Goal: Task Accomplishment & Management: Complete application form

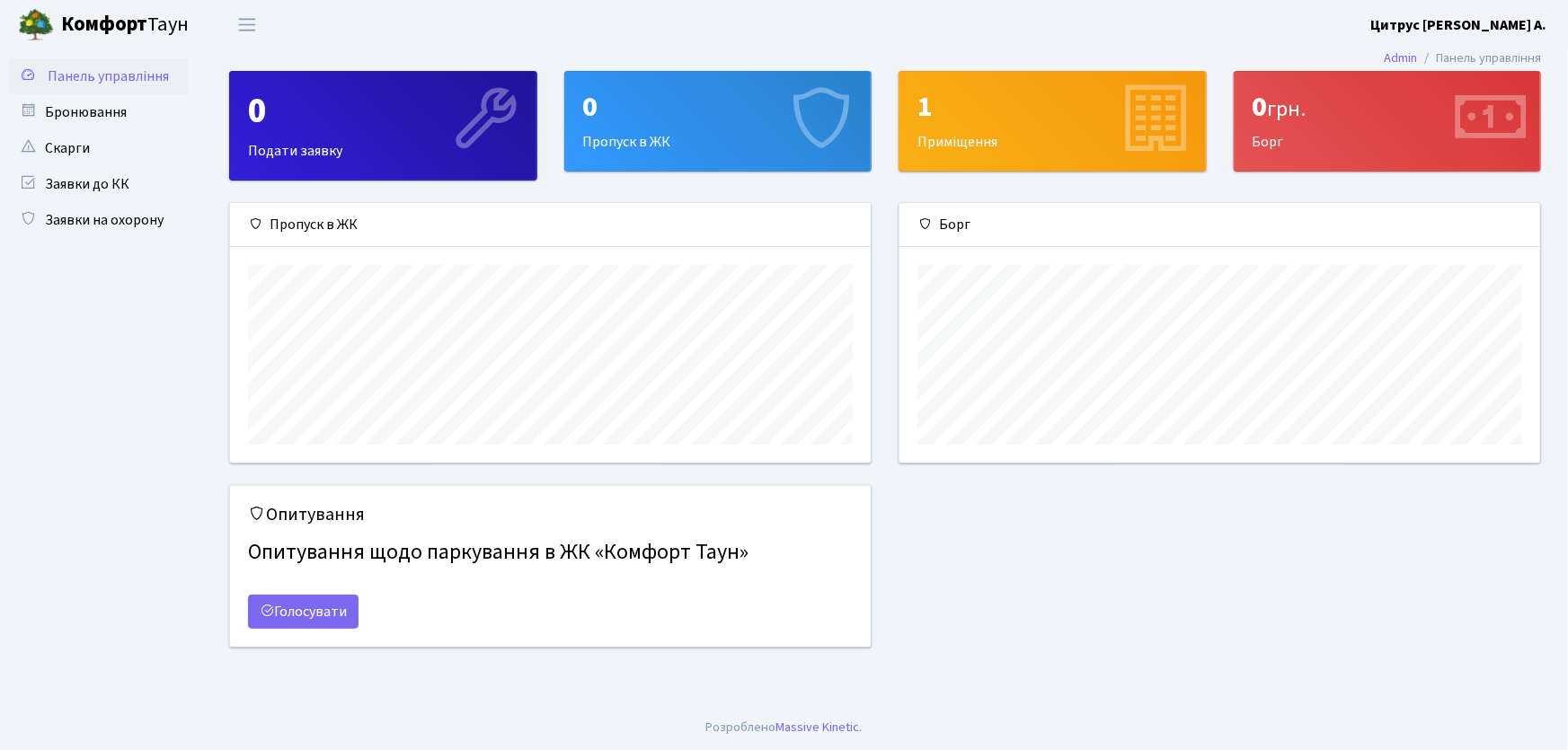
scroll to position [260, 640]
click at [138, 212] on link "Заявки на охорону" at bounding box center [99, 220] width 179 height 36
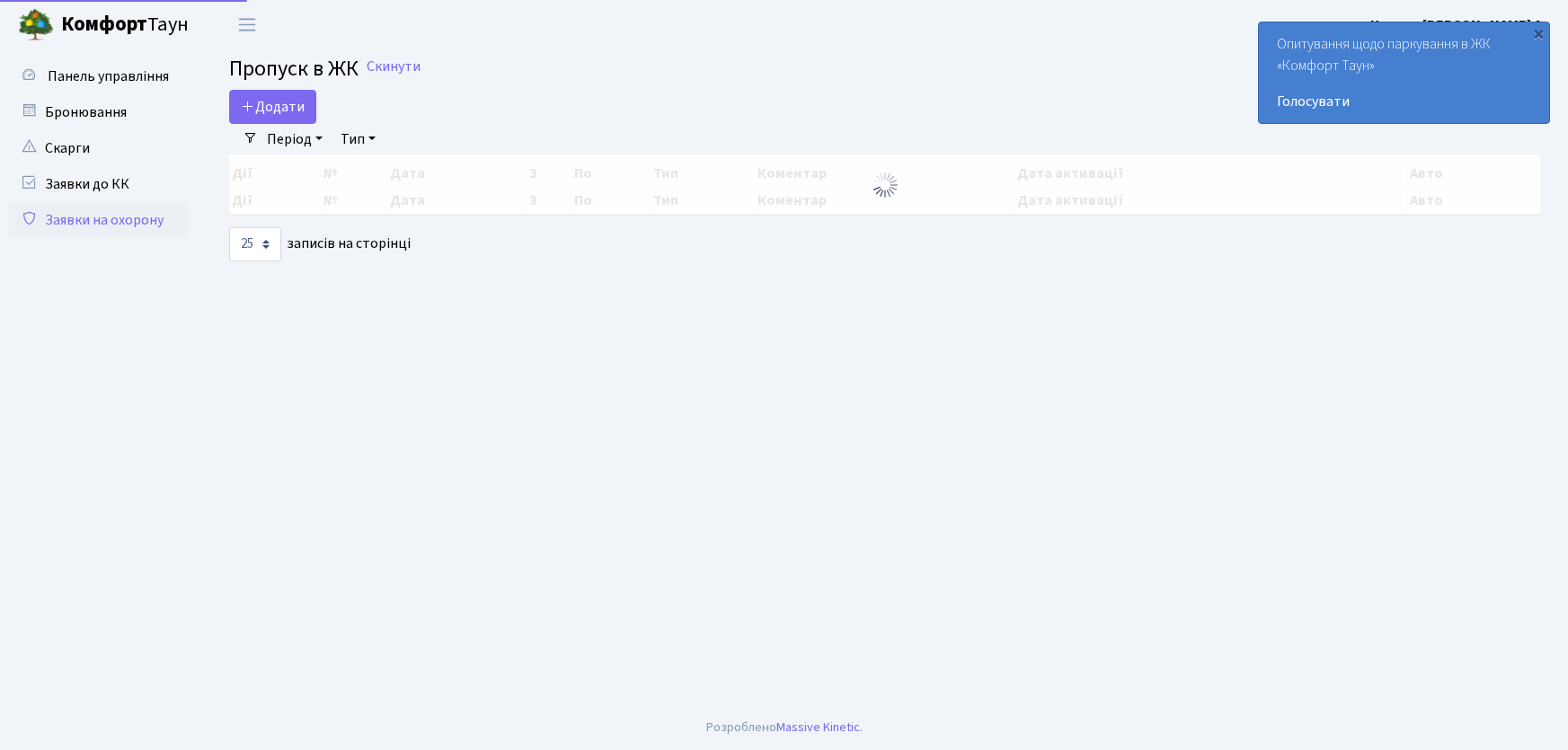
select select "25"
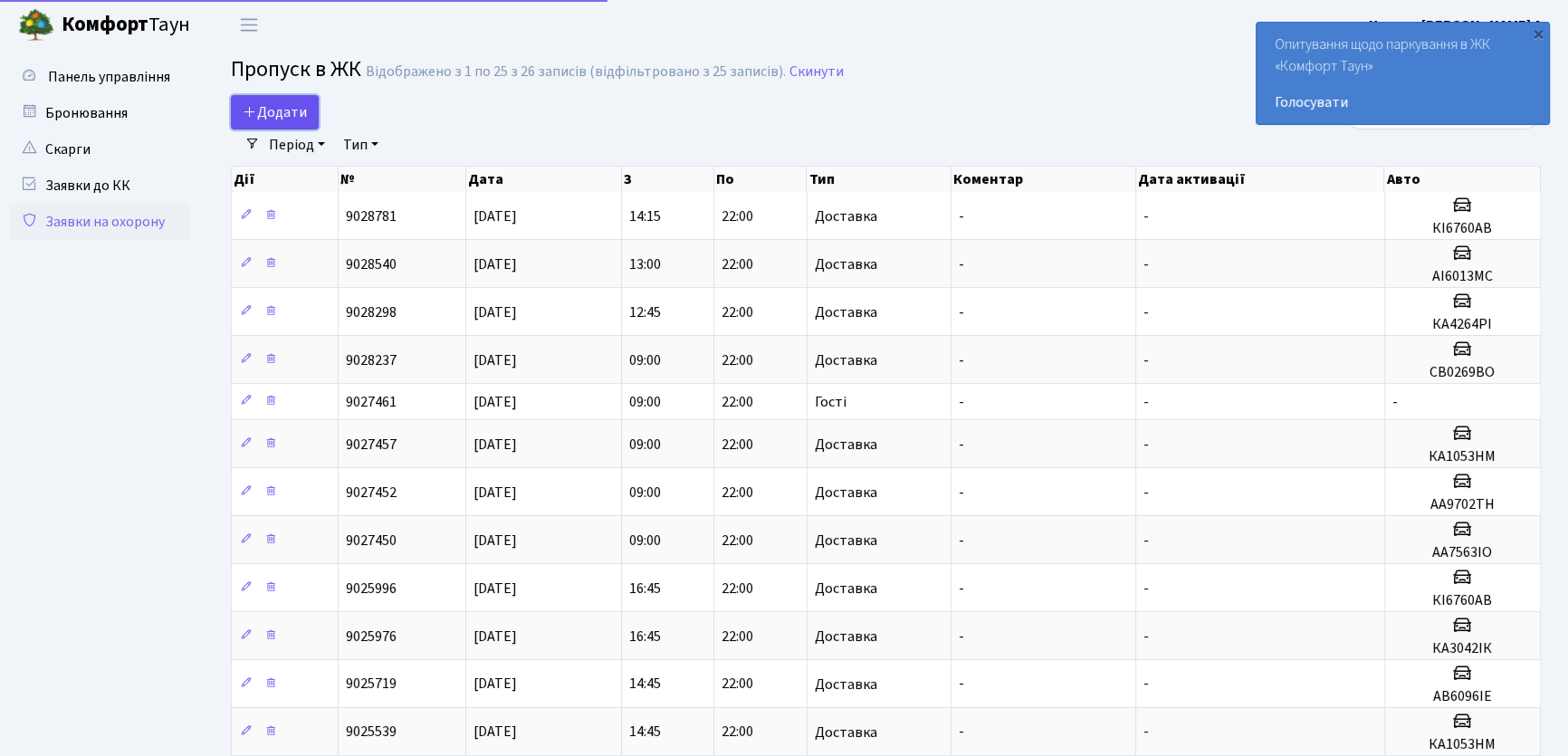
click at [277, 104] on span "Додати" at bounding box center [275, 112] width 64 height 20
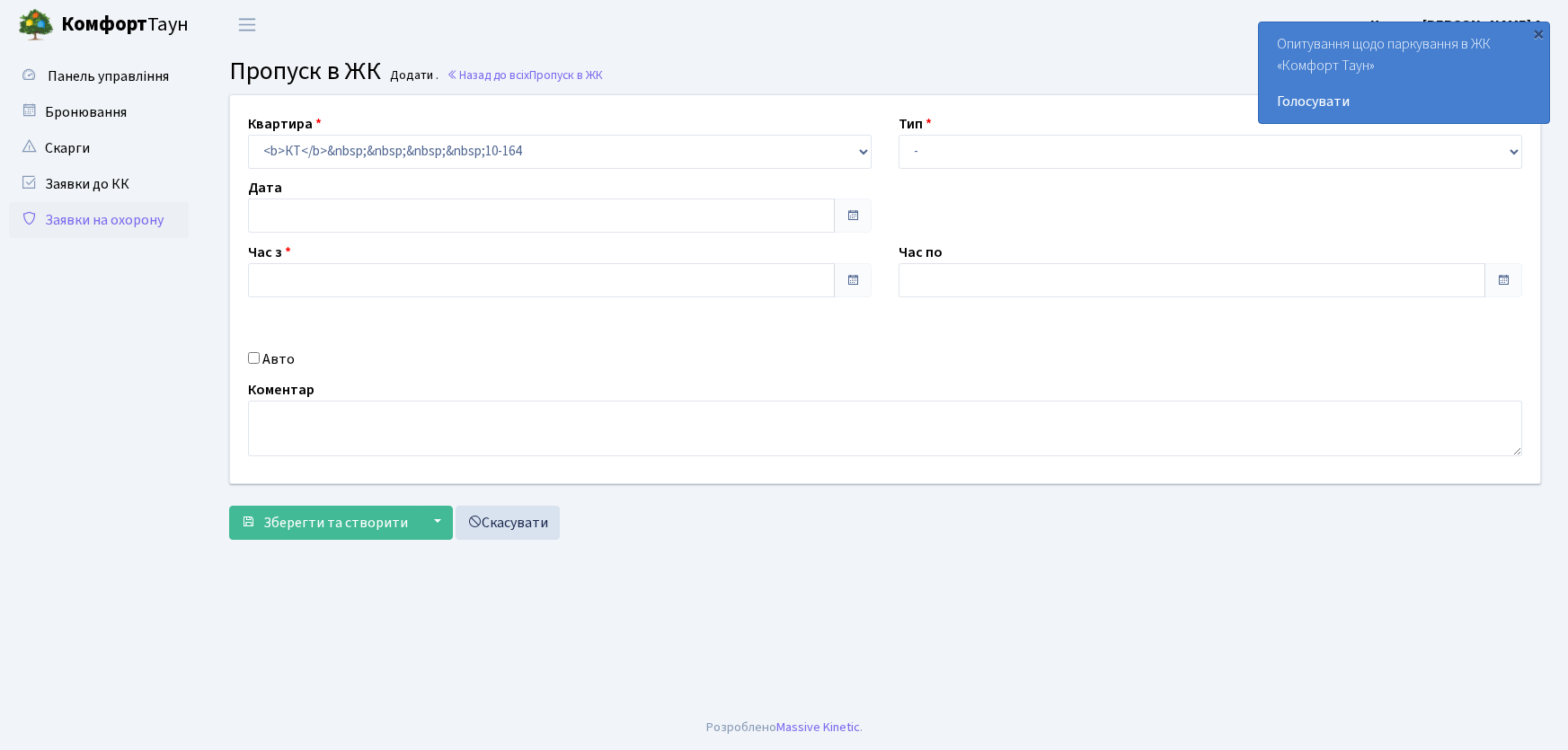
type input "01.10.2025"
type input "09:15"
type input "10:15"
drag, startPoint x: 941, startPoint y: 160, endPoint x: 950, endPoint y: 164, distance: 9.8
click at [941, 160] on select "- Доставка Таксі Гості Сервіс" at bounding box center [1209, 151] width 624 height 34
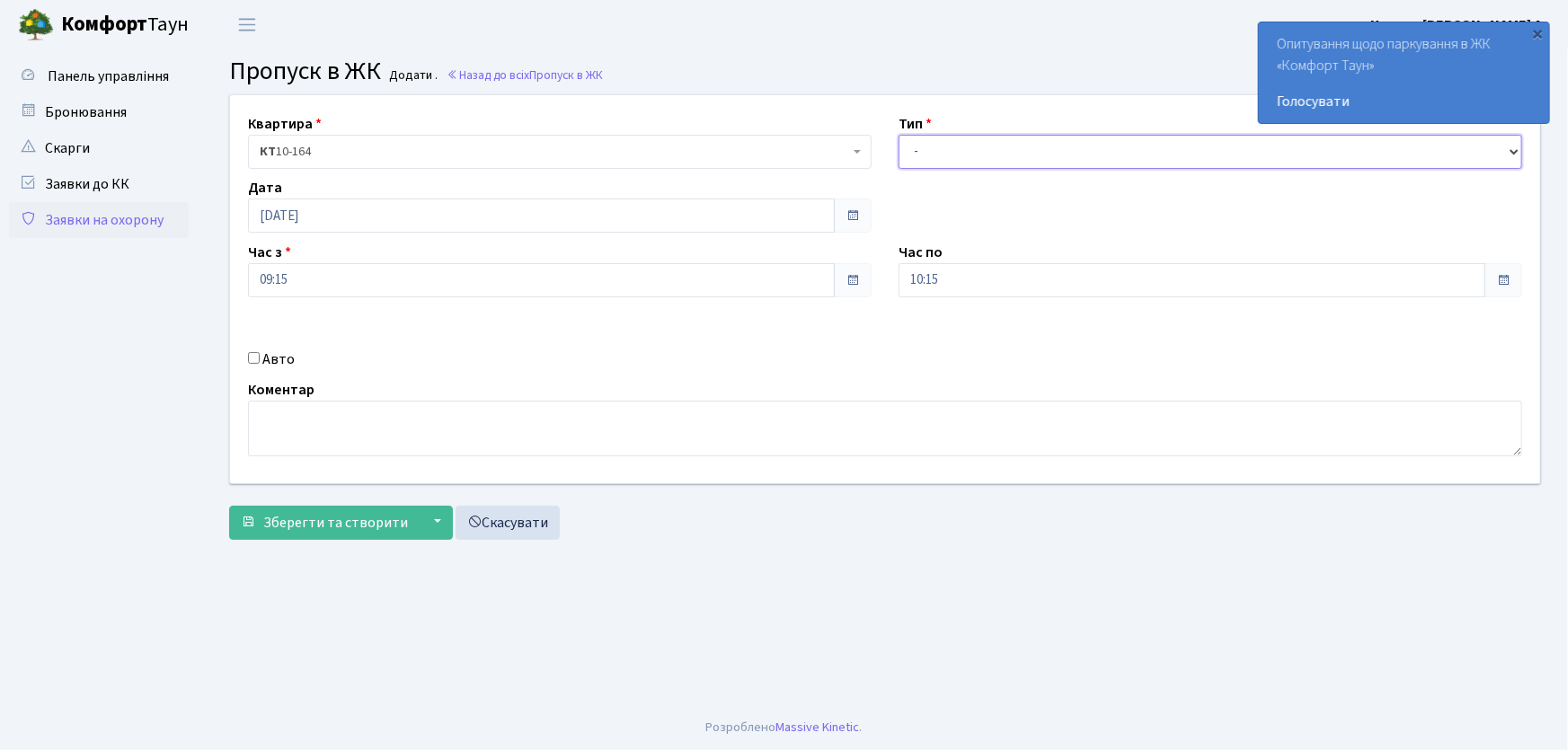
select select "1"
click at [898, 135] on select "- Доставка Таксі Гості Сервіс" at bounding box center [1209, 151] width 624 height 34
drag, startPoint x: 910, startPoint y: 283, endPoint x: 870, endPoint y: 285, distance: 40.0
click at [893, 282] on div "Час по 10:15 10 : 15 00 01 02 03 04 05 06 07 08 09 10 11 12 13 14 15 16 17 18 1…" at bounding box center [1210, 270] width 650 height 55
type input "22:00"
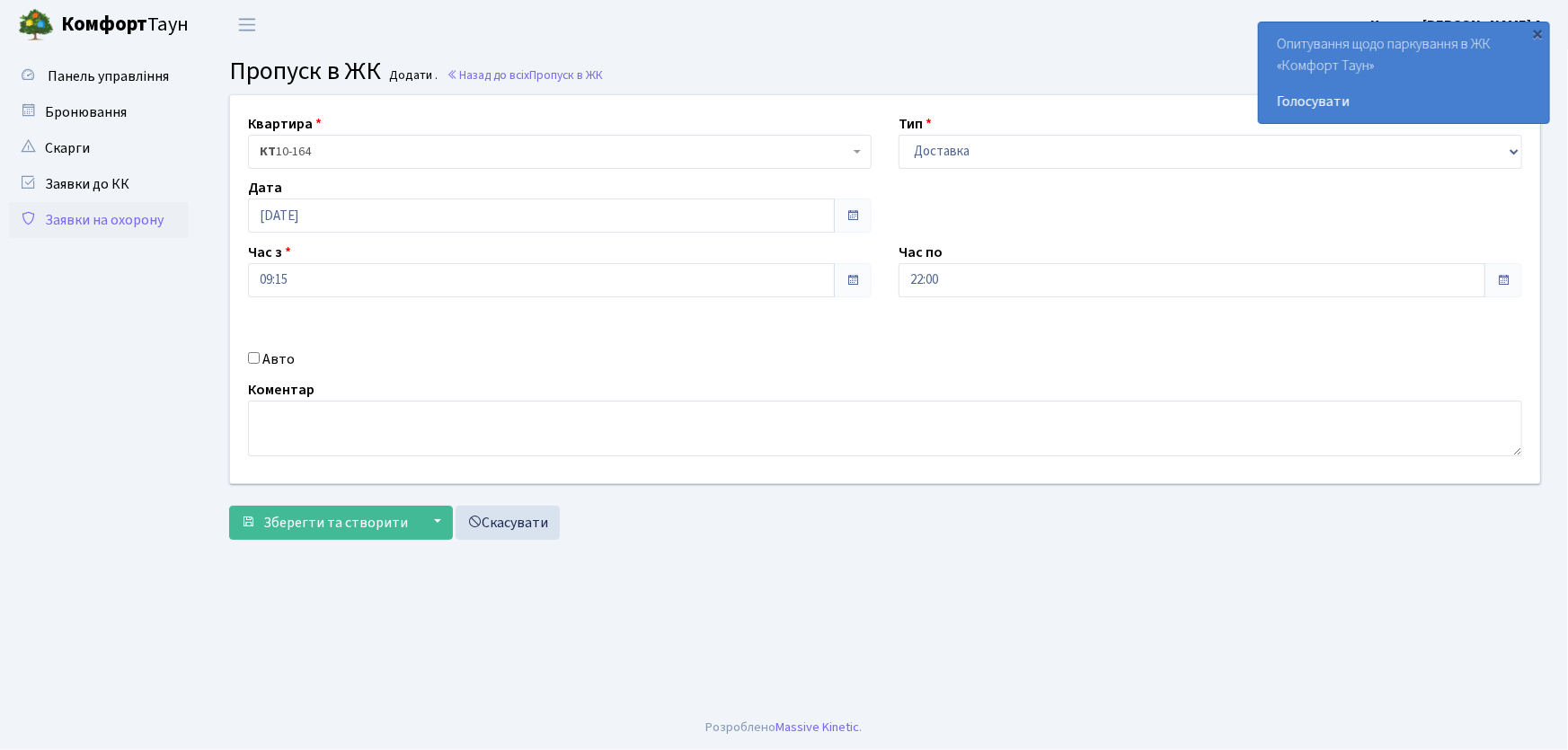
click at [251, 357] on input "Авто" at bounding box center [253, 357] width 12 height 12
checkbox input "true"
type input "F"
type input "І"
type input "Ф"
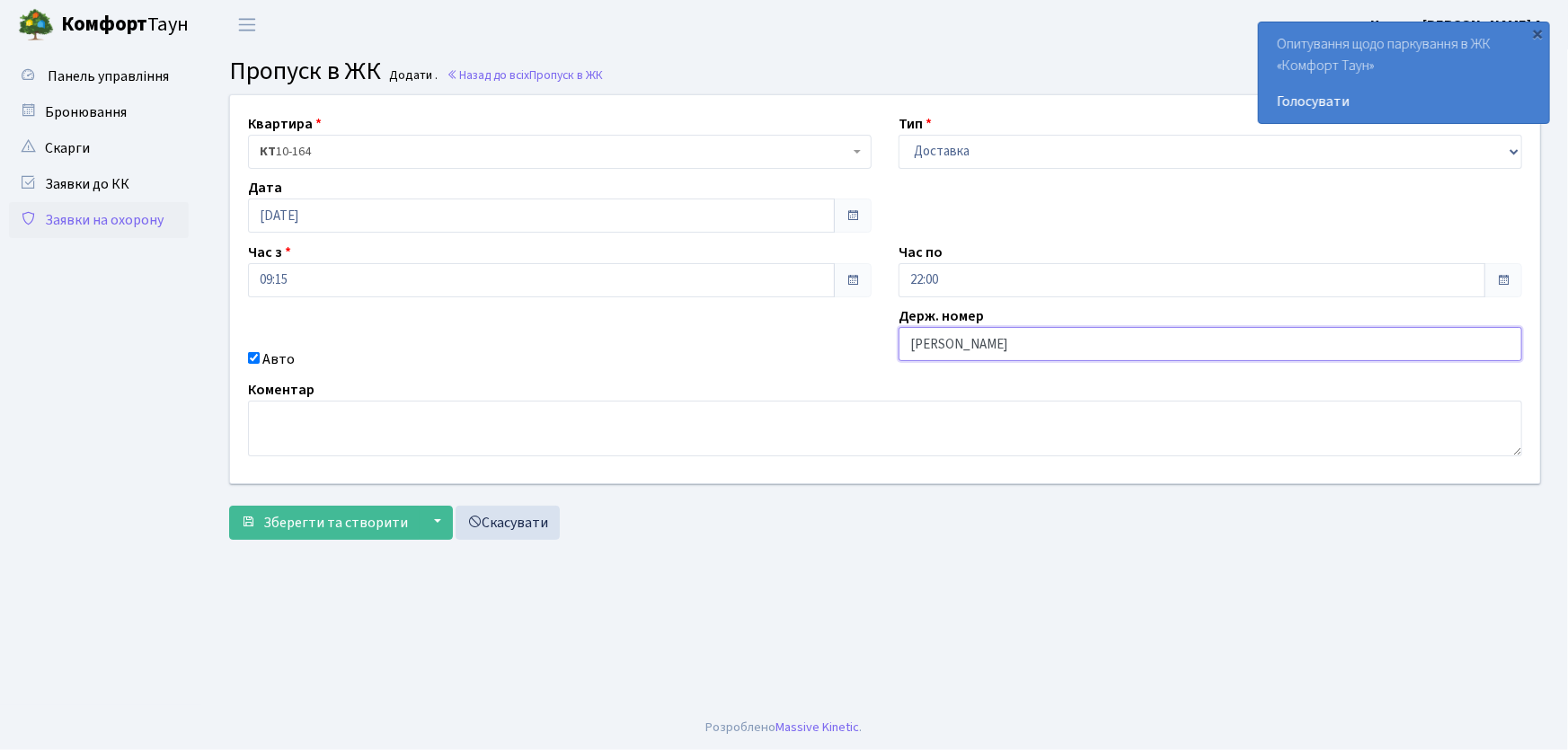
type input "АА7516PI"
click at [229, 506] on button "Зберегти та створити" at bounding box center [324, 523] width 190 height 34
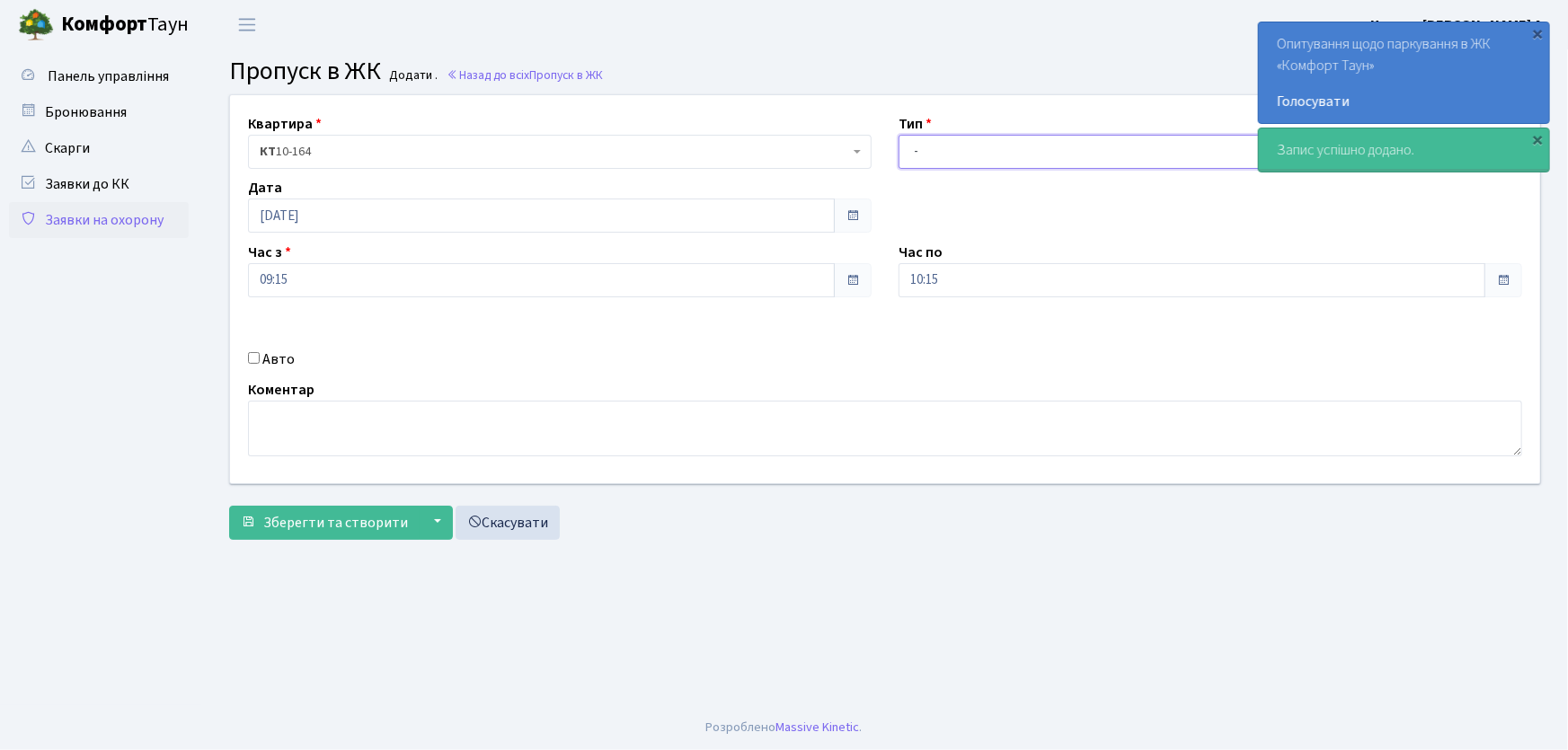
drag, startPoint x: 921, startPoint y: 152, endPoint x: 922, endPoint y: 165, distance: 13.0
click at [921, 154] on select "- Доставка Таксі Гості Сервіс" at bounding box center [1209, 151] width 624 height 34
select select "1"
click at [898, 135] on select "- Доставка Таксі Гості Сервіс" at bounding box center [1209, 151] width 624 height 34
drag, startPoint x: 949, startPoint y: 274, endPoint x: 871, endPoint y: 277, distance: 78.1
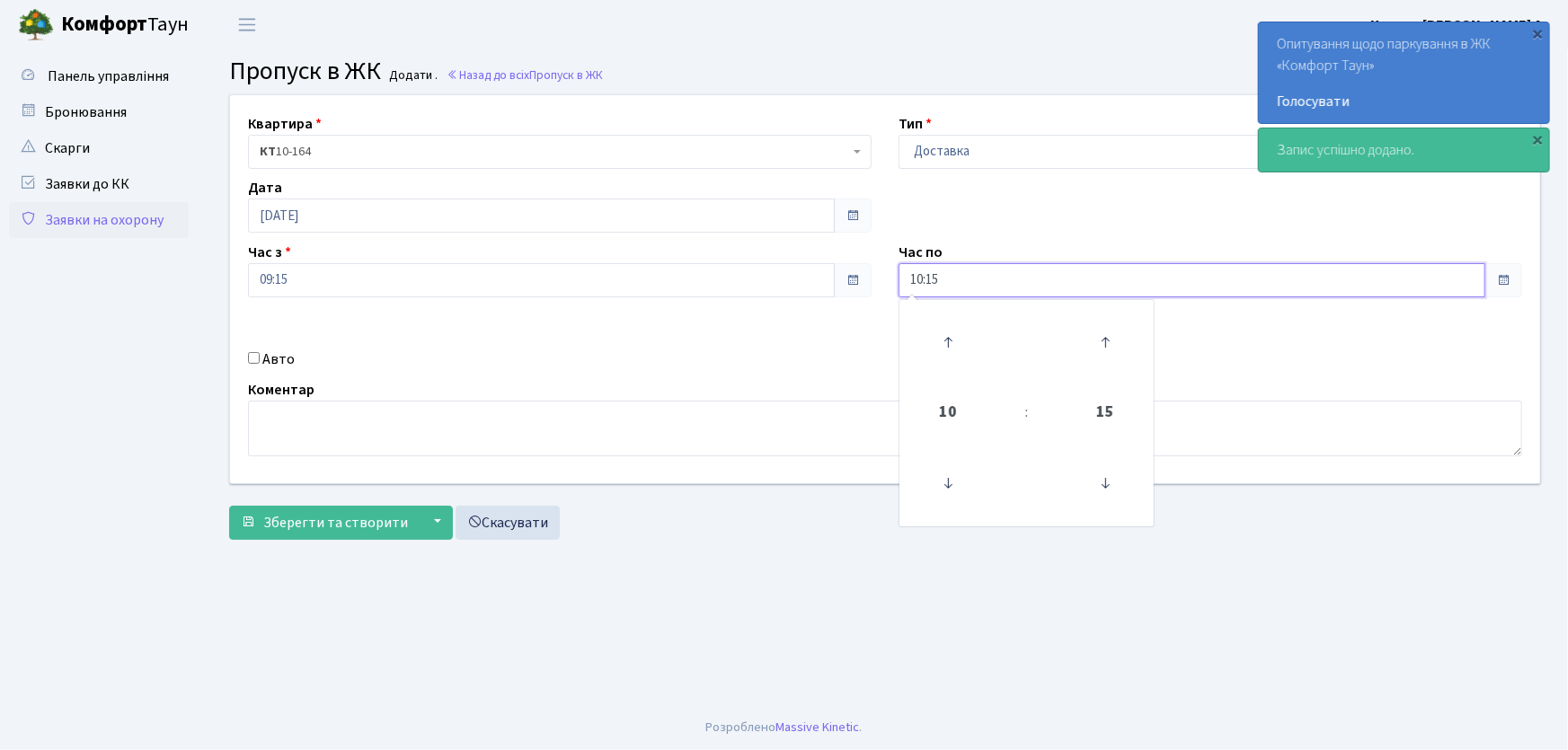
click at [879, 277] on div "Квартира <b>КТ</b>&nbsp;&nbsp;&nbsp;&nbsp;10-164 КТ 10-164 Тип - Доставка Таксі…" at bounding box center [884, 289] width 1337 height 388
type input "22:00"
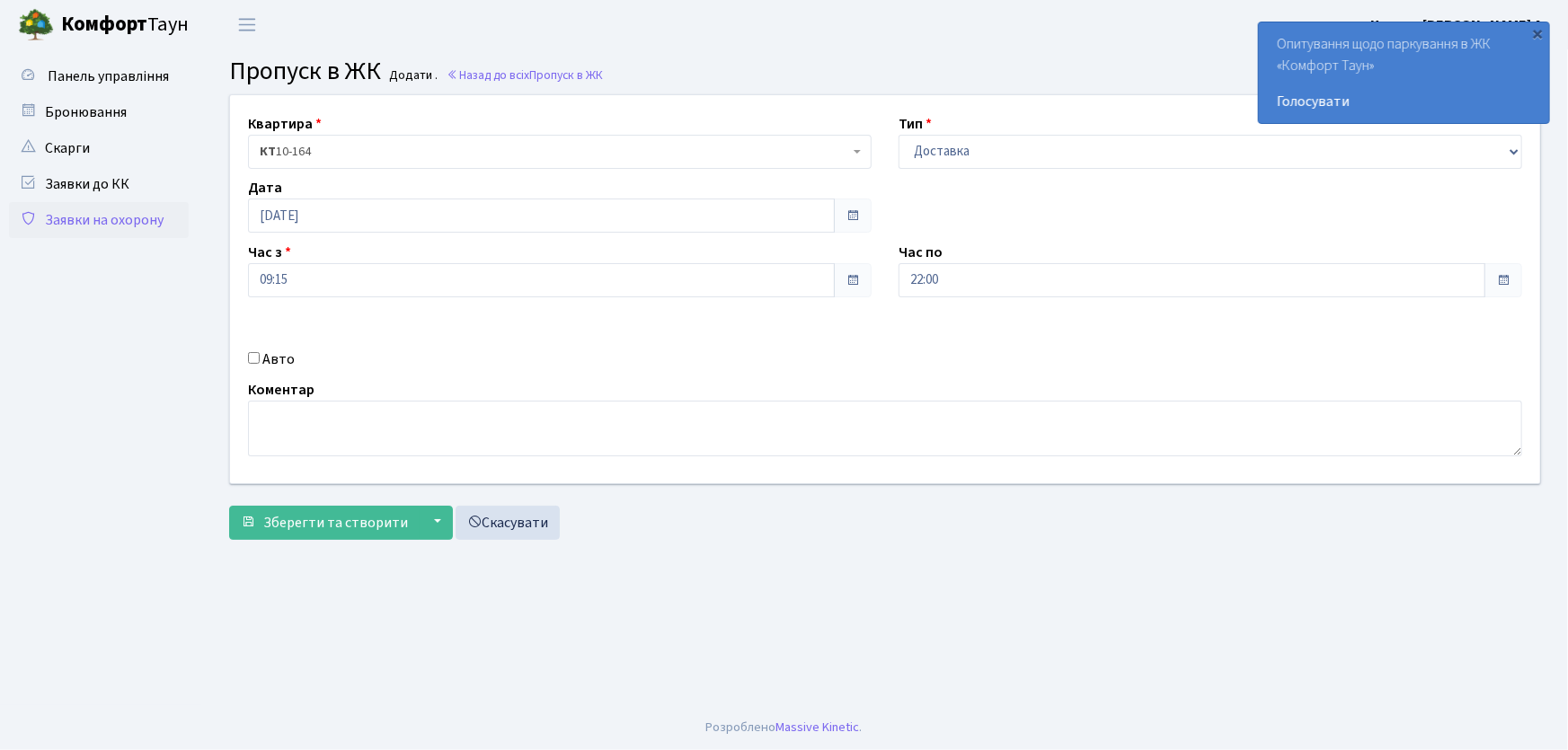
drag, startPoint x: 251, startPoint y: 359, endPoint x: 360, endPoint y: 363, distance: 109.1
click at [250, 359] on input "Авто" at bounding box center [253, 357] width 12 height 12
checkbox input "true"
type input "АА7563ІО"
click at [229, 506] on button "Зберегти та створити" at bounding box center [324, 523] width 190 height 34
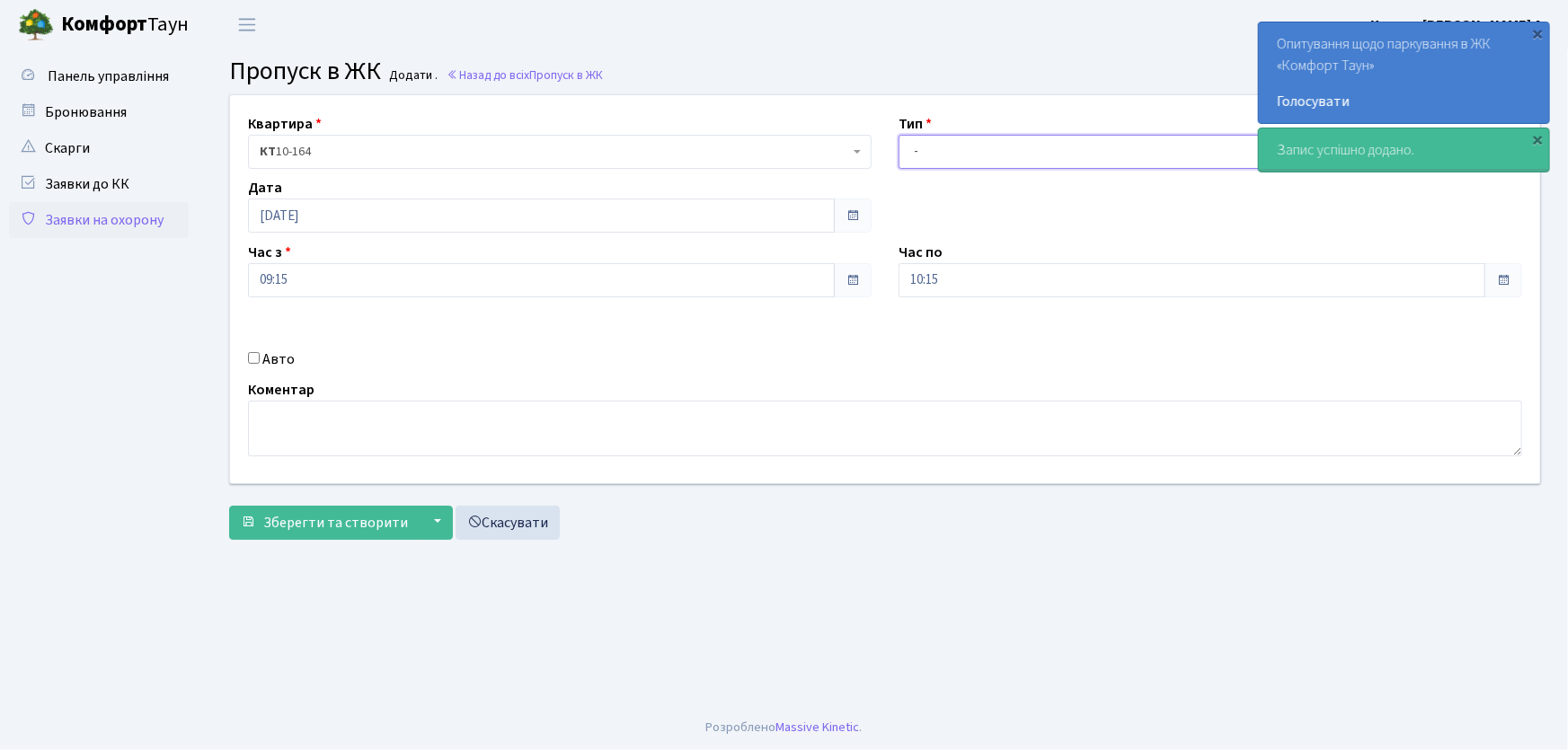
drag, startPoint x: 0, startPoint y: 0, endPoint x: 934, endPoint y: 162, distance: 947.9
click at [934, 147] on select "- Доставка Таксі Гості Сервіс" at bounding box center [1209, 151] width 624 height 34
select select "1"
click at [898, 135] on select "- Доставка Таксі Гості Сервіс" at bounding box center [1209, 151] width 624 height 34
drag, startPoint x: 962, startPoint y: 277, endPoint x: 866, endPoint y: 275, distance: 96.0
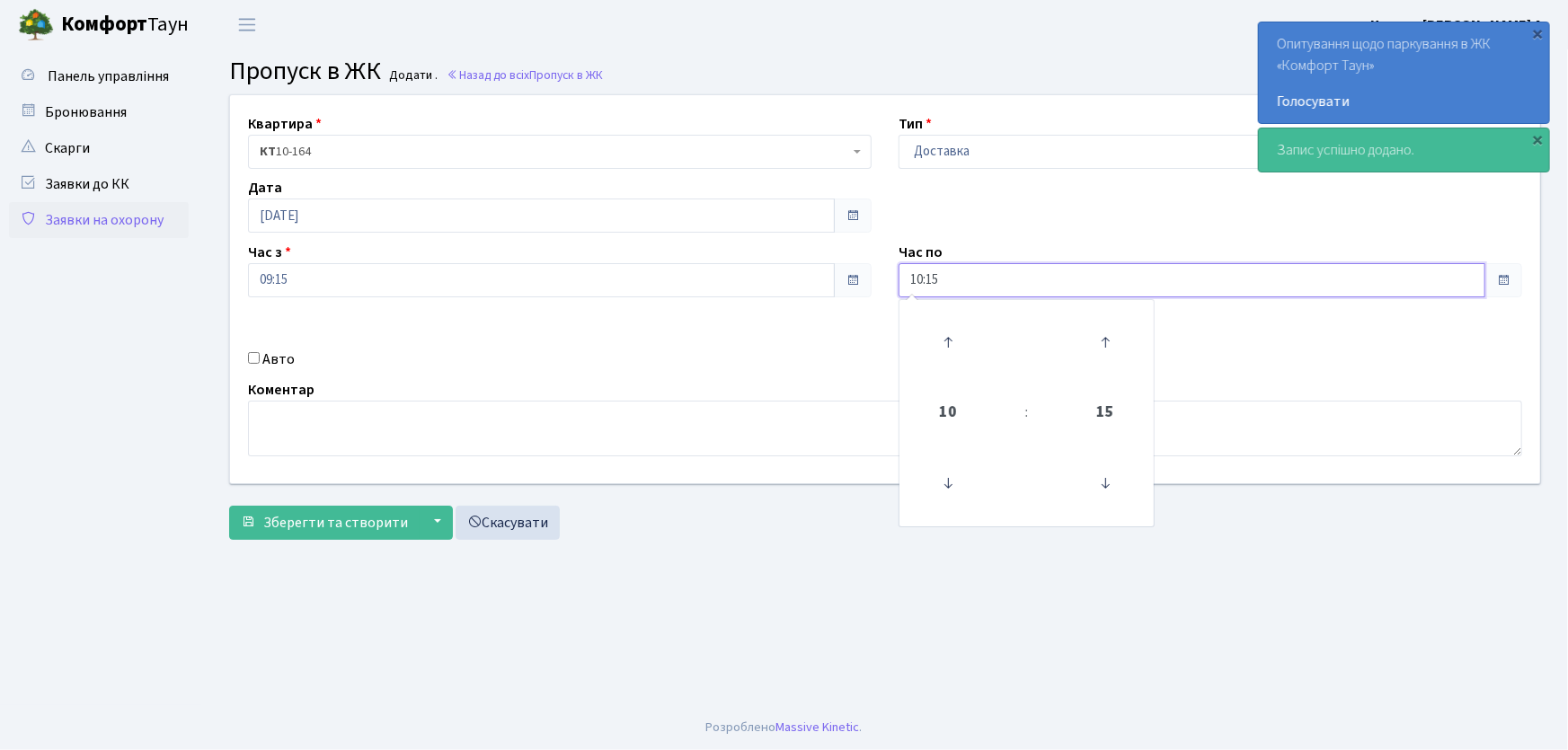
click at [867, 275] on div "Квартира <b>КТ</b>&nbsp;&nbsp;&nbsp;&nbsp;10-164 КТ 10-164 Тип - Доставка Таксі…" at bounding box center [884, 289] width 1337 height 388
type input "22:00"
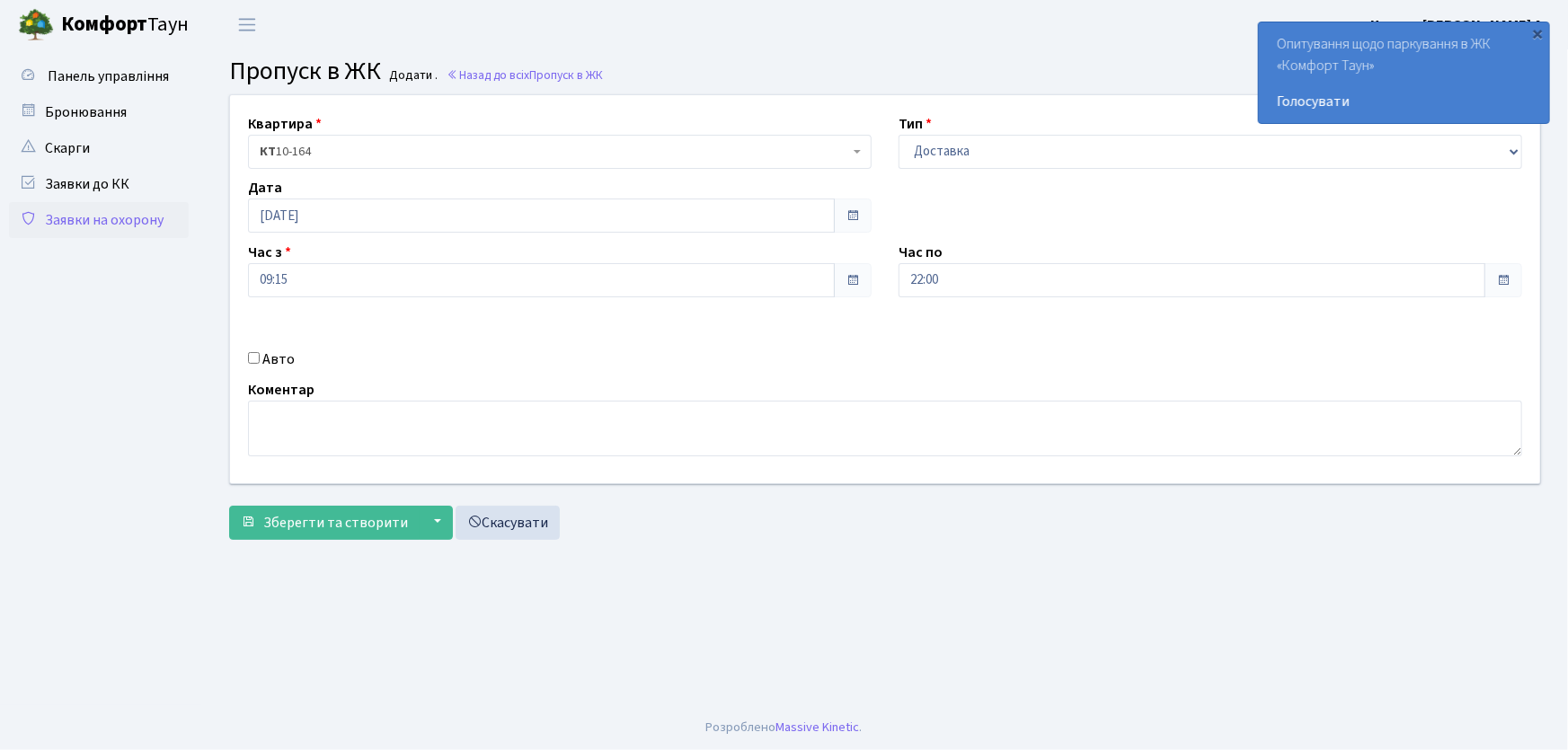
click at [253, 354] on input "Авто" at bounding box center [253, 357] width 12 height 12
checkbox input "true"
type input "АА9702ТН"
click at [229, 506] on button "Зберегти та створити" at bounding box center [324, 523] width 190 height 34
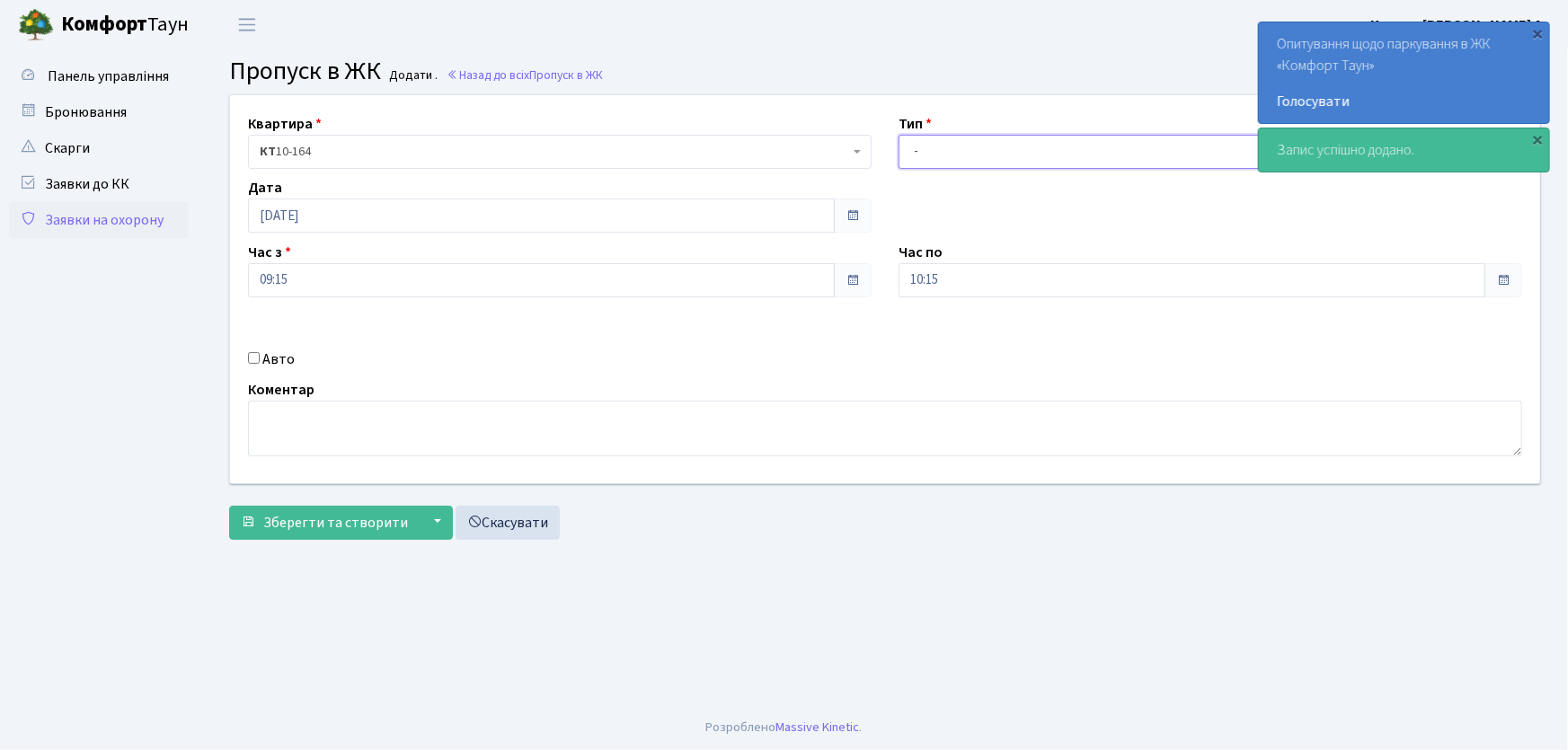
drag, startPoint x: 978, startPoint y: 151, endPoint x: 979, endPoint y: 165, distance: 14.0
click at [978, 154] on select "- Доставка Таксі Гості Сервіс" at bounding box center [1209, 151] width 624 height 34
select select "1"
click at [898, 135] on select "- Доставка Таксі Гості Сервіс" at bounding box center [1209, 151] width 624 height 34
drag, startPoint x: 971, startPoint y: 263, endPoint x: 850, endPoint y: 283, distance: 122.6
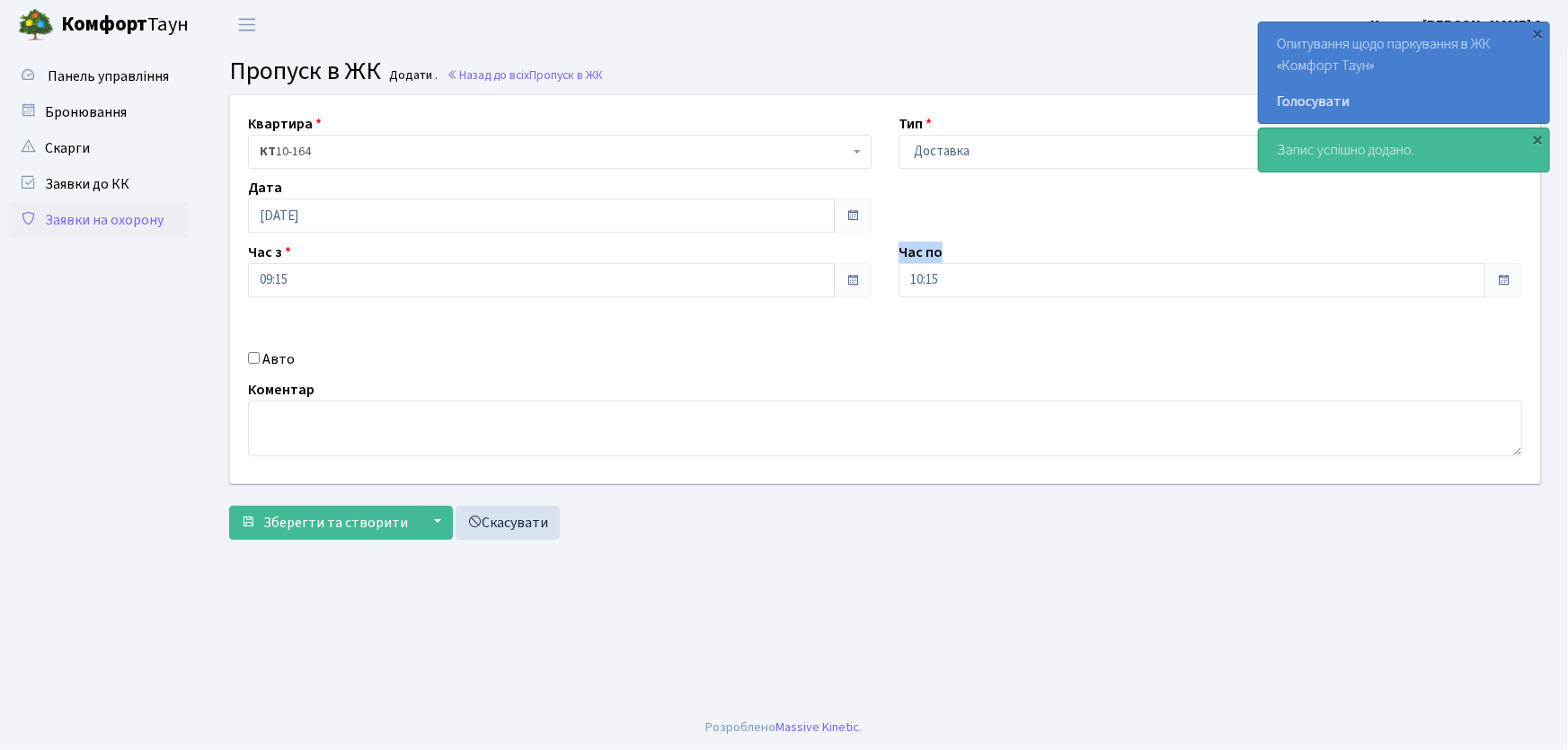
click at [850, 283] on div "Квартира <b>КТ</b>&nbsp;&nbsp;&nbsp;&nbsp;10-164 КТ 10-164 Тип - Доставка Таксі…" at bounding box center [884, 289] width 1337 height 388
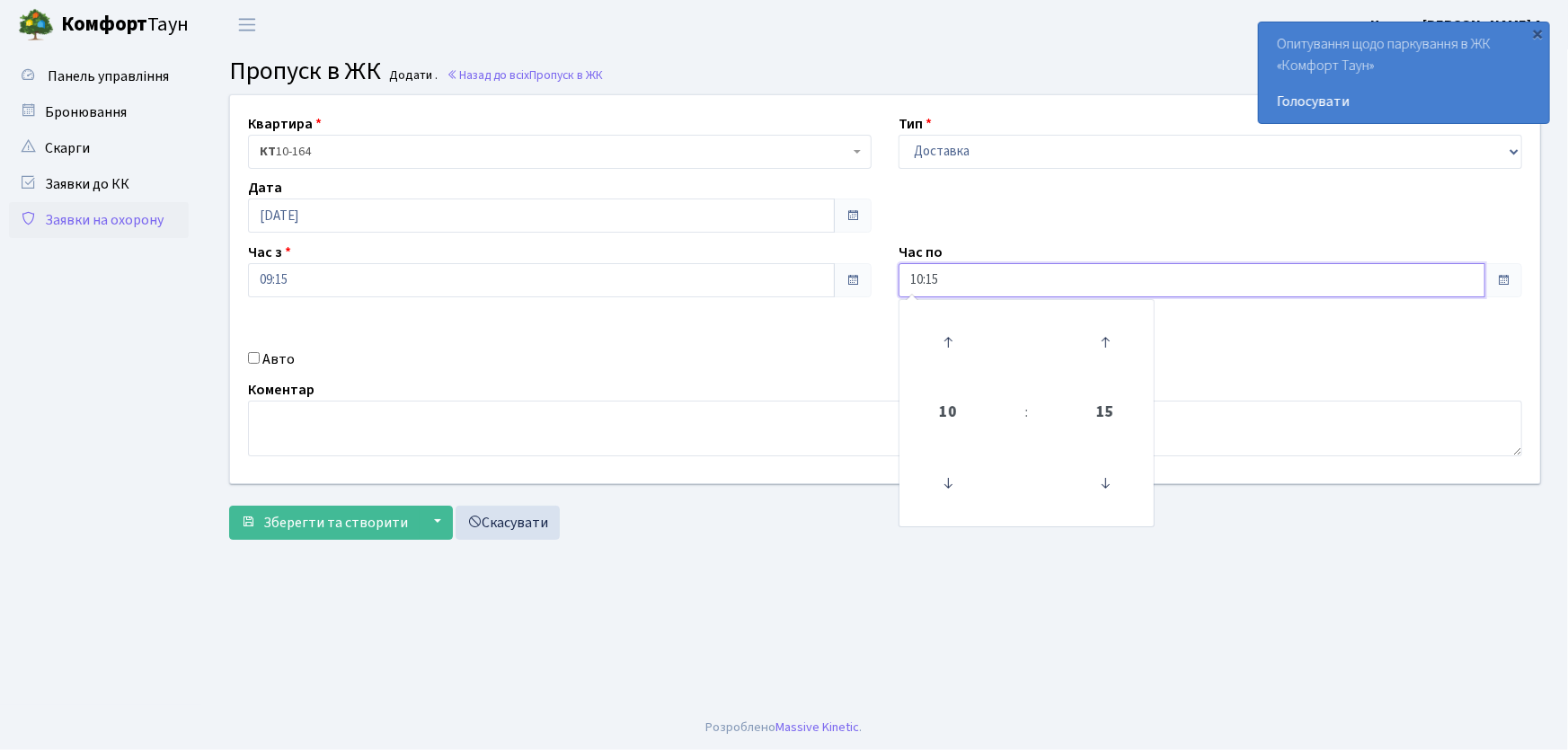
drag, startPoint x: 954, startPoint y: 274, endPoint x: 882, endPoint y: 284, distance: 72.7
click at [898, 278] on input "10:15" at bounding box center [1191, 280] width 587 height 34
click at [229, 506] on button "Зберегти та створити" at bounding box center [324, 523] width 190 height 34
type input "22:00"
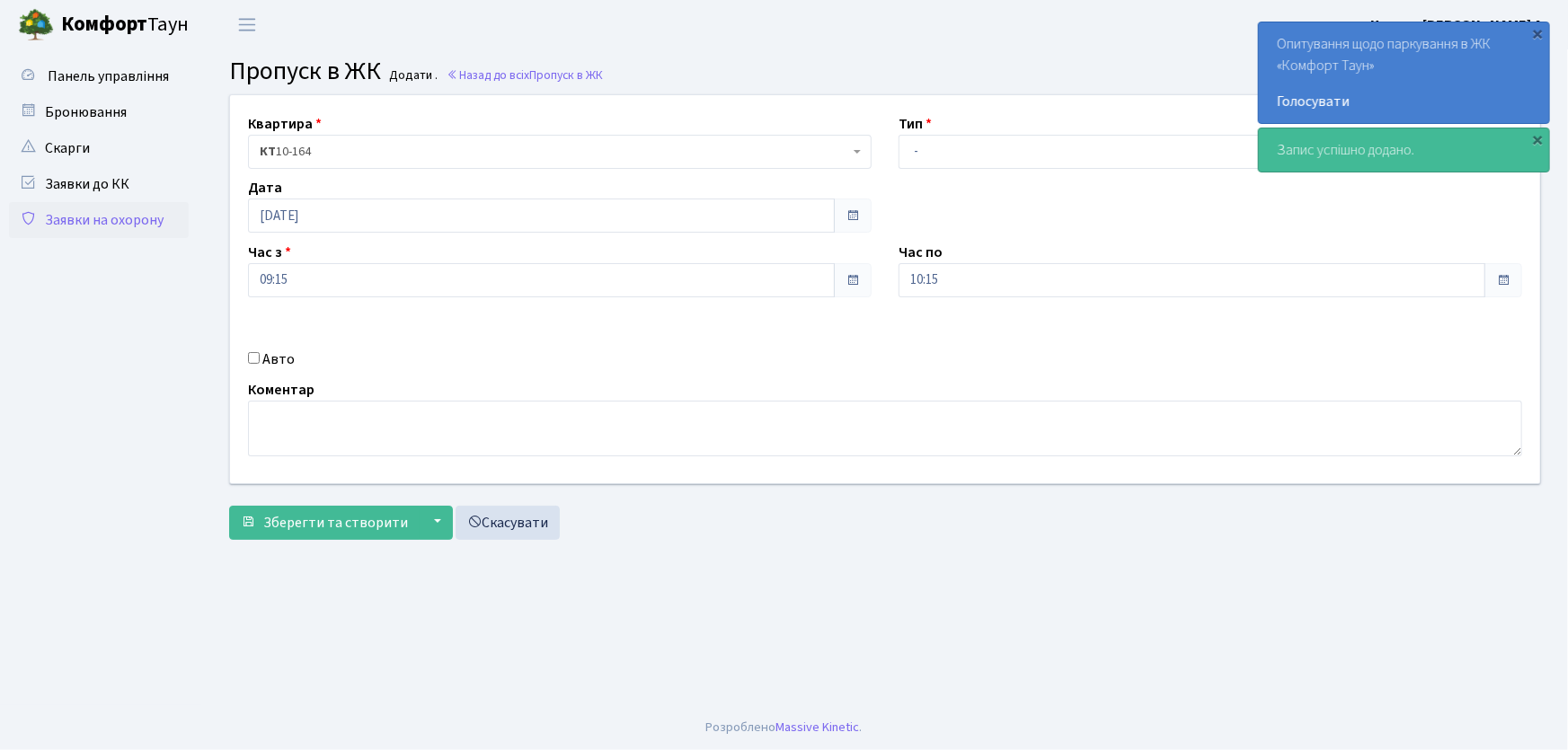
click at [142, 222] on link "Заявки на охорону" at bounding box center [99, 220] width 179 height 36
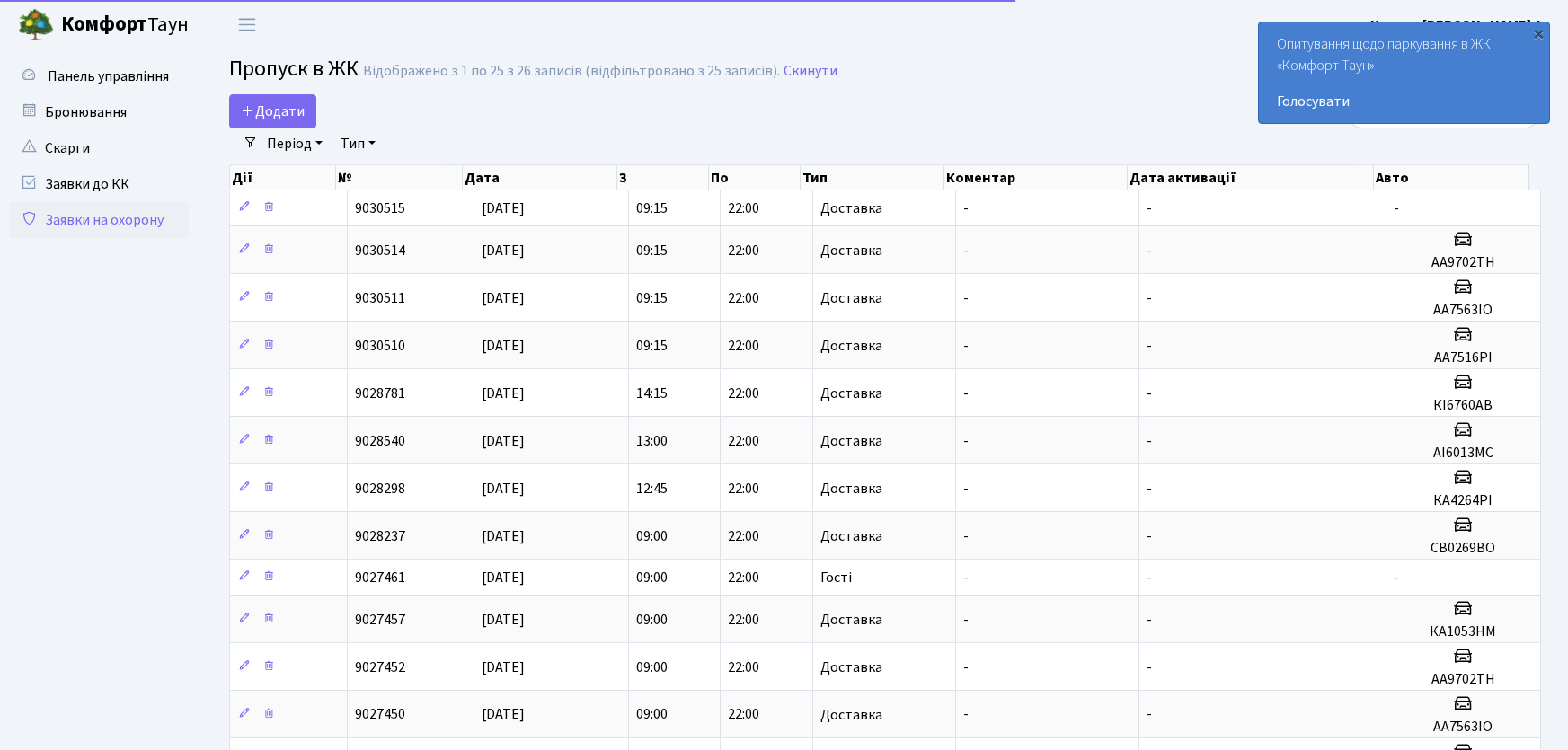
select select "25"
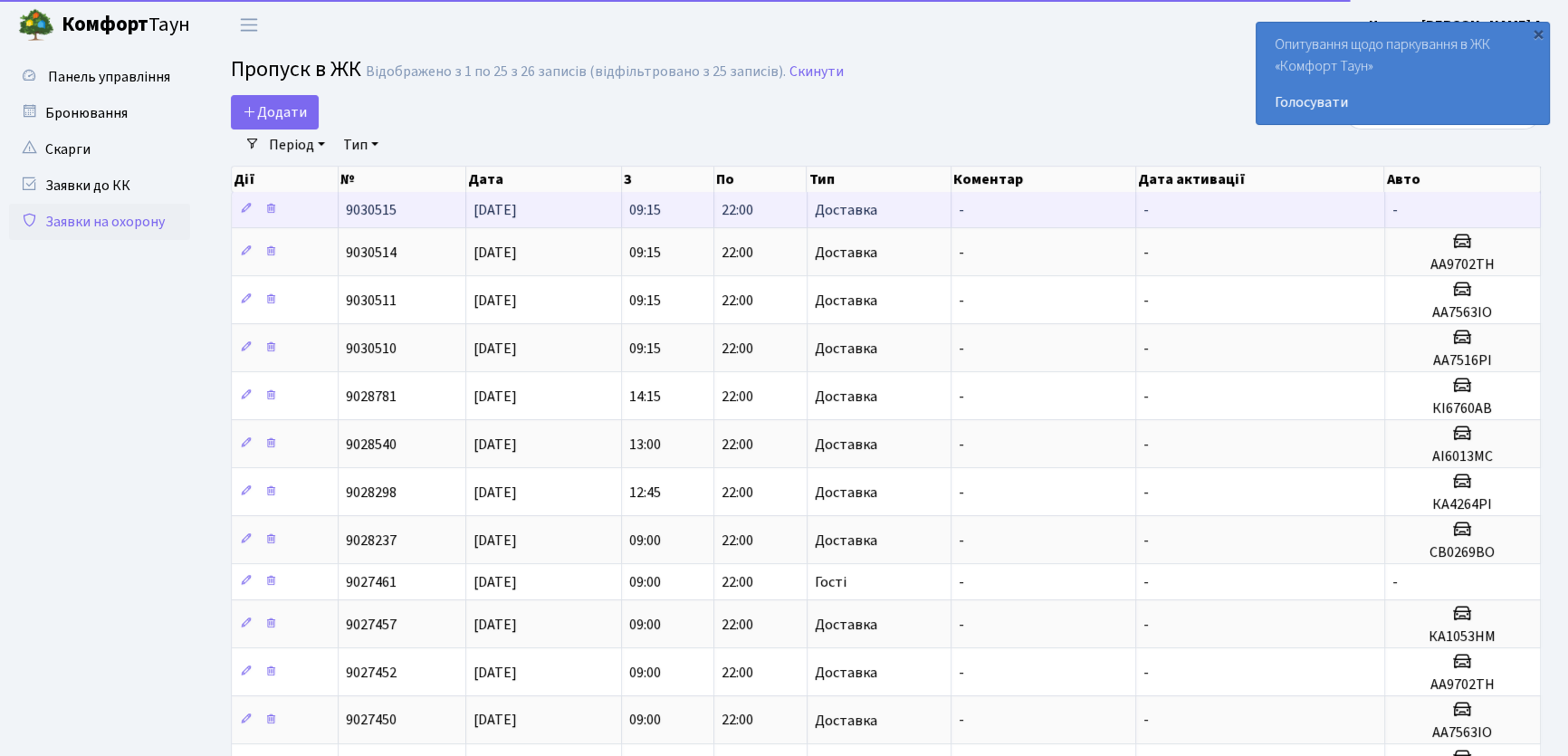
click at [900, 208] on td "Доставка" at bounding box center [879, 209] width 144 height 35
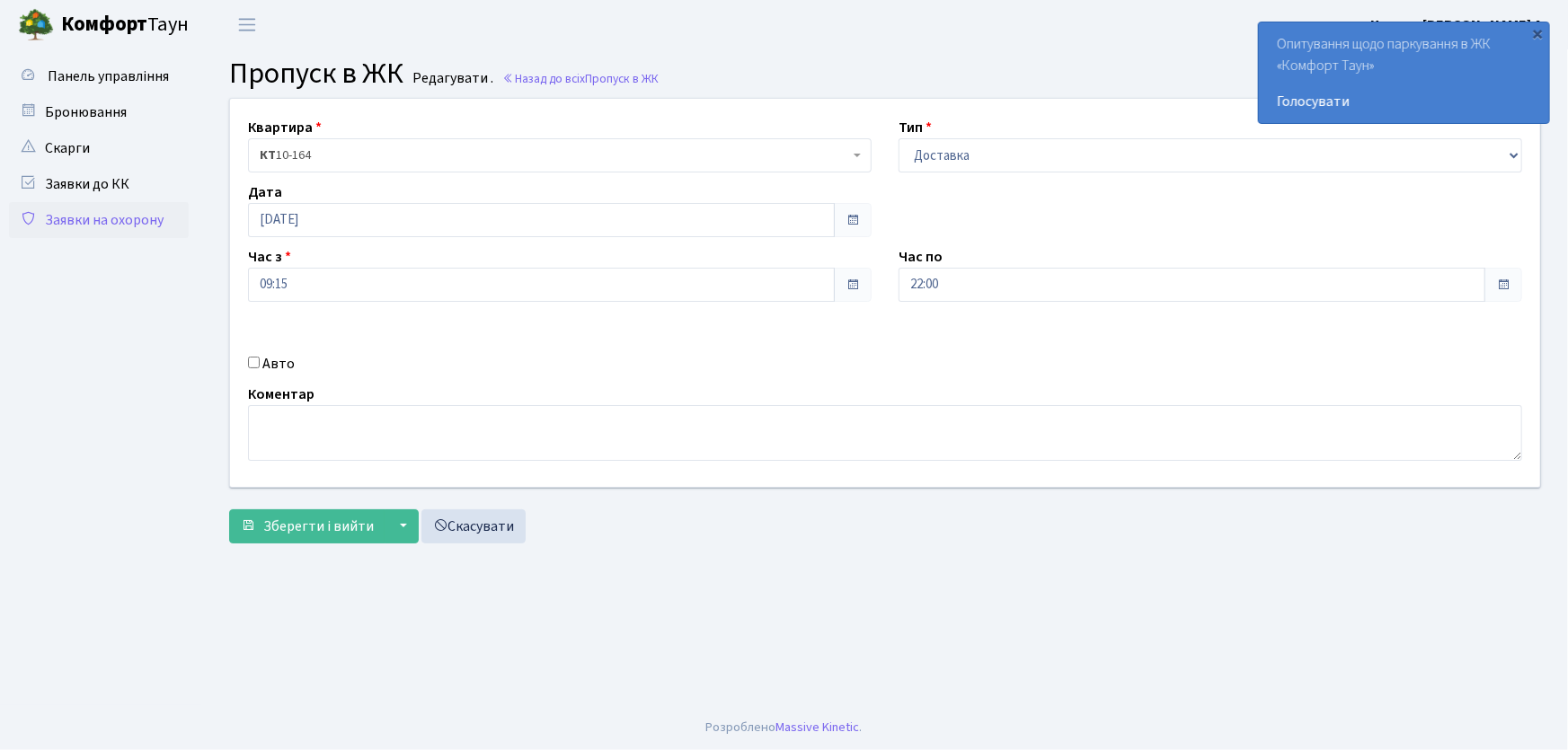
click at [253, 359] on input "Авто" at bounding box center [253, 362] width 12 height 12
checkbox input "true"
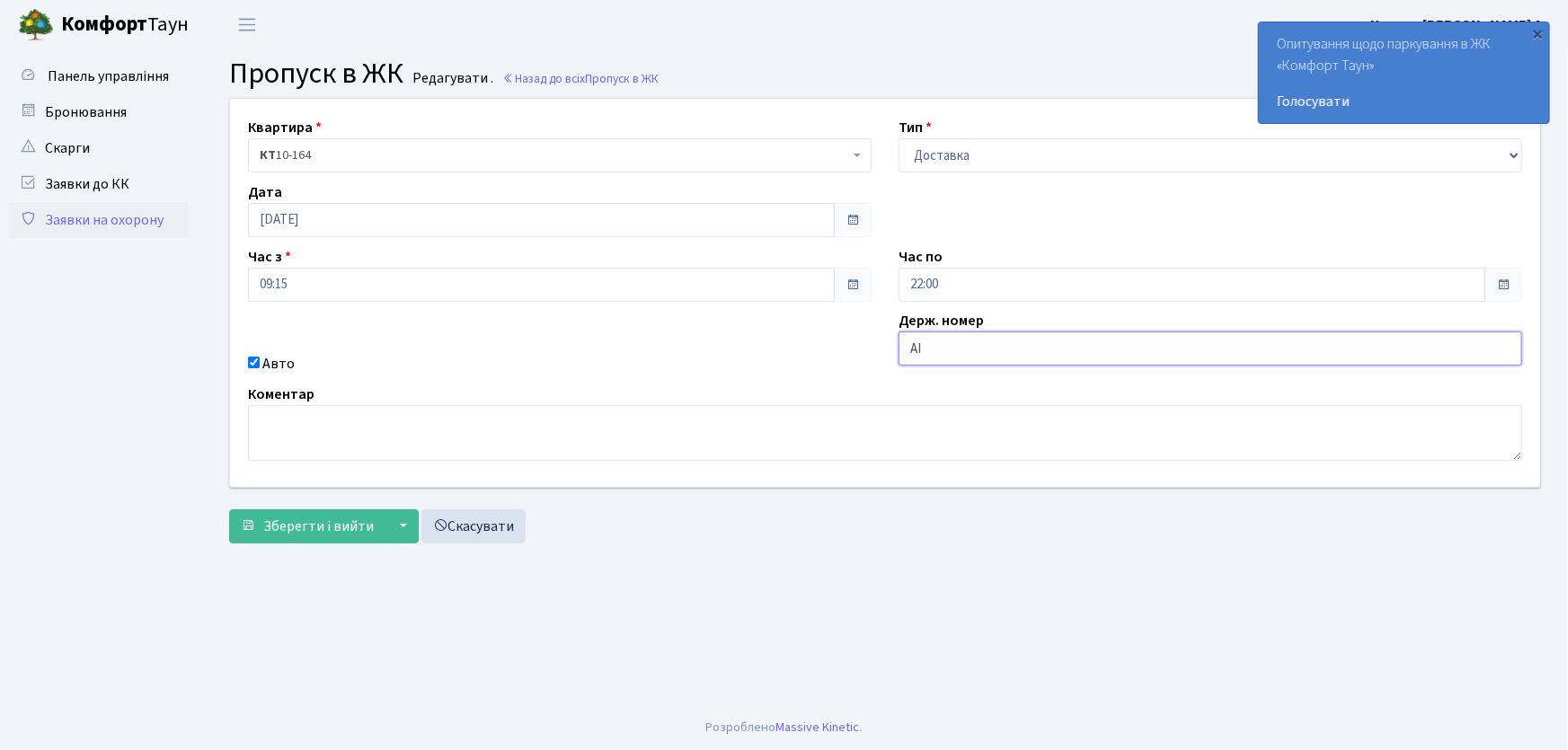
type input "АІ1550РС"
click at [229, 509] on button "Зберегти і вийти" at bounding box center [307, 526] width 156 height 34
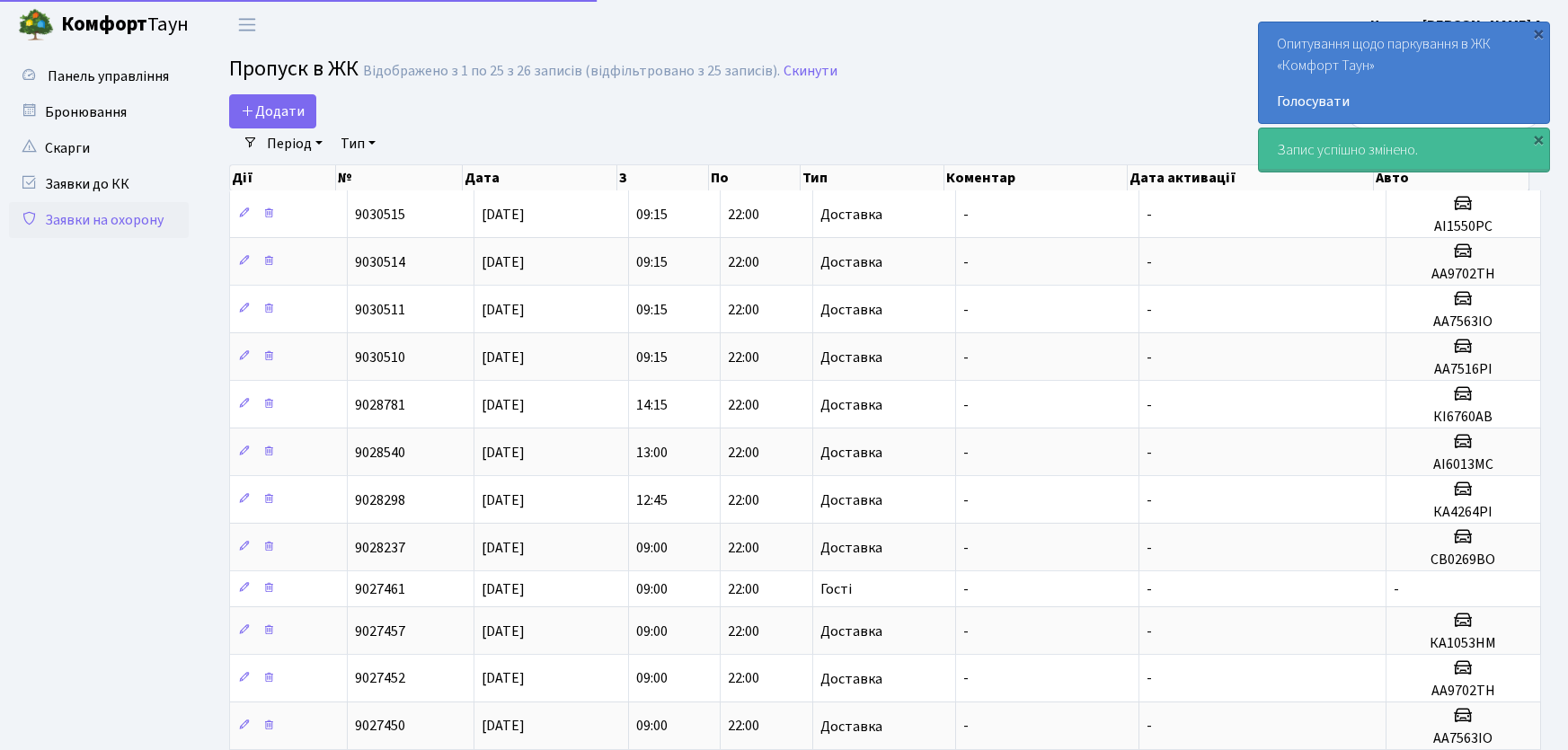
select select "25"
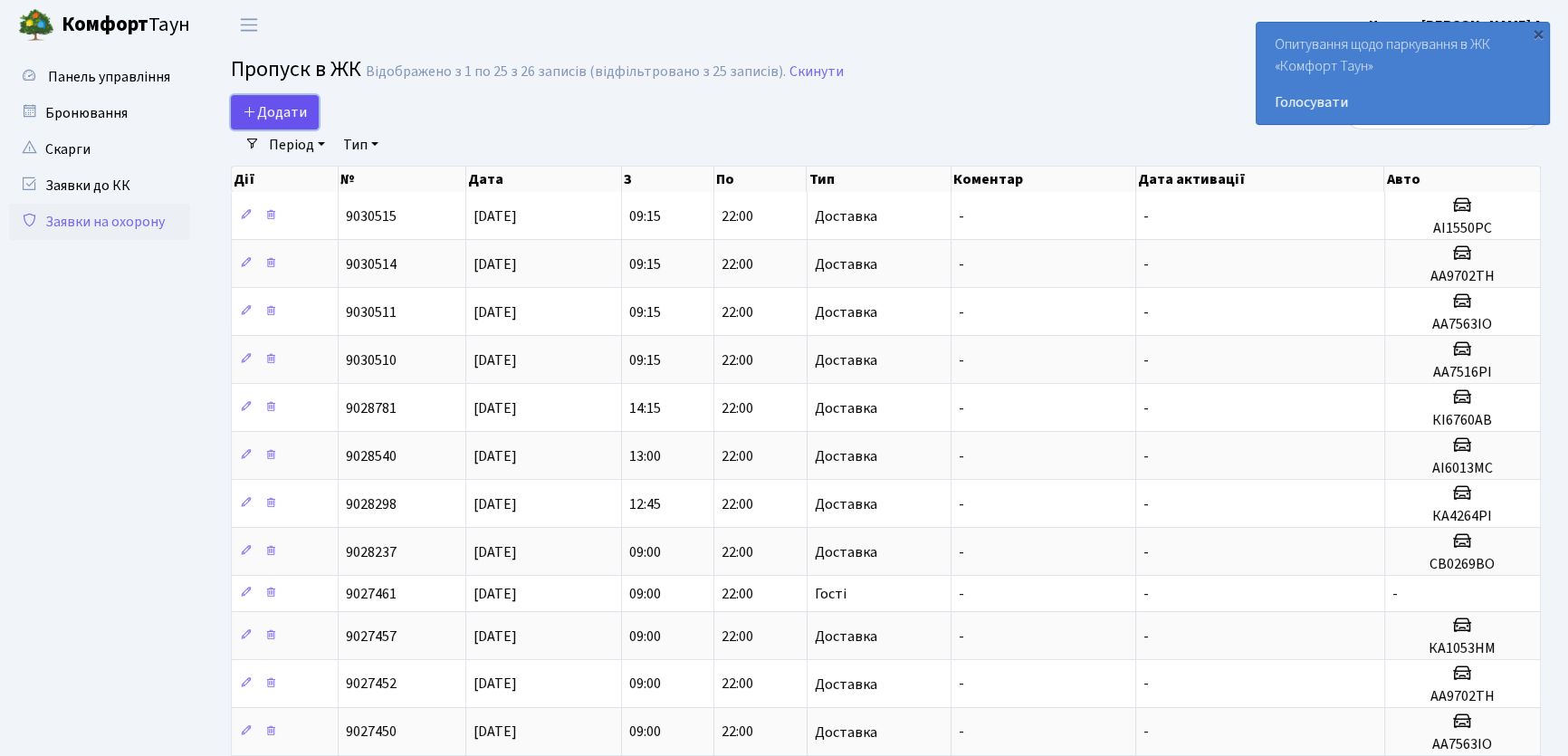
click at [278, 116] on span "Додати" at bounding box center [275, 112] width 64 height 20
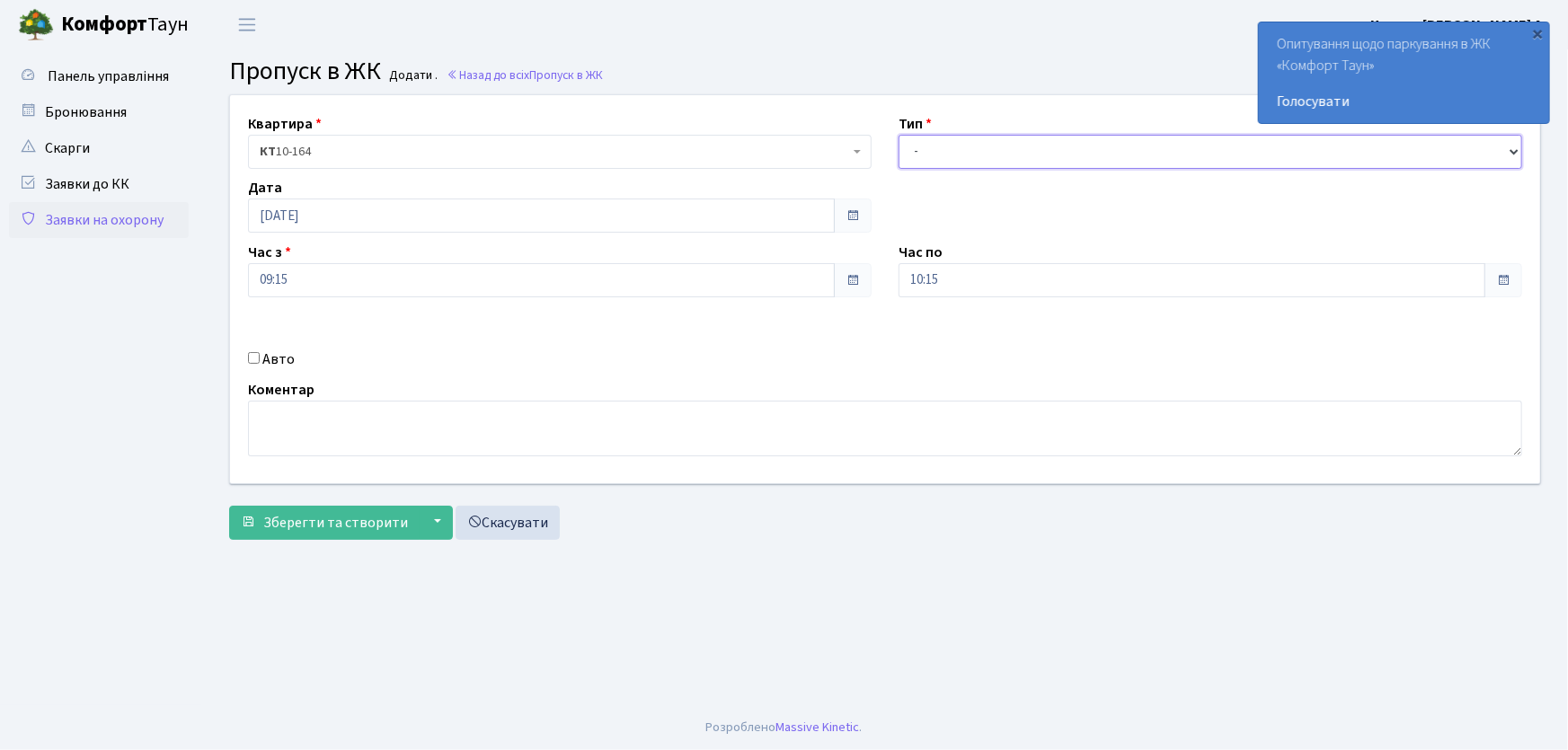
click at [956, 157] on select "- Доставка Таксі Гості Сервіс" at bounding box center [1209, 151] width 624 height 34
select select "1"
click at [898, 135] on select "- Доставка Таксі Гості Сервіс" at bounding box center [1209, 151] width 624 height 34
drag, startPoint x: 970, startPoint y: 274, endPoint x: 860, endPoint y: 280, distance: 110.2
click at [862, 281] on div "Квартира <b>КТ</b>&nbsp;&nbsp;&nbsp;&nbsp;10-164 КТ 10-164 Тип - Доставка Таксі…" at bounding box center [884, 289] width 1337 height 388
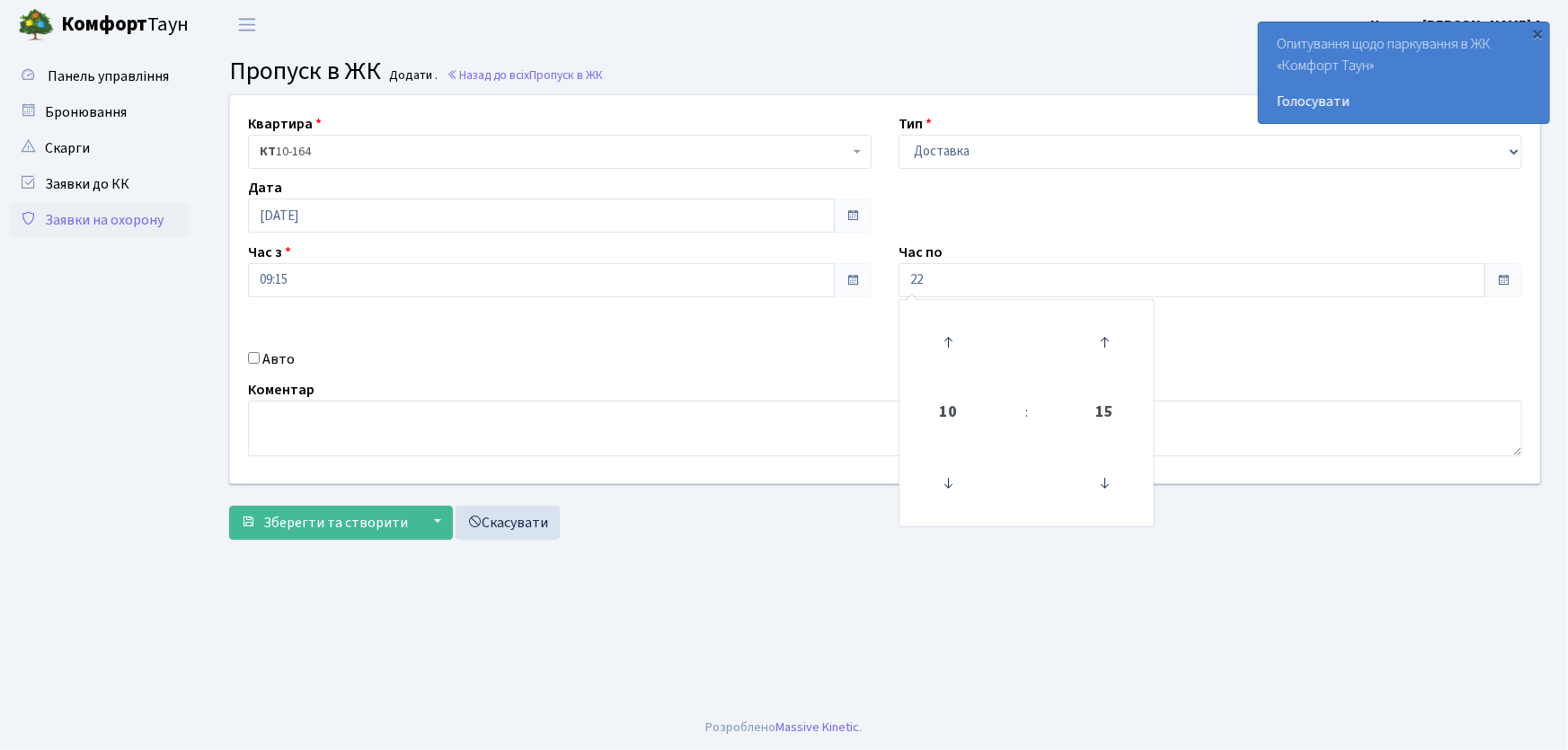
type input "22:00"
drag, startPoint x: 253, startPoint y: 357, endPoint x: 283, endPoint y: 365, distance: 31.0
click at [251, 357] on input "Авто" at bounding box center [253, 357] width 12 height 12
checkbox input "true"
type input "АІ7512РХ"
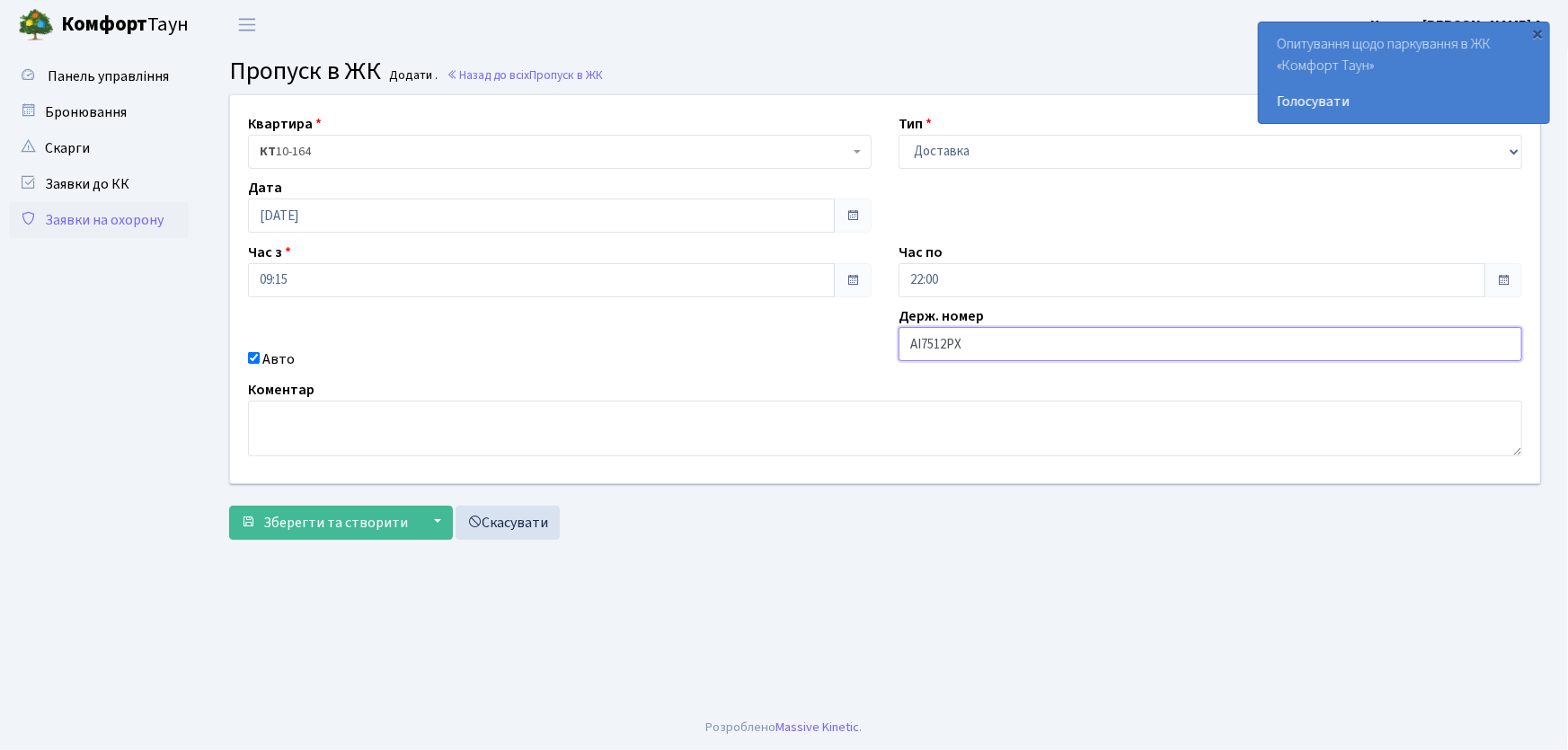
click at [229, 506] on button "Зберегти та створити" at bounding box center [324, 523] width 190 height 34
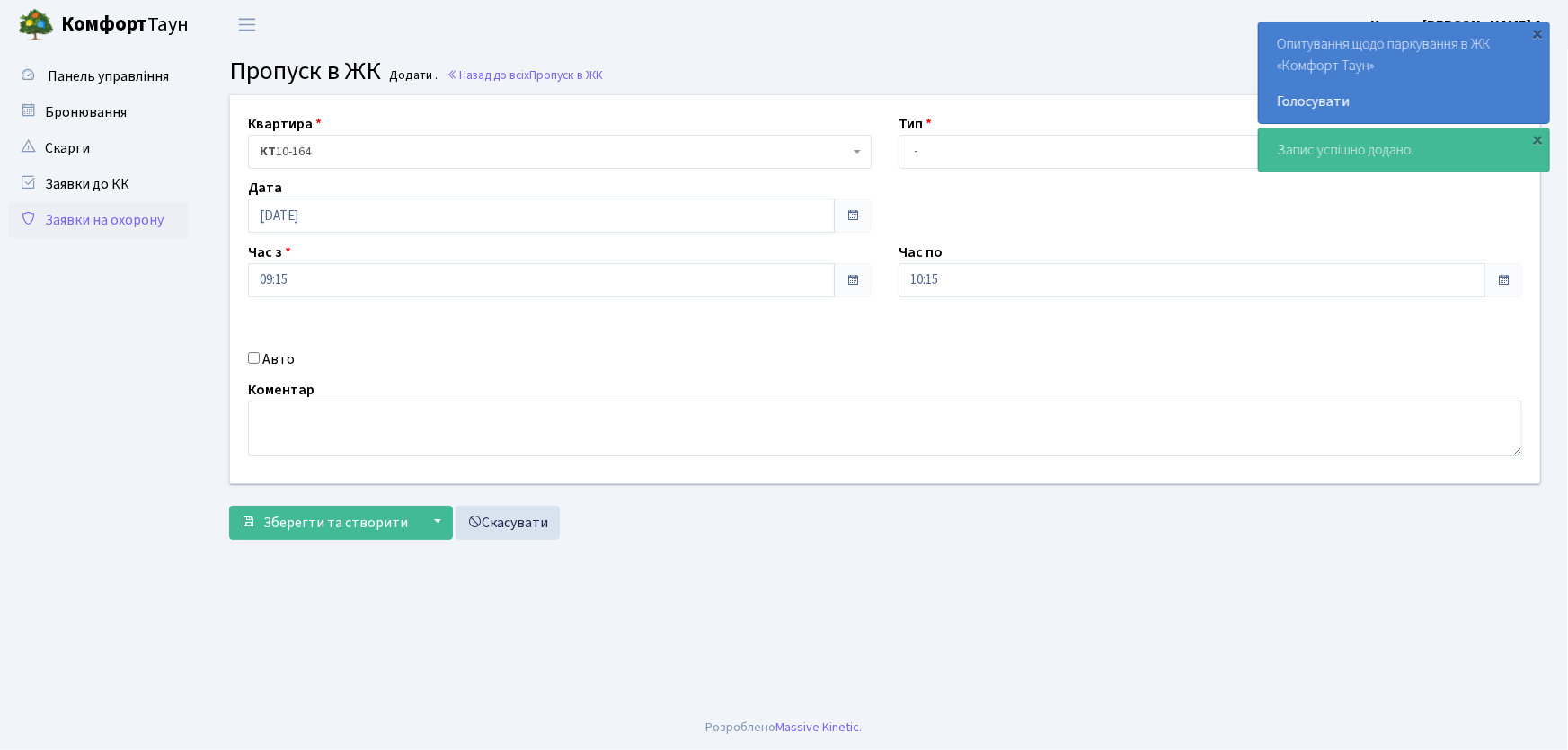
click at [120, 216] on link "Заявки на охорону" at bounding box center [99, 220] width 179 height 36
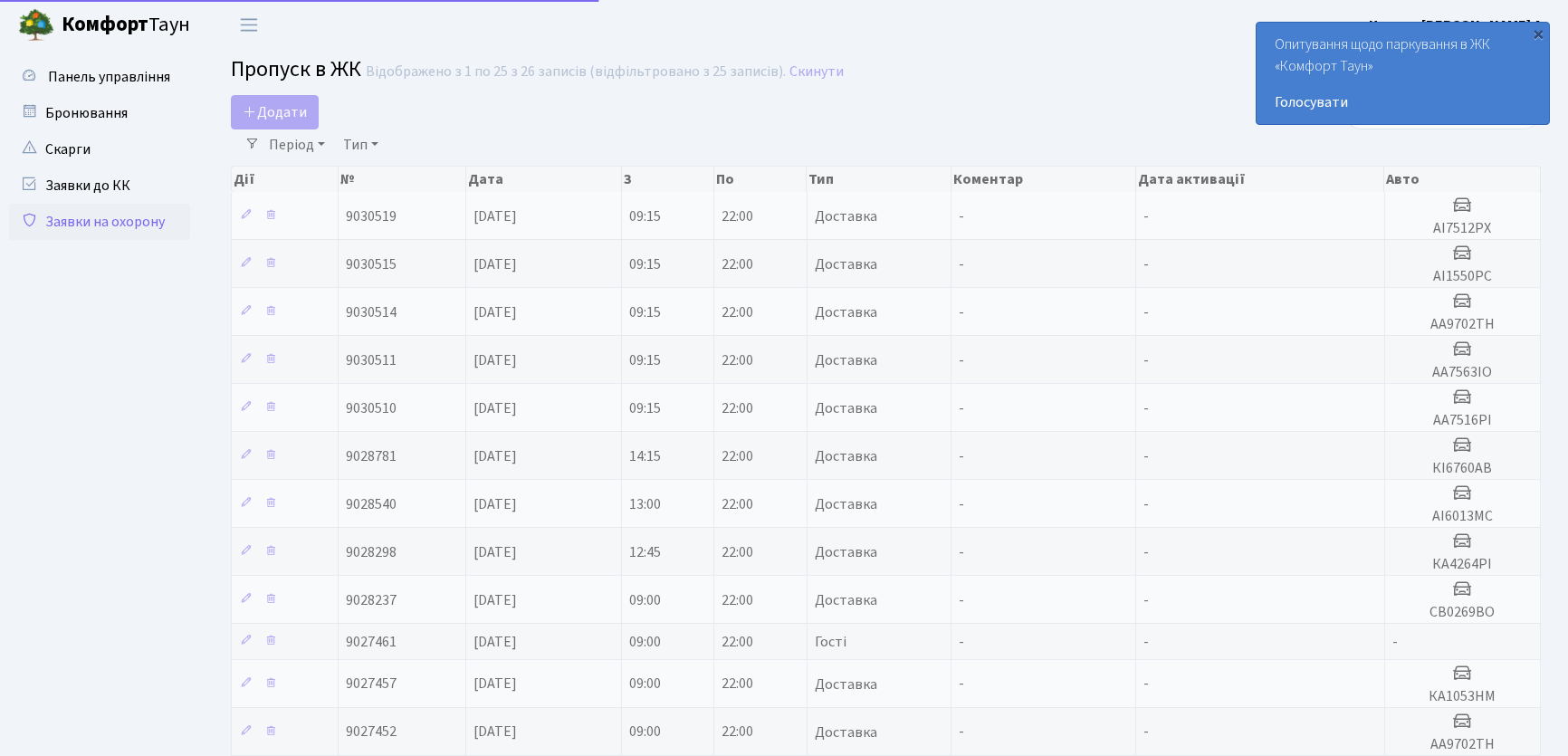
select select "25"
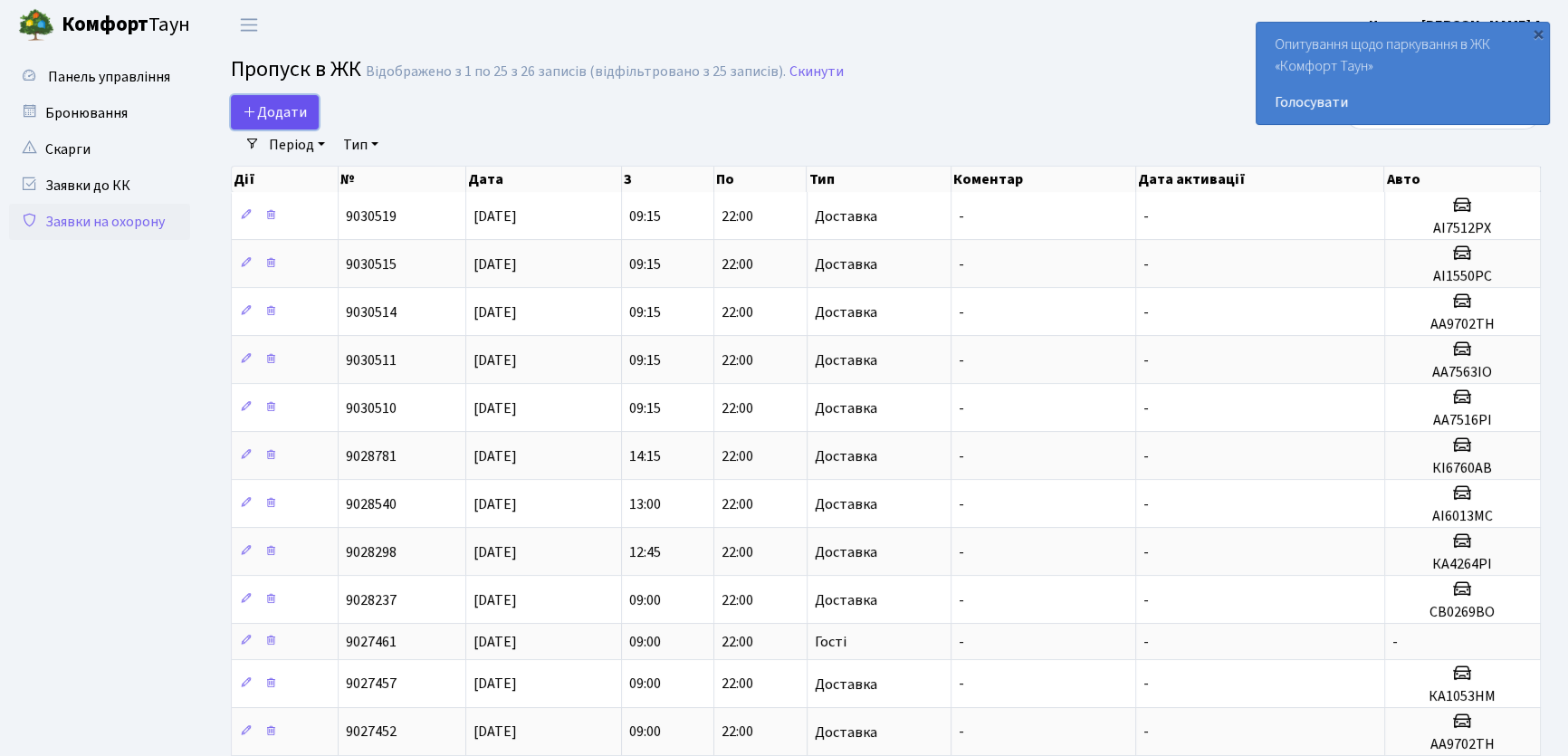
click at [290, 118] on span "Додати" at bounding box center [275, 112] width 64 height 20
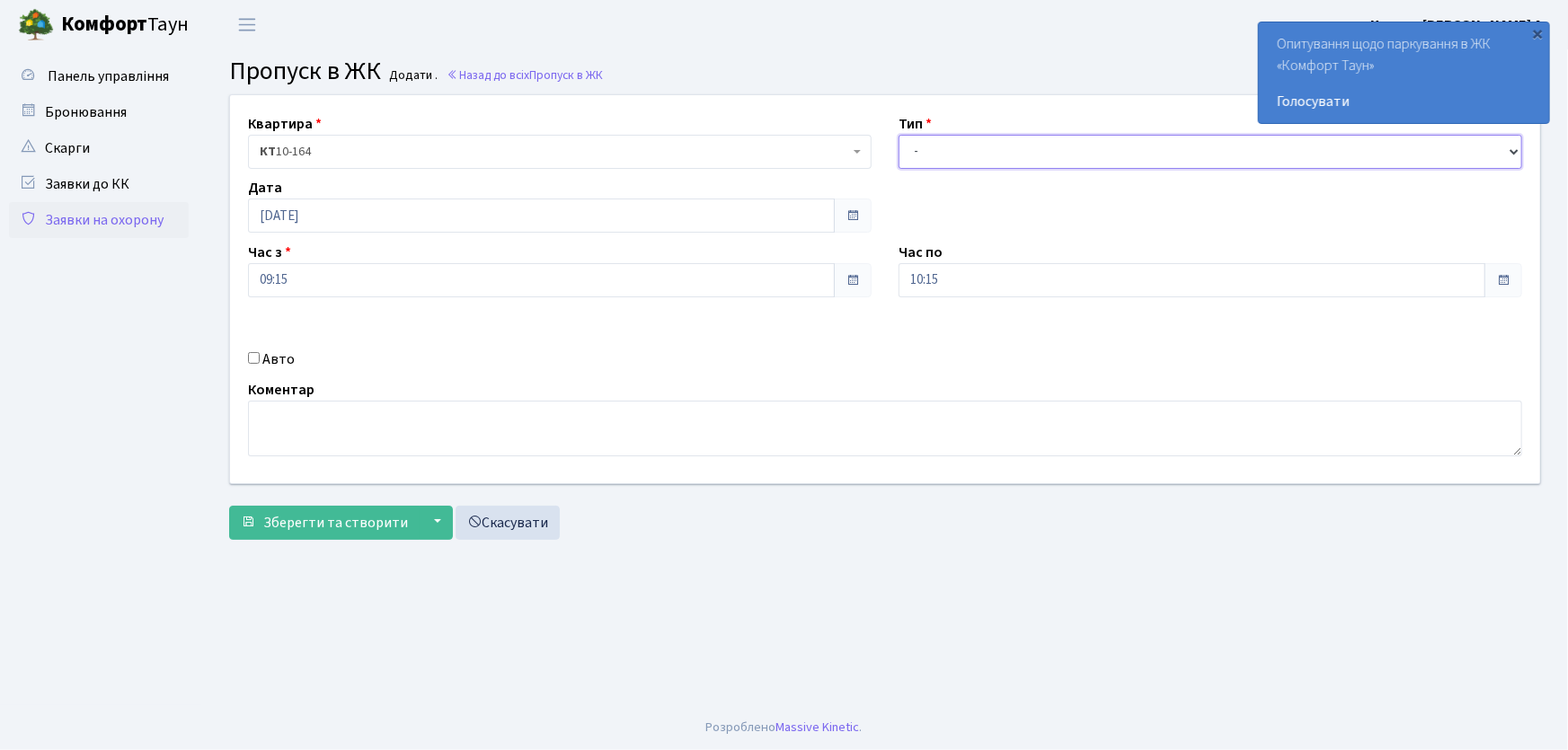
click at [936, 148] on select "- Доставка Таксі Гості Сервіс" at bounding box center [1209, 151] width 624 height 34
select select "1"
click at [898, 135] on select "- Доставка Таксі Гості Сервіс" at bounding box center [1209, 151] width 624 height 34
drag, startPoint x: 920, startPoint y: 279, endPoint x: 887, endPoint y: 272, distance: 33.7
click at [888, 274] on div "Час по 10:15 10 : 15 00 01 02 03 04 05 06 07 08 09 10 11 12 13 14 15 16 17 18 1…" at bounding box center [1210, 270] width 650 height 55
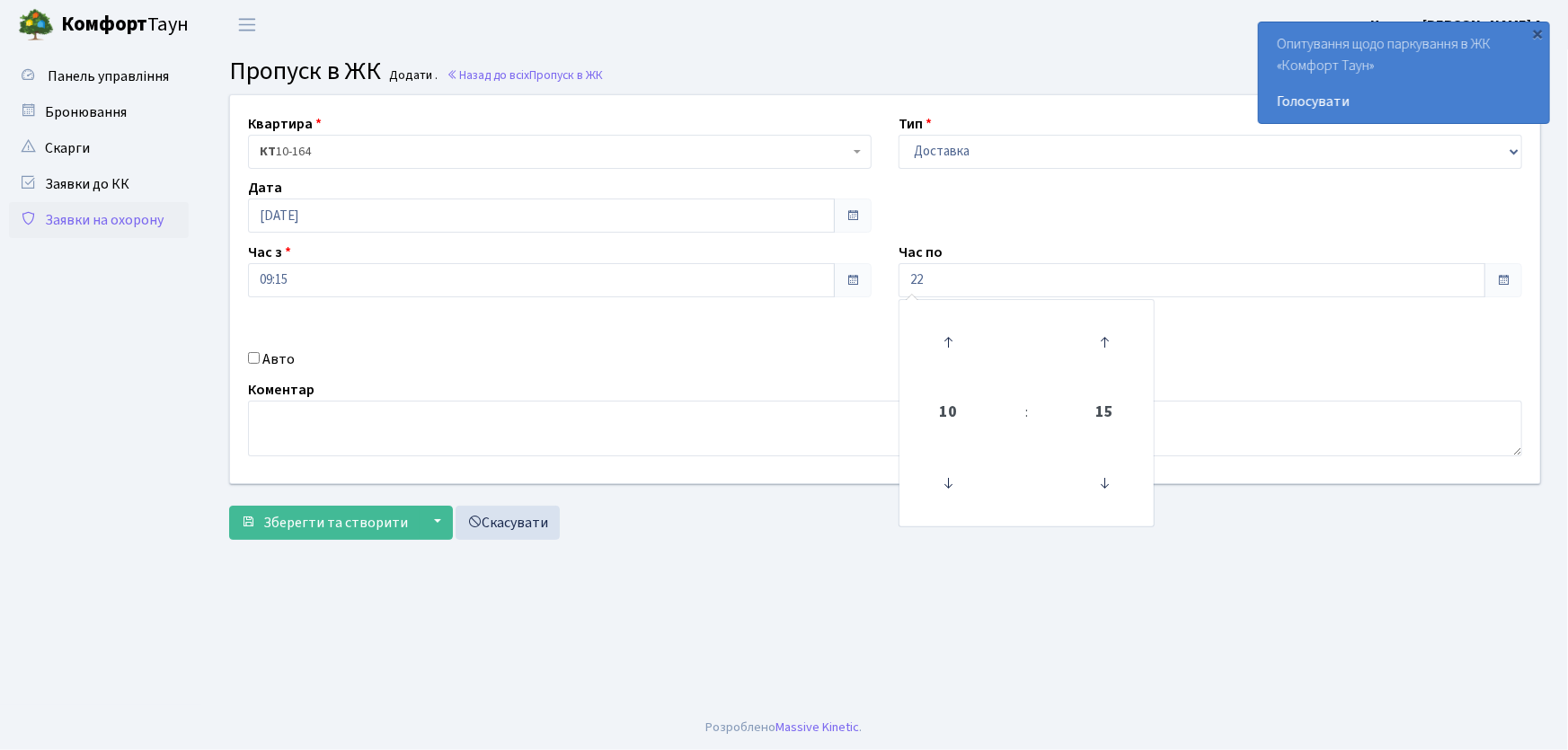
type input "22:00"
click at [254, 358] on input "Авто" at bounding box center [253, 357] width 12 height 12
checkbox input "true"
type input "КА1053НМ"
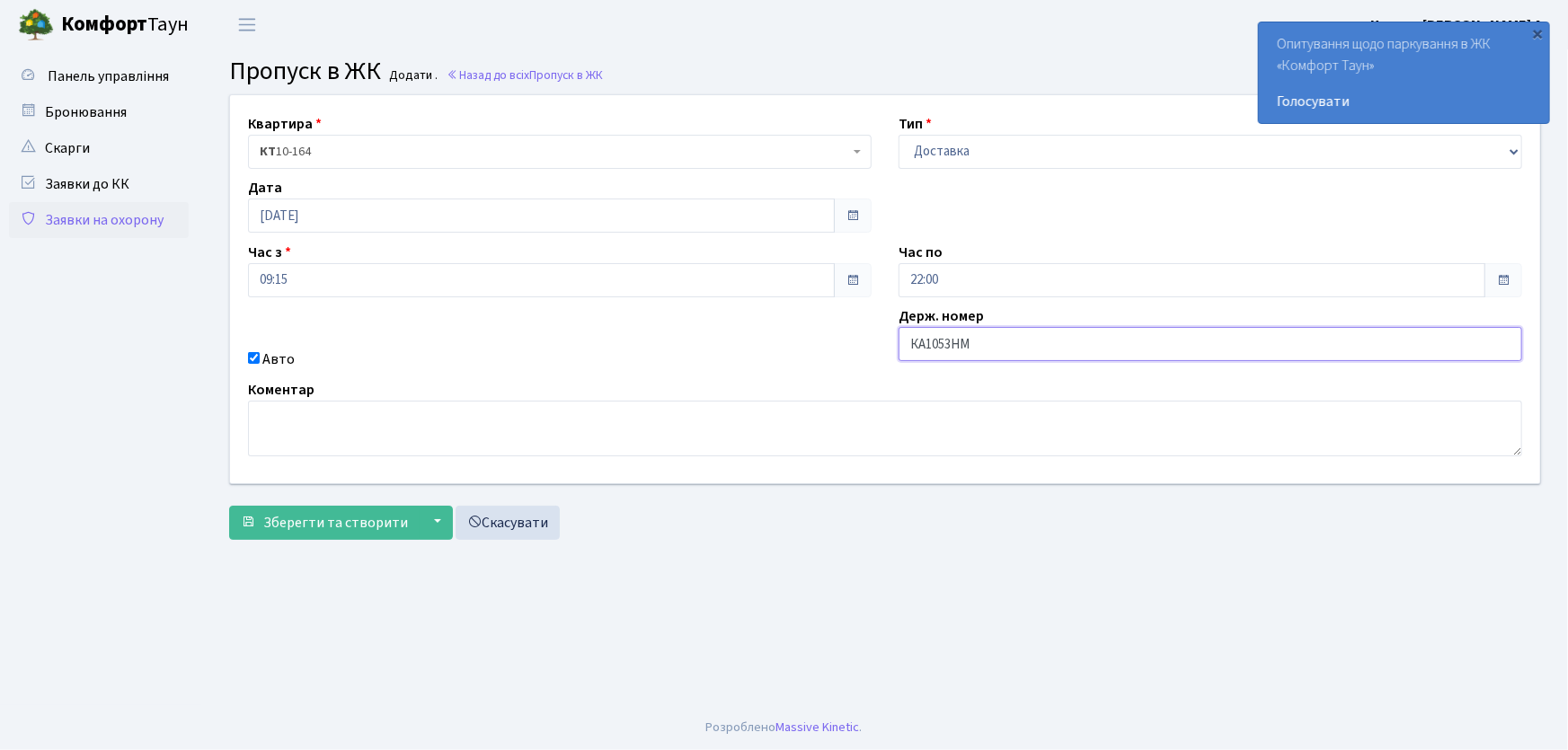
click at [229, 506] on button "Зберегти та створити" at bounding box center [324, 523] width 190 height 34
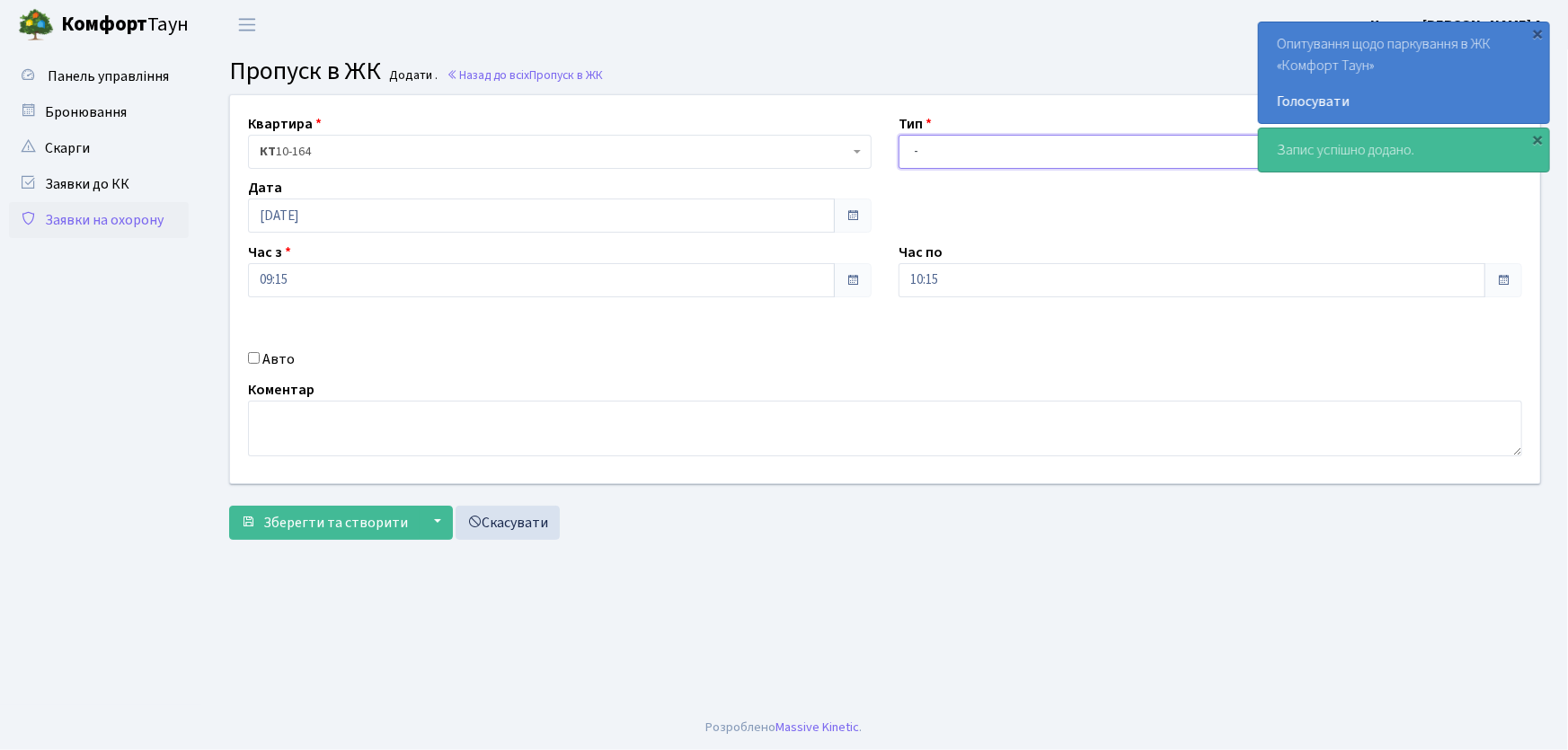
drag, startPoint x: 986, startPoint y: 151, endPoint x: 986, endPoint y: 165, distance: 14.0
click at [986, 151] on select "- Доставка Таксі Гості Сервіс" at bounding box center [1209, 151] width 624 height 34
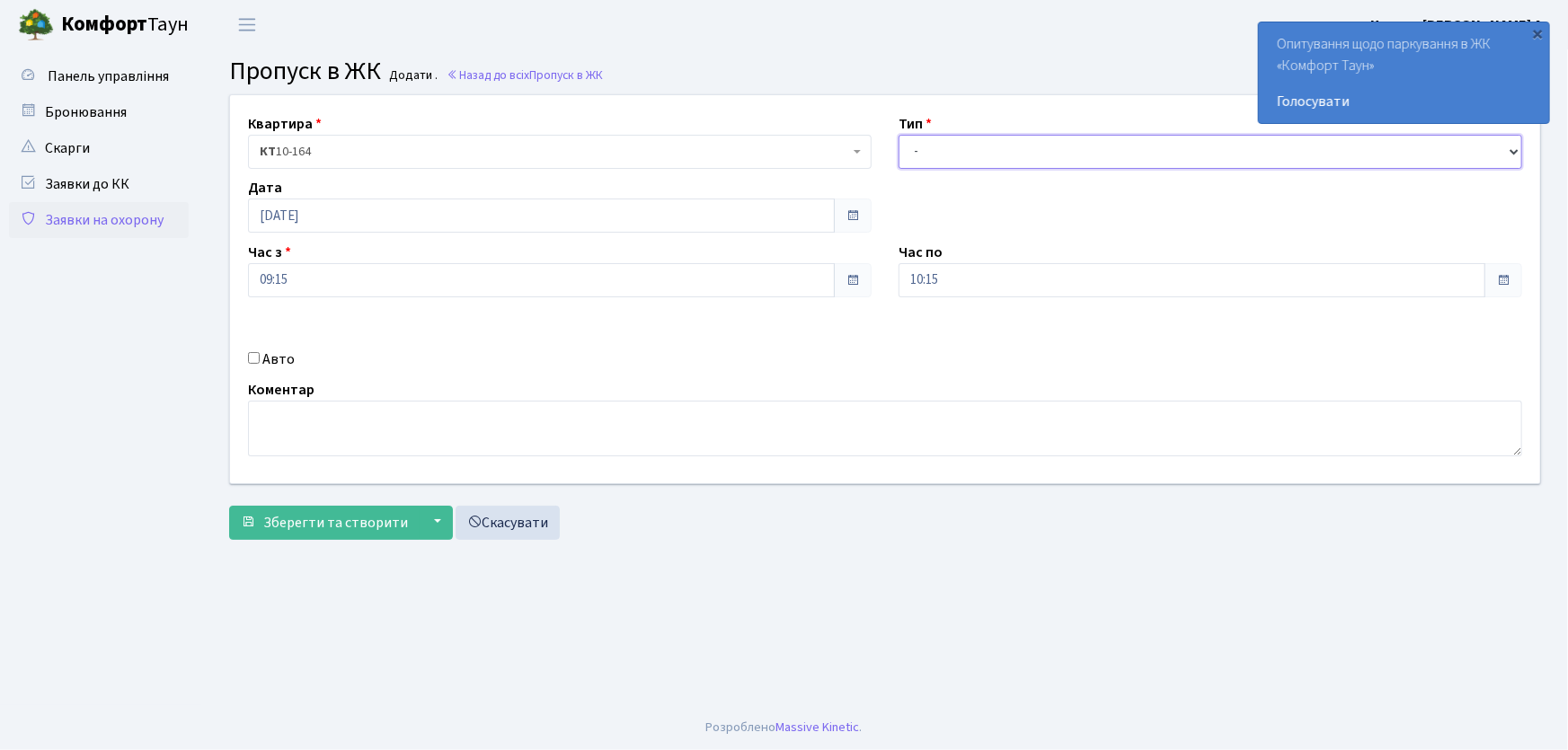
select select "1"
click at [898, 135] on select "- Доставка Таксі Гості Сервіс" at bounding box center [1209, 151] width 624 height 34
drag, startPoint x: 930, startPoint y: 277, endPoint x: 864, endPoint y: 270, distance: 66.4
click at [864, 270] on div "Квартира <b>КТ</b>&nbsp;&nbsp;&nbsp;&nbsp;10-164 КТ 10-164 Тип - Доставка Таксі…" at bounding box center [884, 289] width 1337 height 388
click at [229, 506] on button "Зберегти та створити" at bounding box center [324, 523] width 190 height 34
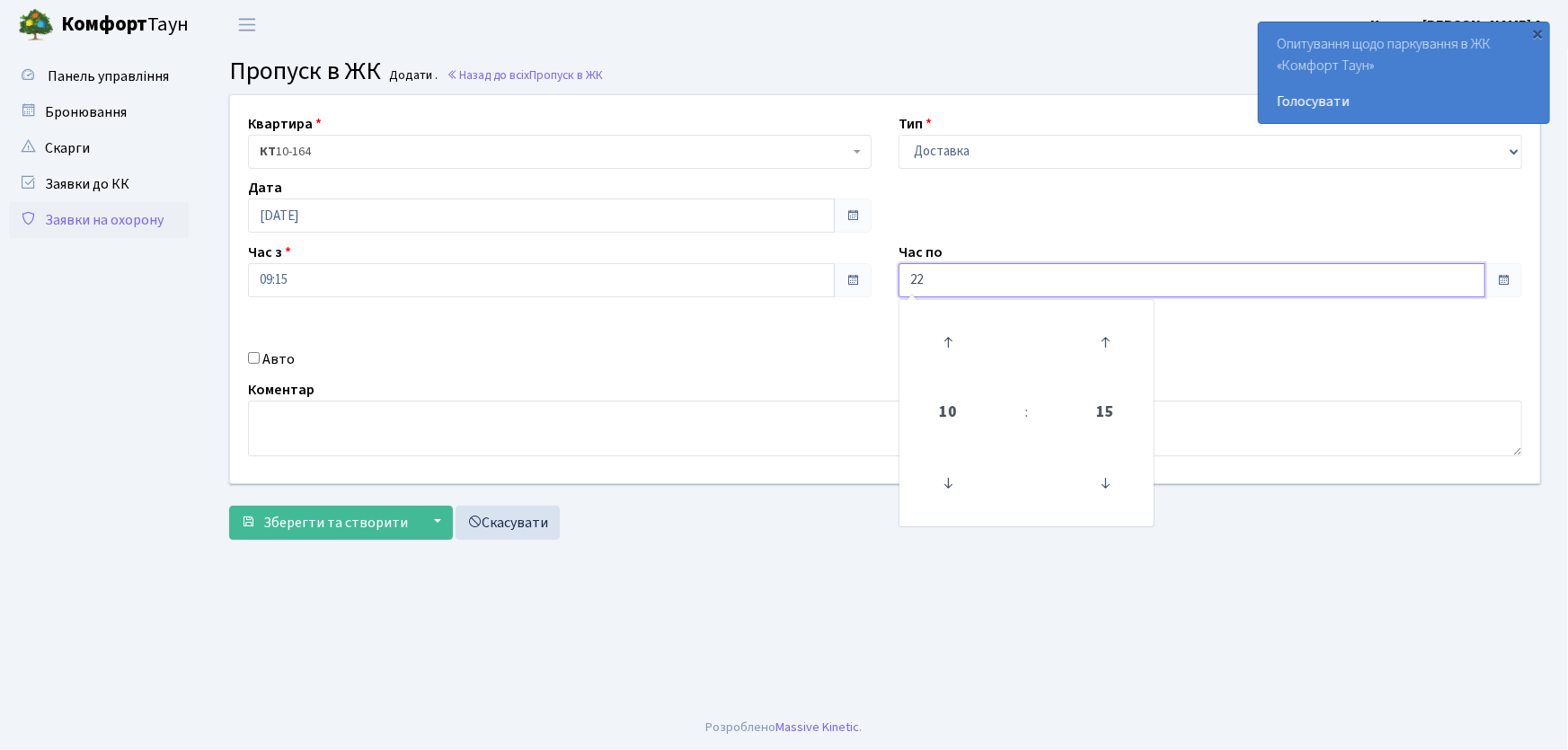
type input "22:00"
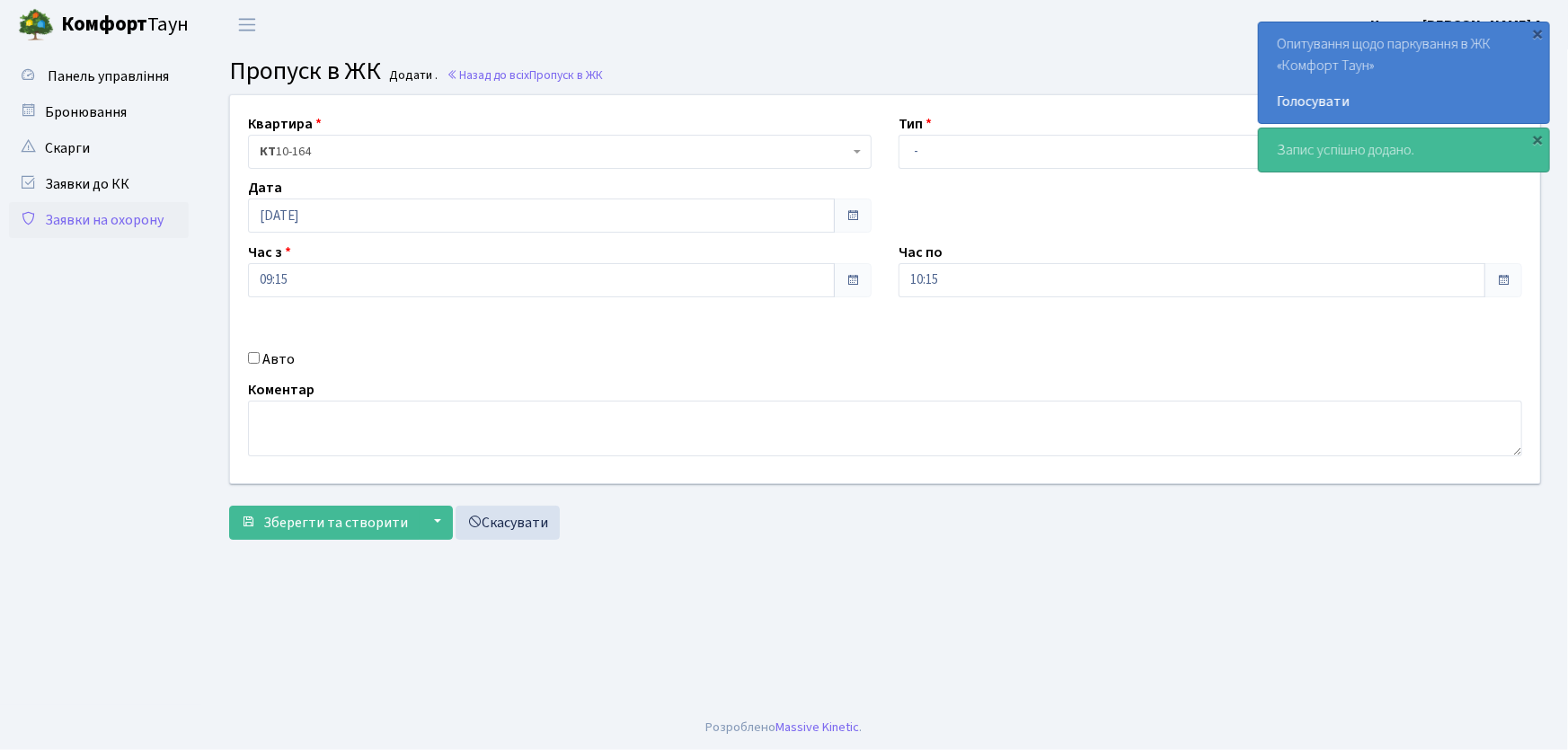
drag, startPoint x: 86, startPoint y: 221, endPoint x: 796, endPoint y: 245, distance: 710.4
click at [89, 222] on link "Заявки на охорону" at bounding box center [99, 220] width 179 height 36
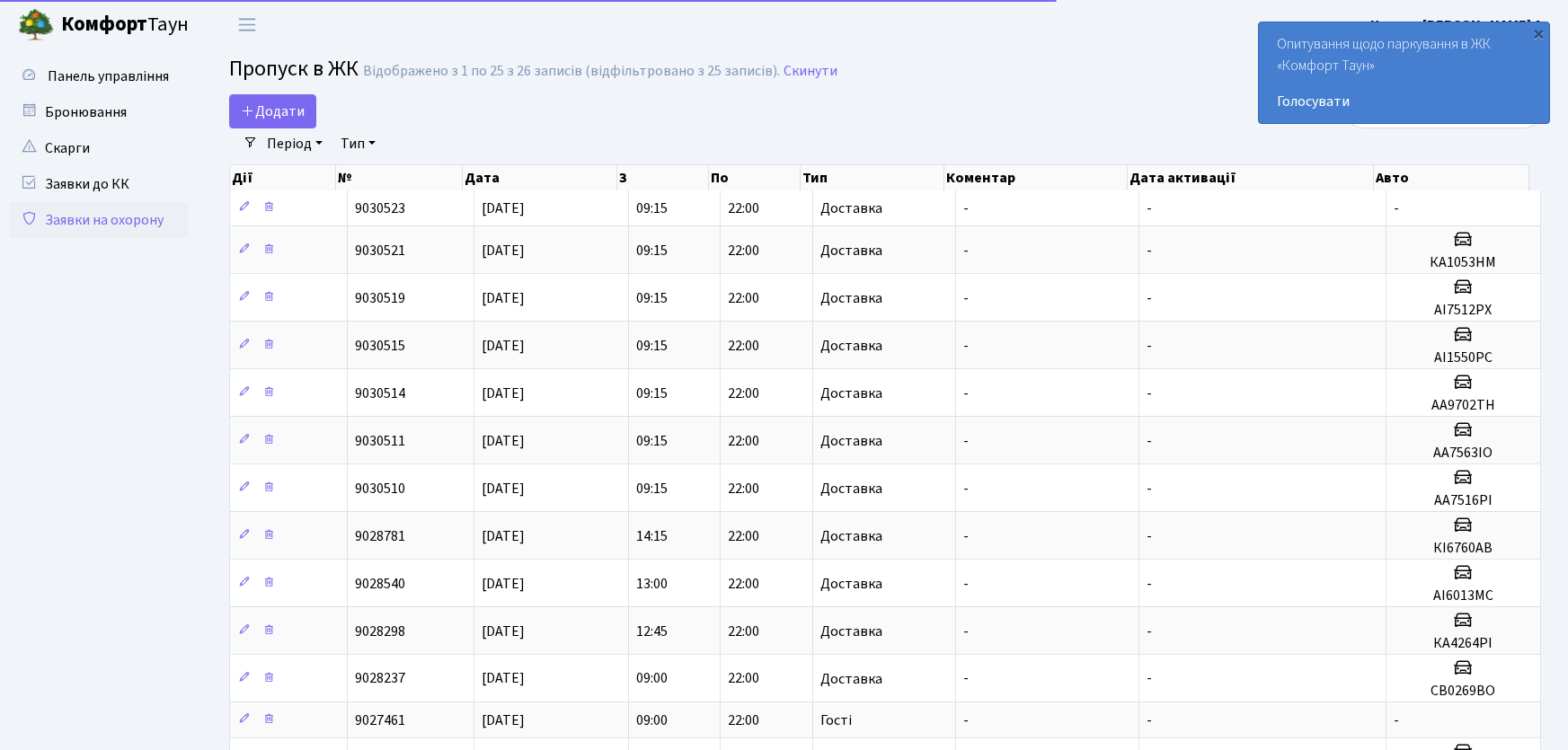
select select "25"
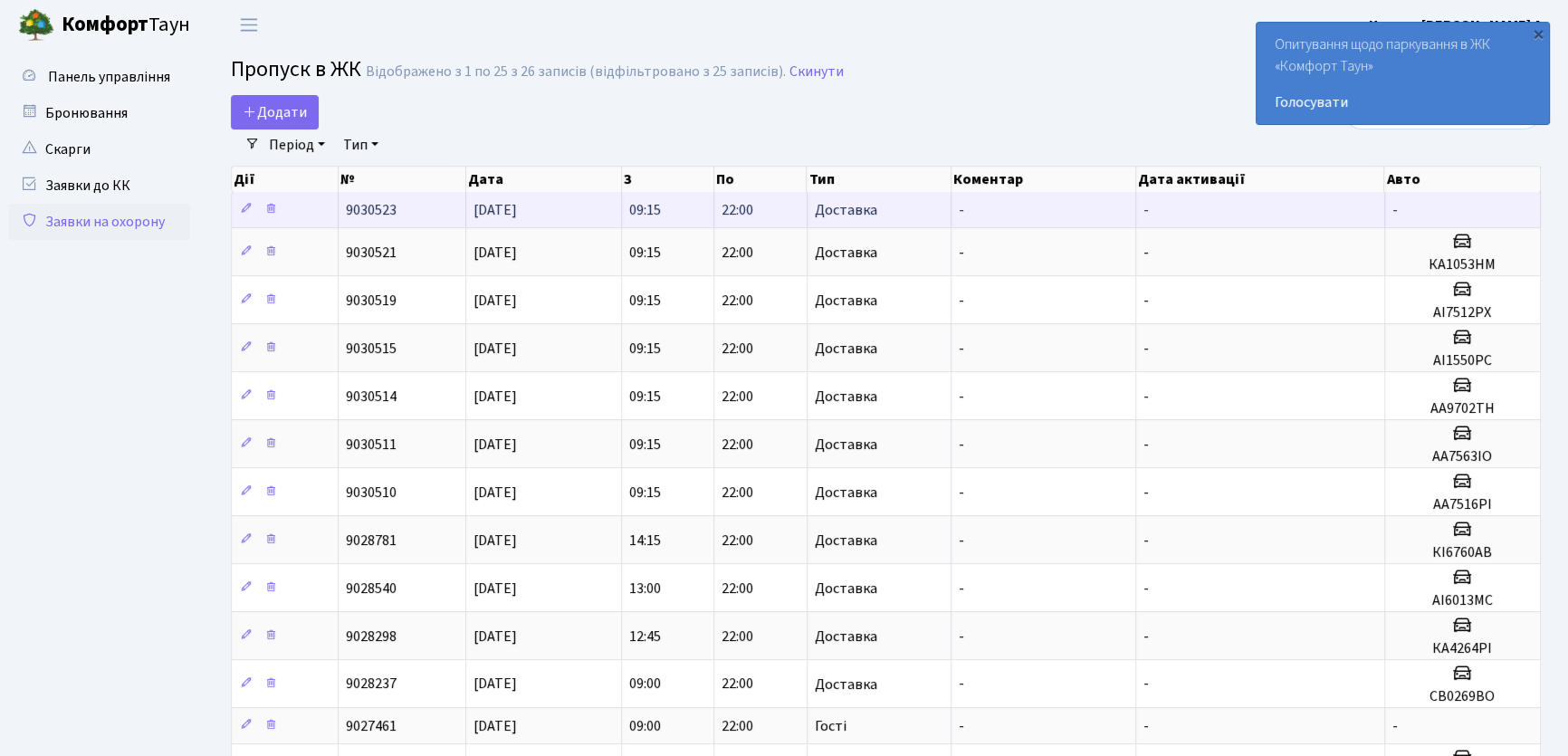
click at [877, 216] on td "Доставка" at bounding box center [879, 209] width 144 height 35
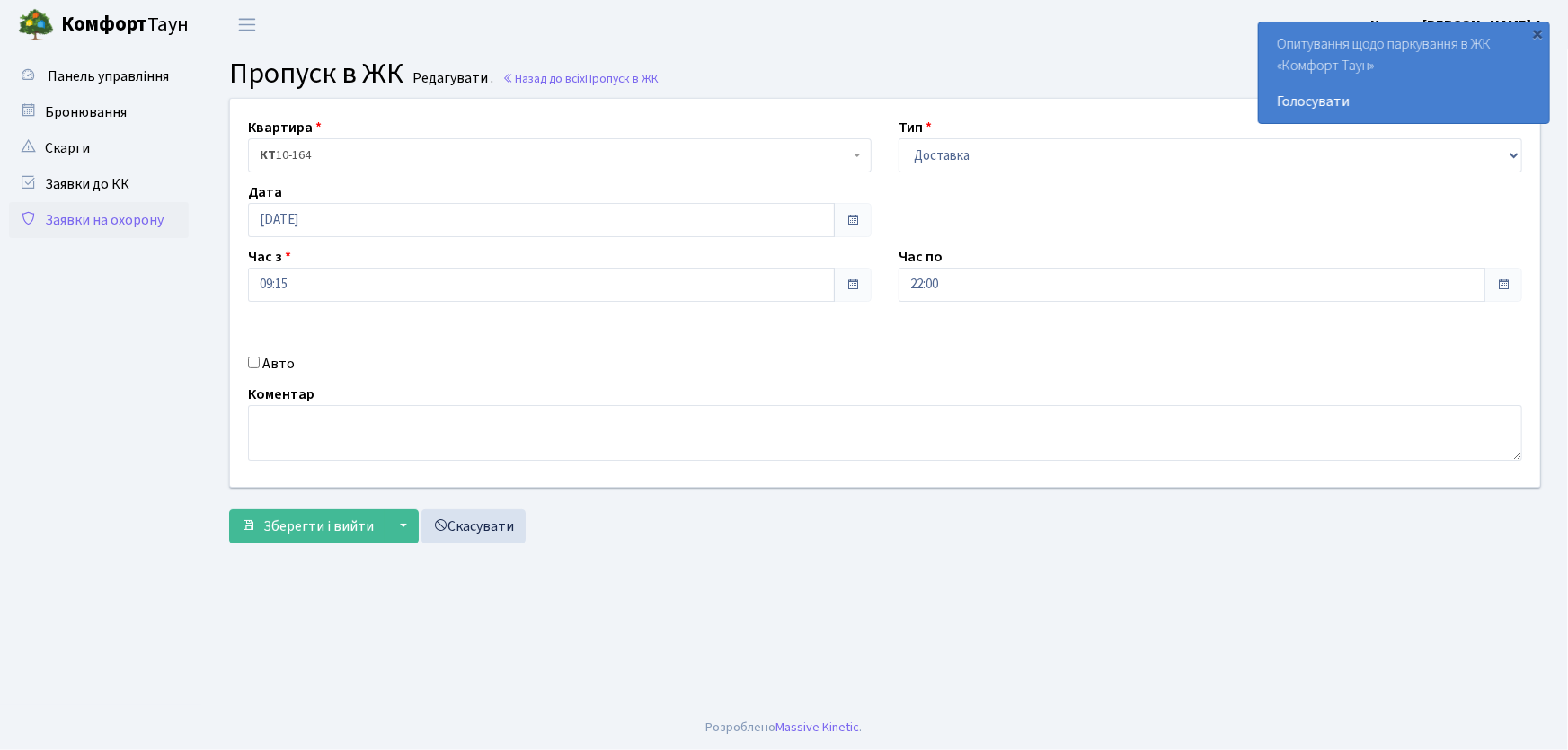
click at [250, 363] on input "Авто" at bounding box center [253, 362] width 12 height 12
checkbox input "true"
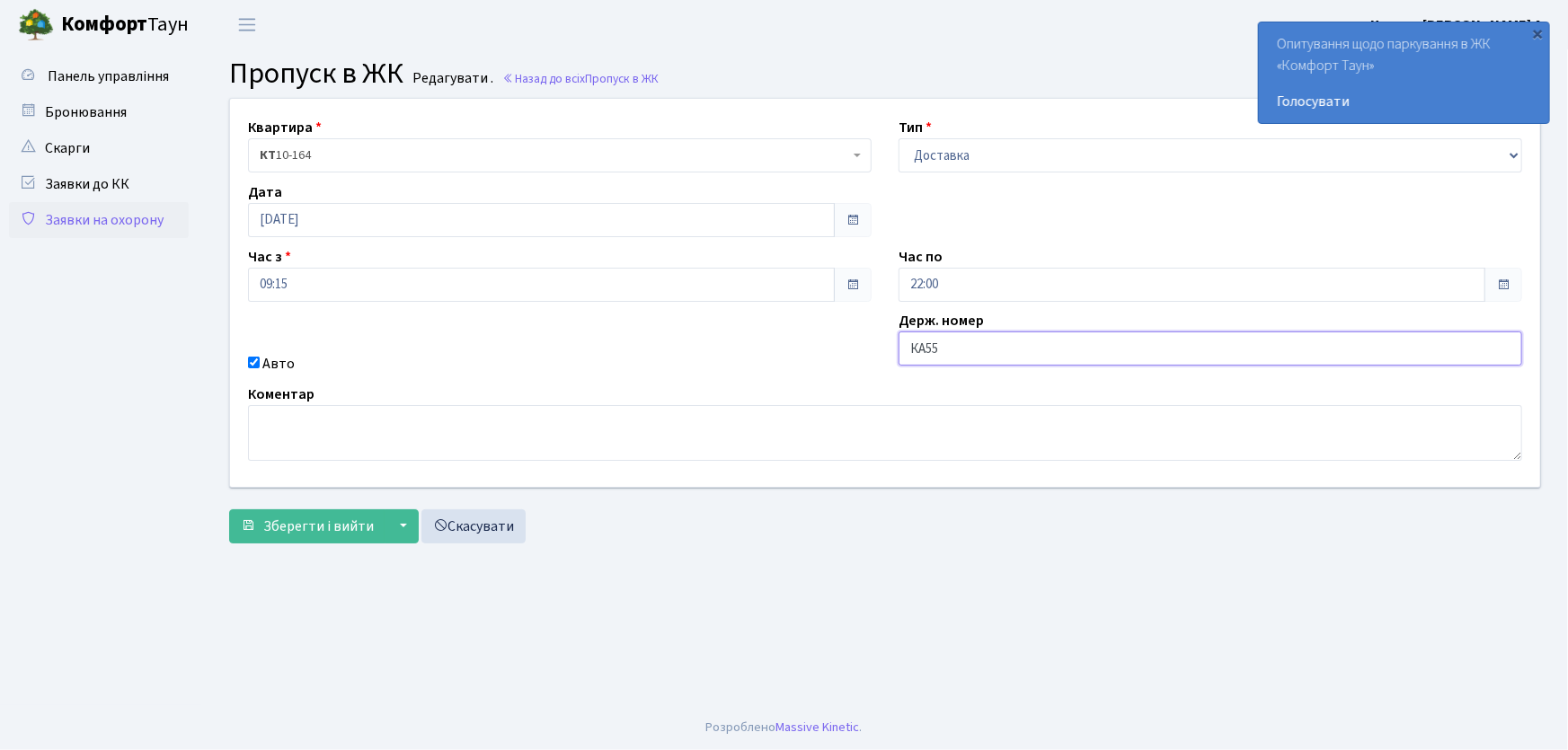
type input "КА5504РА"
click at [229, 509] on button "Зберегти і вийти" at bounding box center [307, 526] width 156 height 34
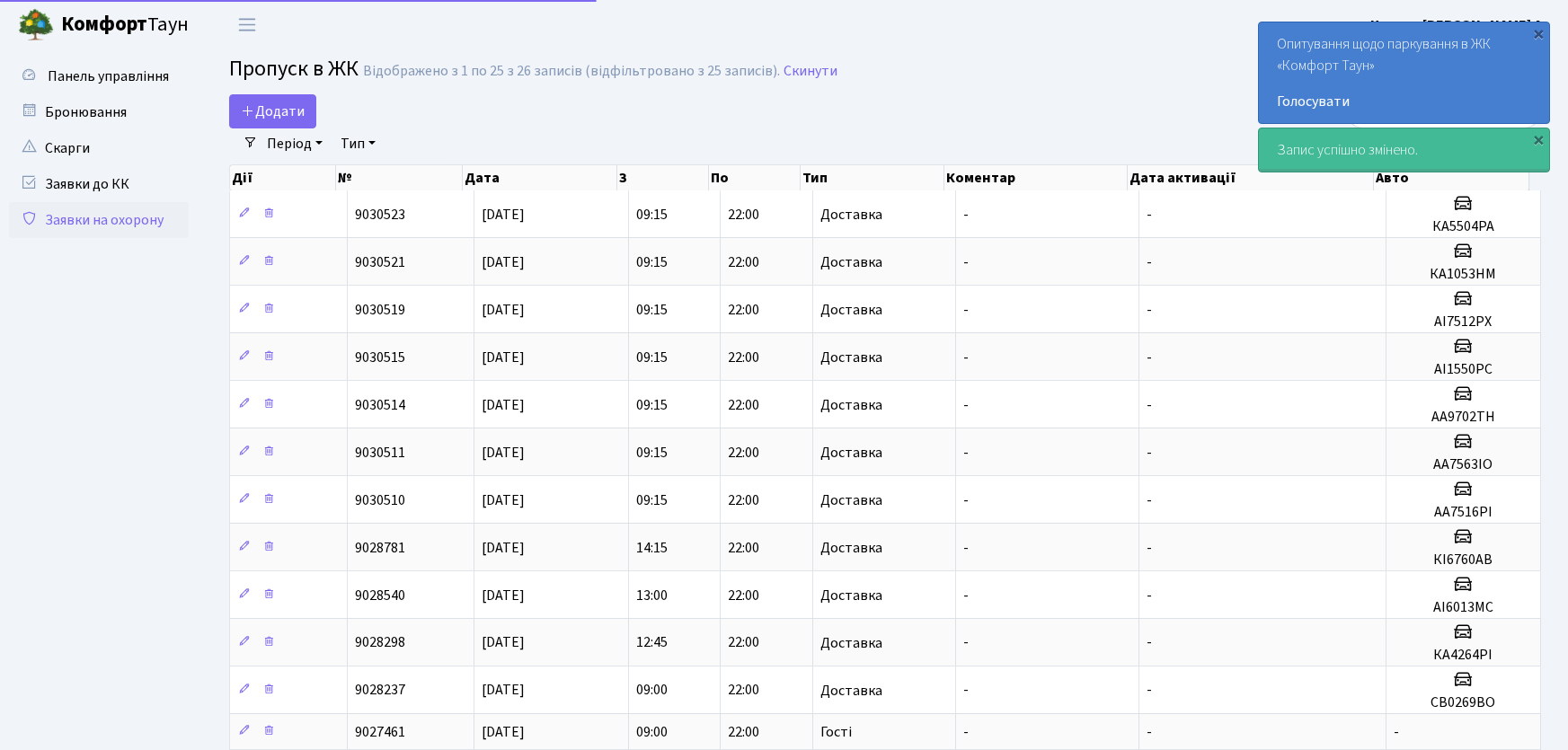
select select "25"
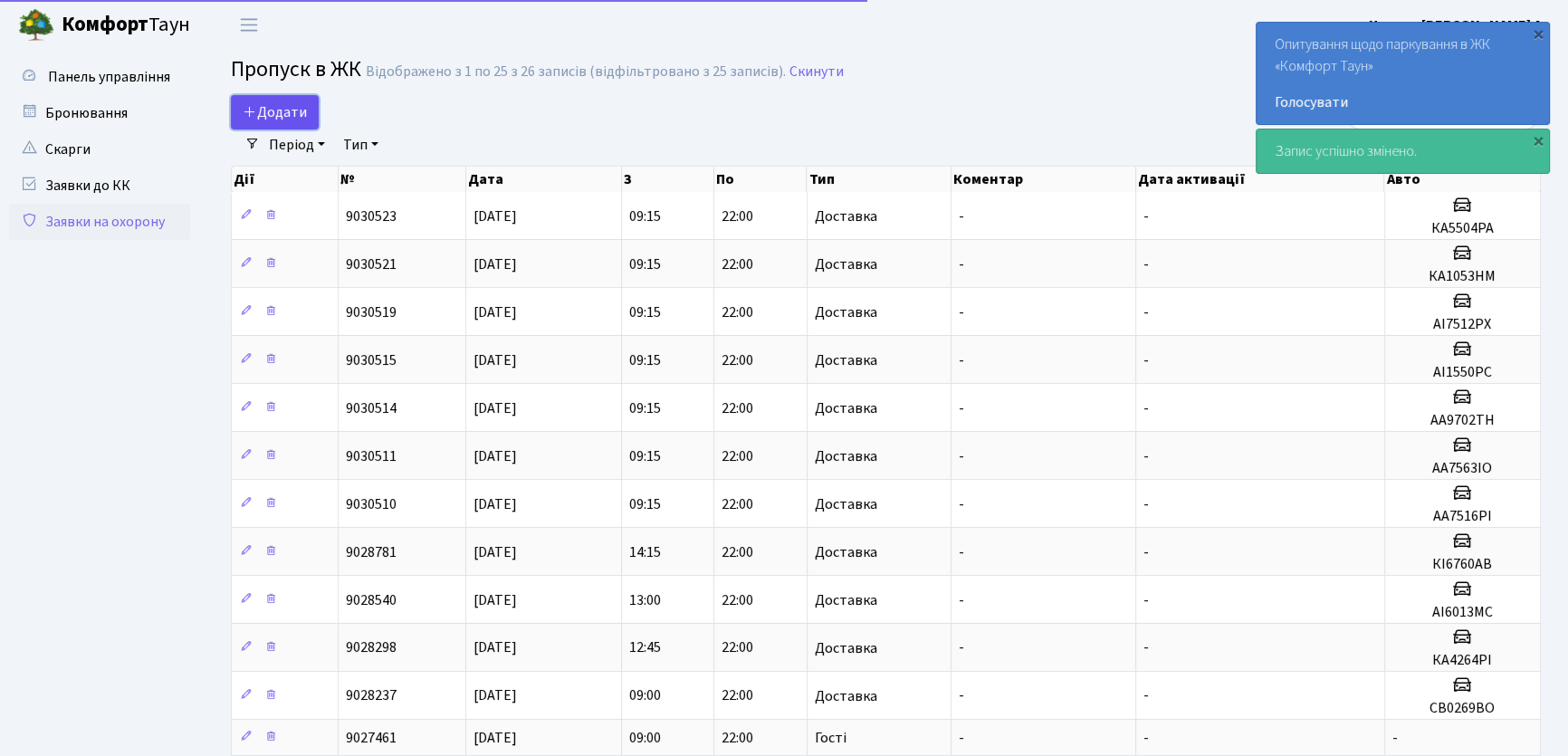
click at [294, 121] on link "Додати" at bounding box center [275, 112] width 88 height 34
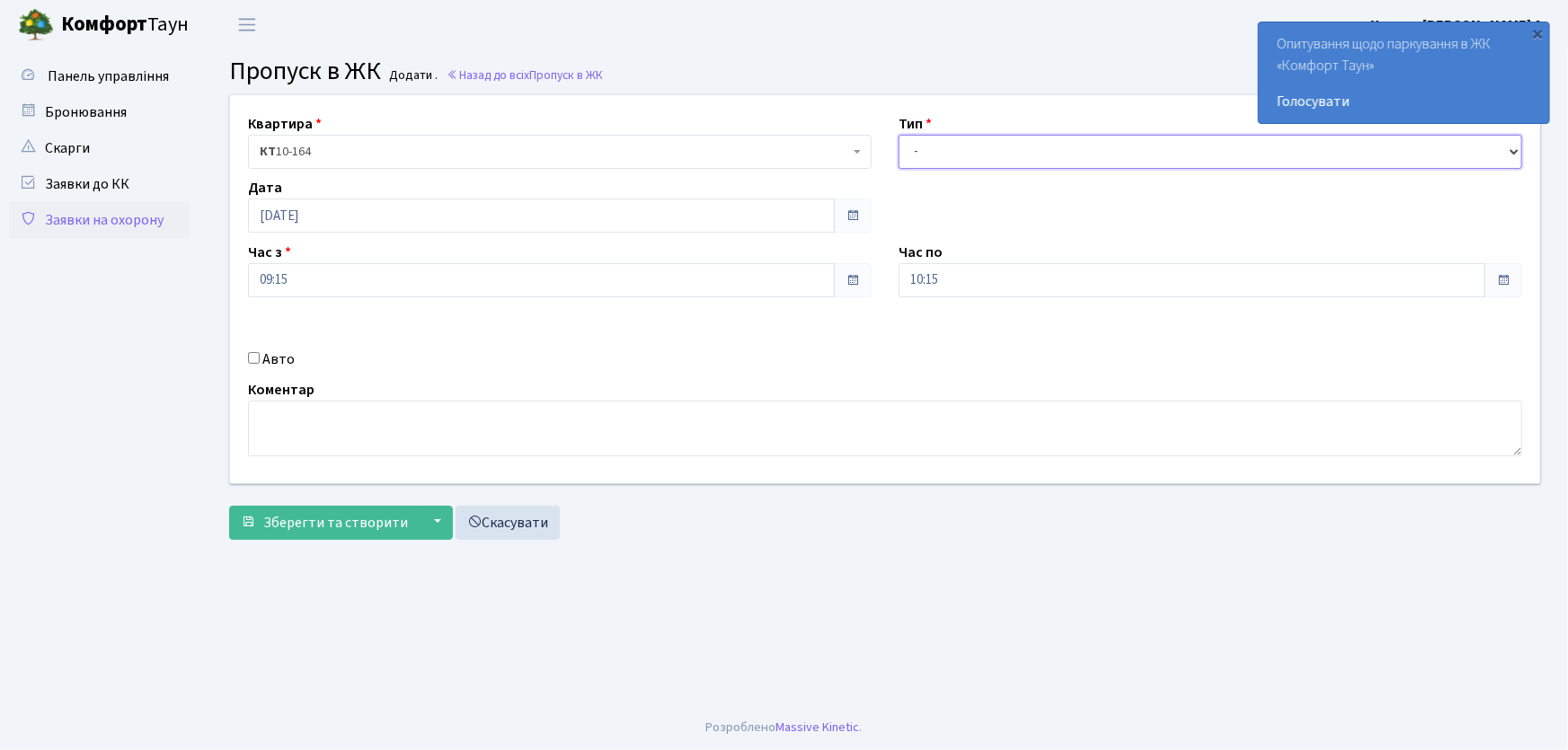
drag, startPoint x: 951, startPoint y: 154, endPoint x: 951, endPoint y: 164, distance: 10.0
click at [951, 157] on select "- Доставка Таксі Гості Сервіс" at bounding box center [1209, 151] width 624 height 34
select select "1"
click at [898, 135] on select "- Доставка Таксі Гості Сервіс" at bounding box center [1209, 151] width 624 height 34
drag, startPoint x: 871, startPoint y: 278, endPoint x: 854, endPoint y: 263, distance: 22.7
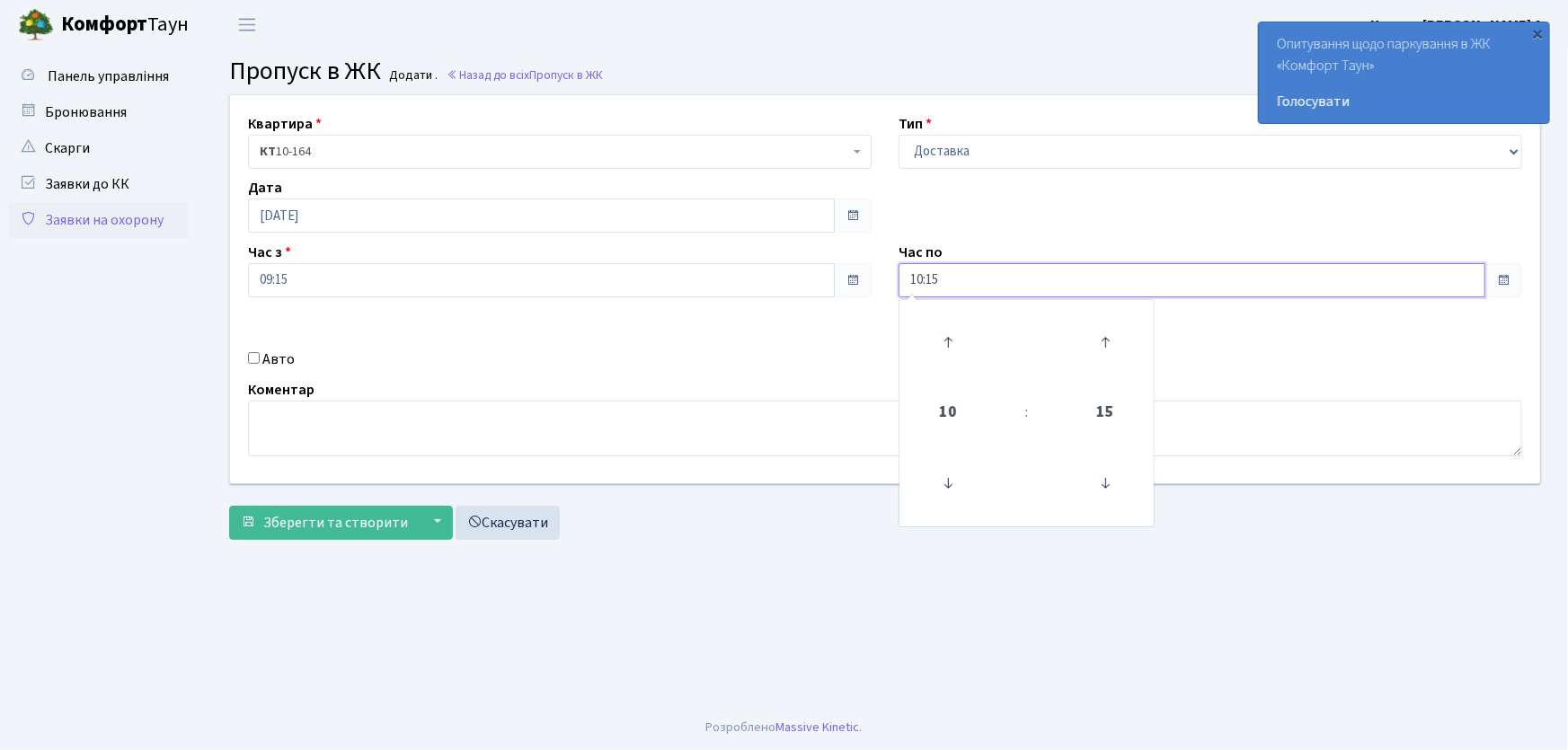
click at [856, 267] on div "Квартира <b>КТ</b>&nbsp;&nbsp;&nbsp;&nbsp;10-164 КТ 10-164 Тип - Доставка Таксі…" at bounding box center [884, 289] width 1337 height 388
type input "22:00"
click at [249, 359] on input "Авто" at bounding box center [253, 357] width 12 height 12
checkbox input "true"
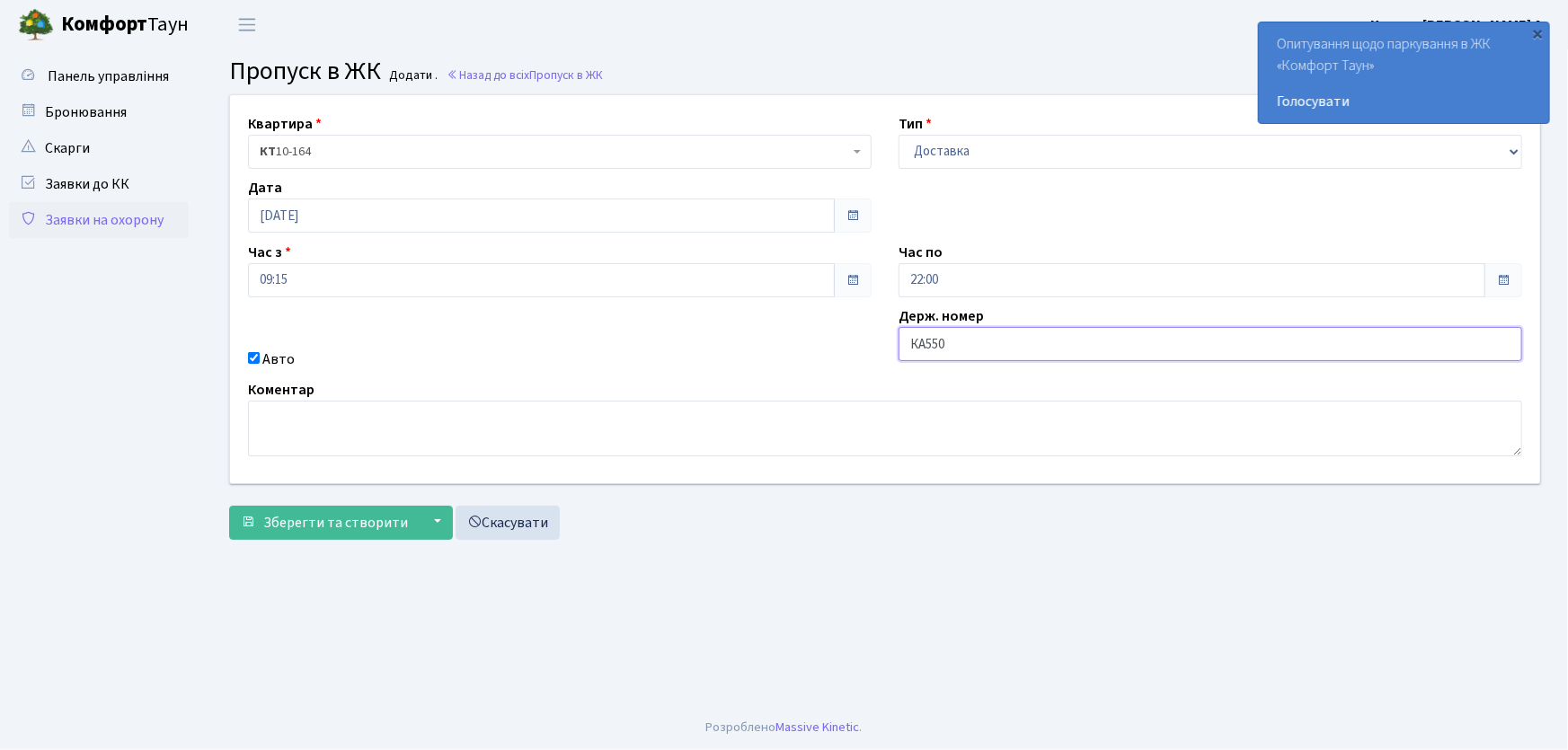
type input "КА5503ІО"
click at [229, 506] on button "Зберегти та створити" at bounding box center [324, 523] width 190 height 34
click at [999, 155] on select "- Доставка Таксі Гості Сервіс" at bounding box center [1209, 151] width 624 height 34
select select "1"
click at [898, 135] on select "- Доставка Таксі Гості Сервіс" at bounding box center [1209, 151] width 624 height 34
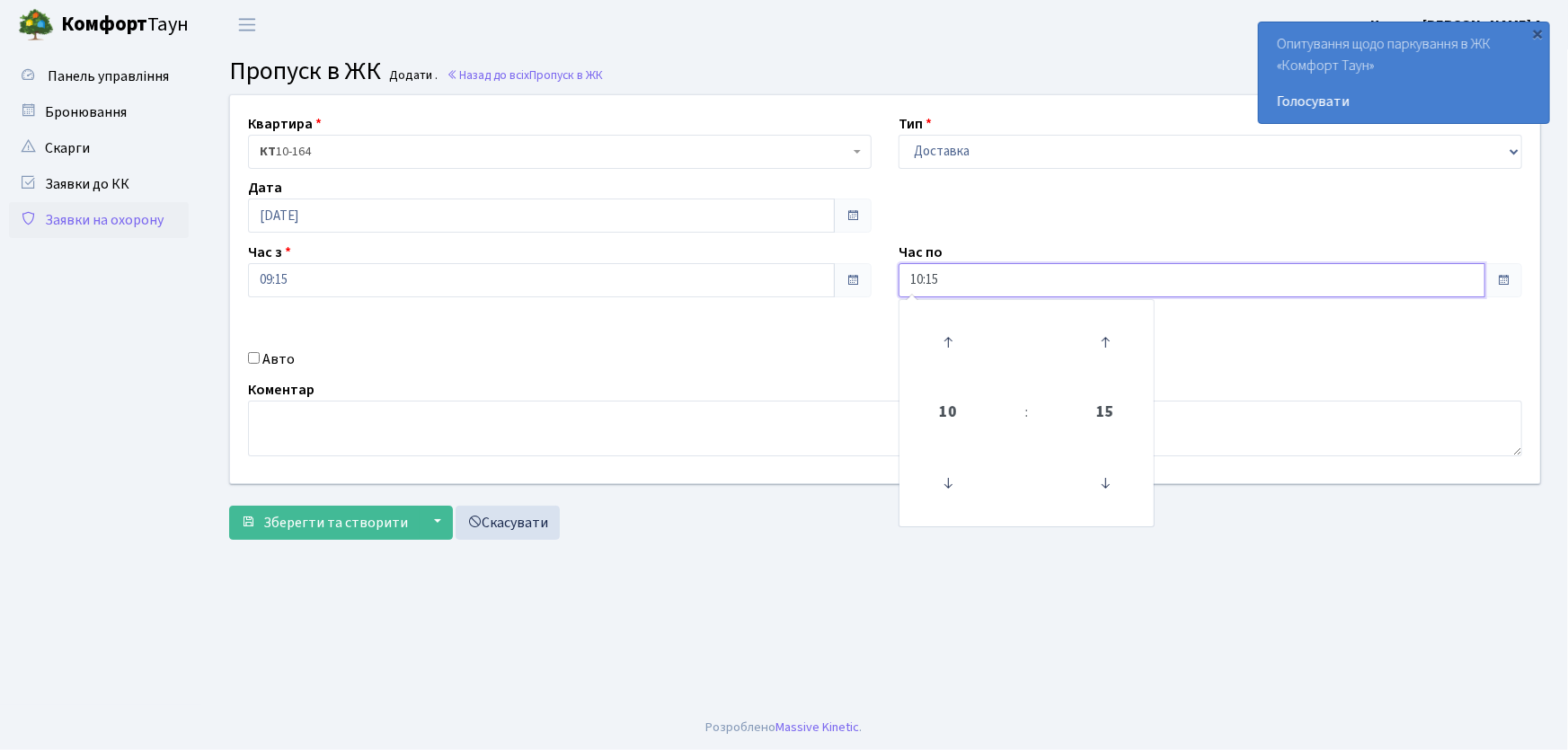
drag, startPoint x: 934, startPoint y: 278, endPoint x: 871, endPoint y: 286, distance: 63.5
click at [871, 286] on div "Квартира <b>КТ</b>&nbsp;&nbsp;&nbsp;&nbsp;10-164 КТ 10-164 Тип - Доставка Таксі…" at bounding box center [884, 289] width 1337 height 388
drag, startPoint x: 987, startPoint y: 278, endPoint x: 837, endPoint y: 287, distance: 150.3
click at [839, 286] on div "Квартира <b>КТ</b>&nbsp;&nbsp;&nbsp;&nbsp;10-164 КТ 10-164 Тип - Доставка Таксі…" at bounding box center [884, 289] width 1337 height 388
type input "22:00"
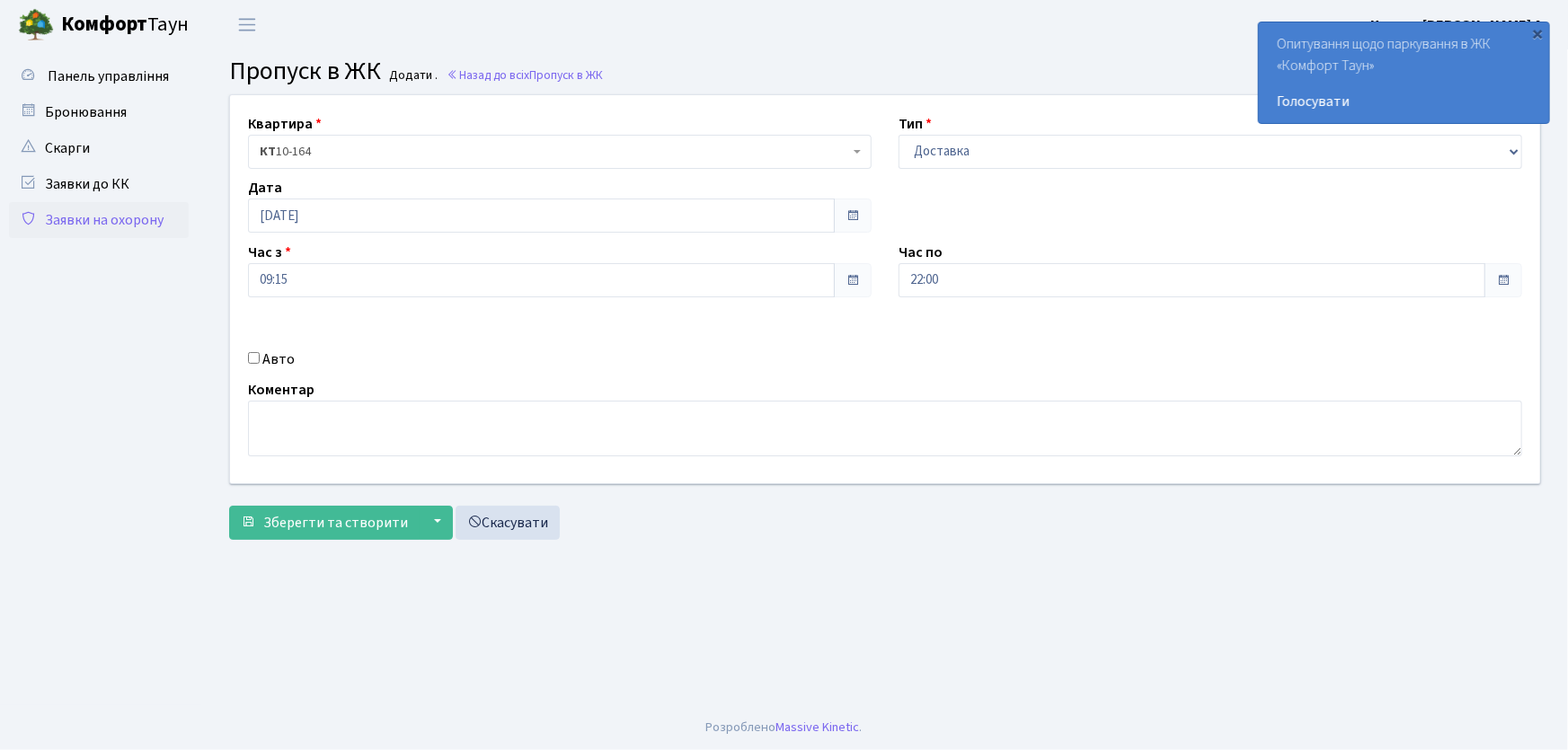
click at [251, 357] on input "Авто" at bounding box center [253, 357] width 12 height 12
checkbox input "true"
type input "АІ7301ЕМ"
click at [229, 506] on button "Зберегти та створити" at bounding box center [324, 523] width 190 height 34
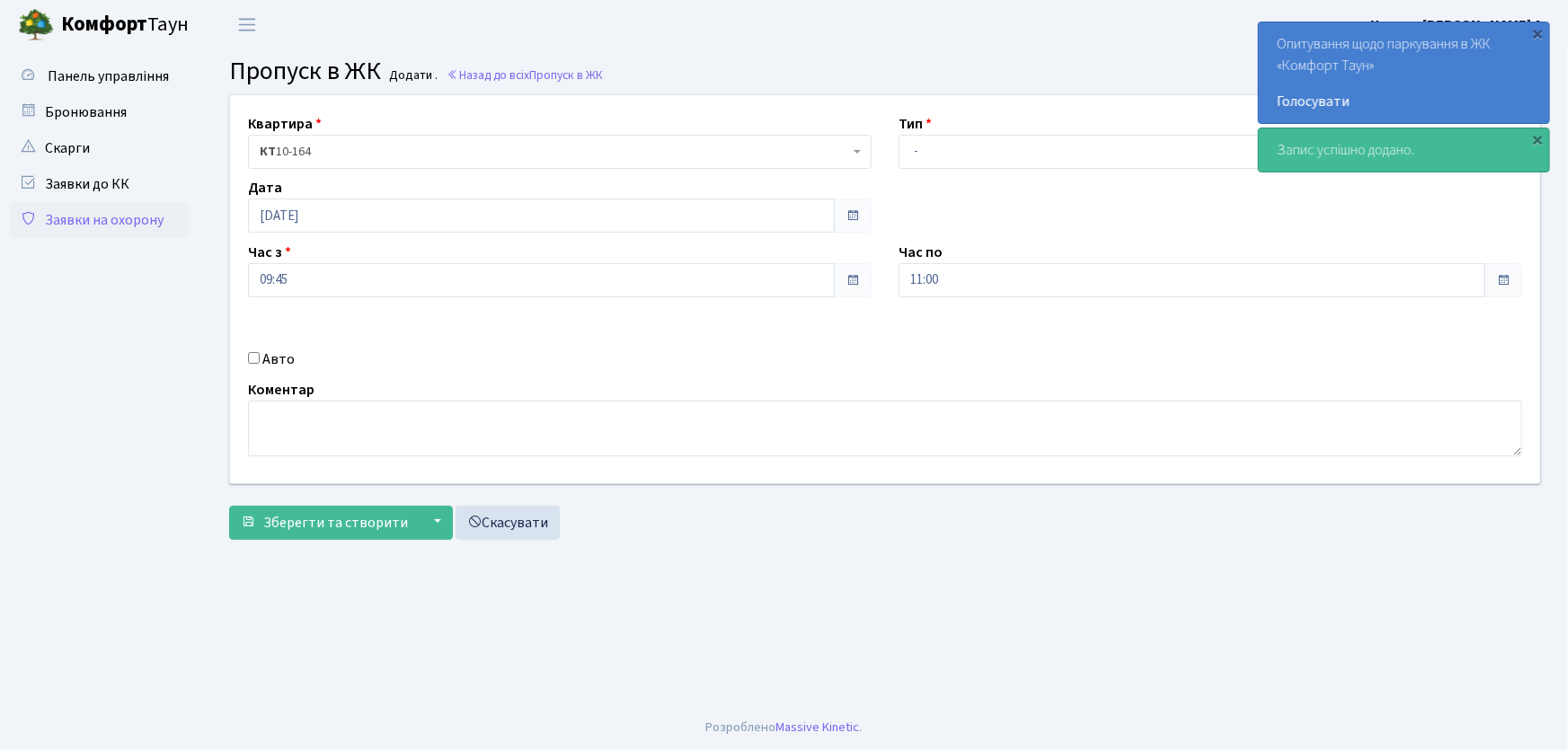
select select "1"
click at [898, 135] on select "- Доставка Таксі Гості Сервіс" at bounding box center [1209, 151] width 624 height 34
drag, startPoint x: 915, startPoint y: 275, endPoint x: 901, endPoint y: 274, distance: 14.0
click at [896, 277] on div "Час по 11:00 11 : 00 00 01 02 03 04 05 06 07 08 09 10 11 12 13 14 15 16 17 18 1…" at bounding box center [1210, 270] width 650 height 55
click at [229, 506] on button "Зберегти та створити" at bounding box center [324, 523] width 190 height 34
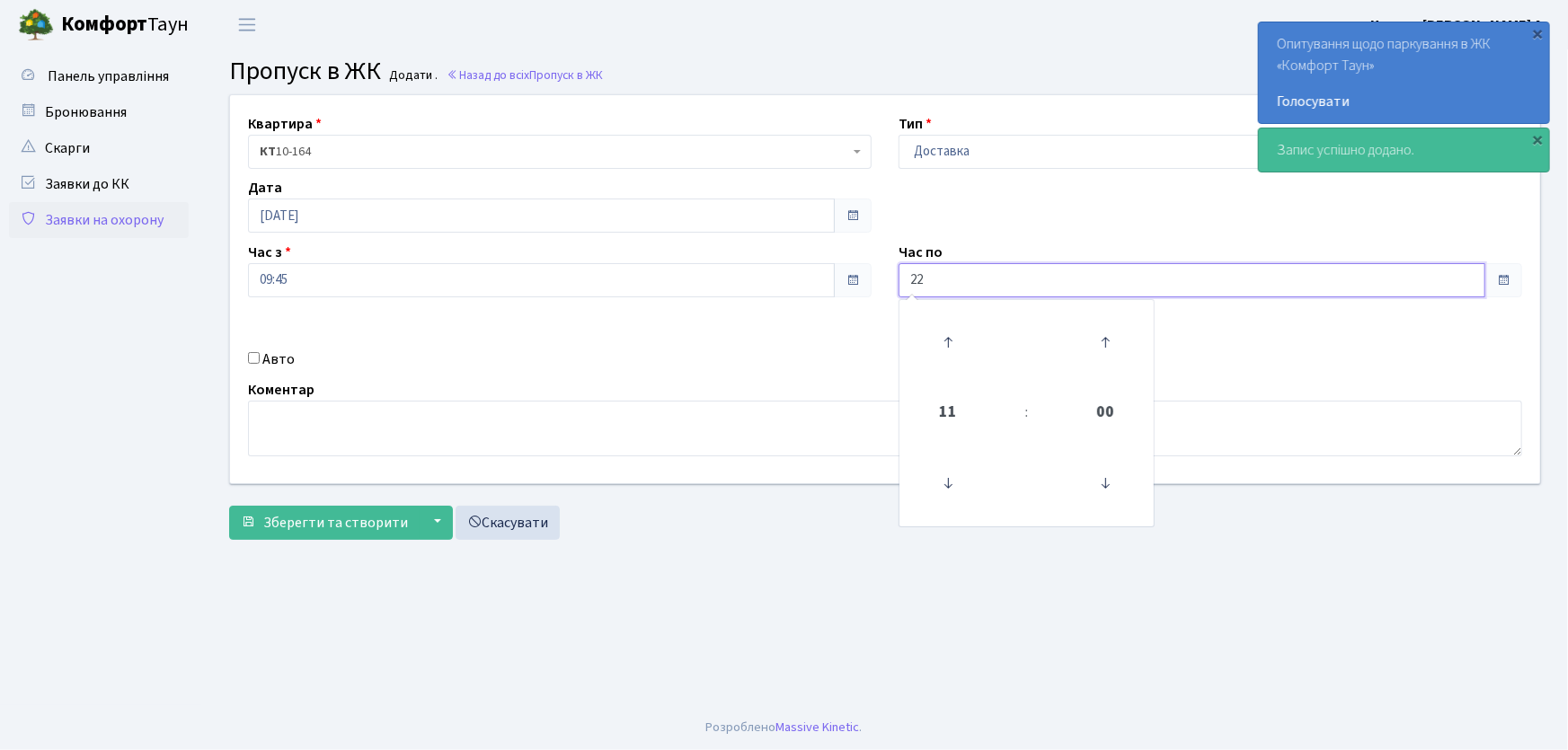
type input "22:00"
click at [248, 356] on input "Авто" at bounding box center [253, 357] width 12 height 12
checkbox input "true"
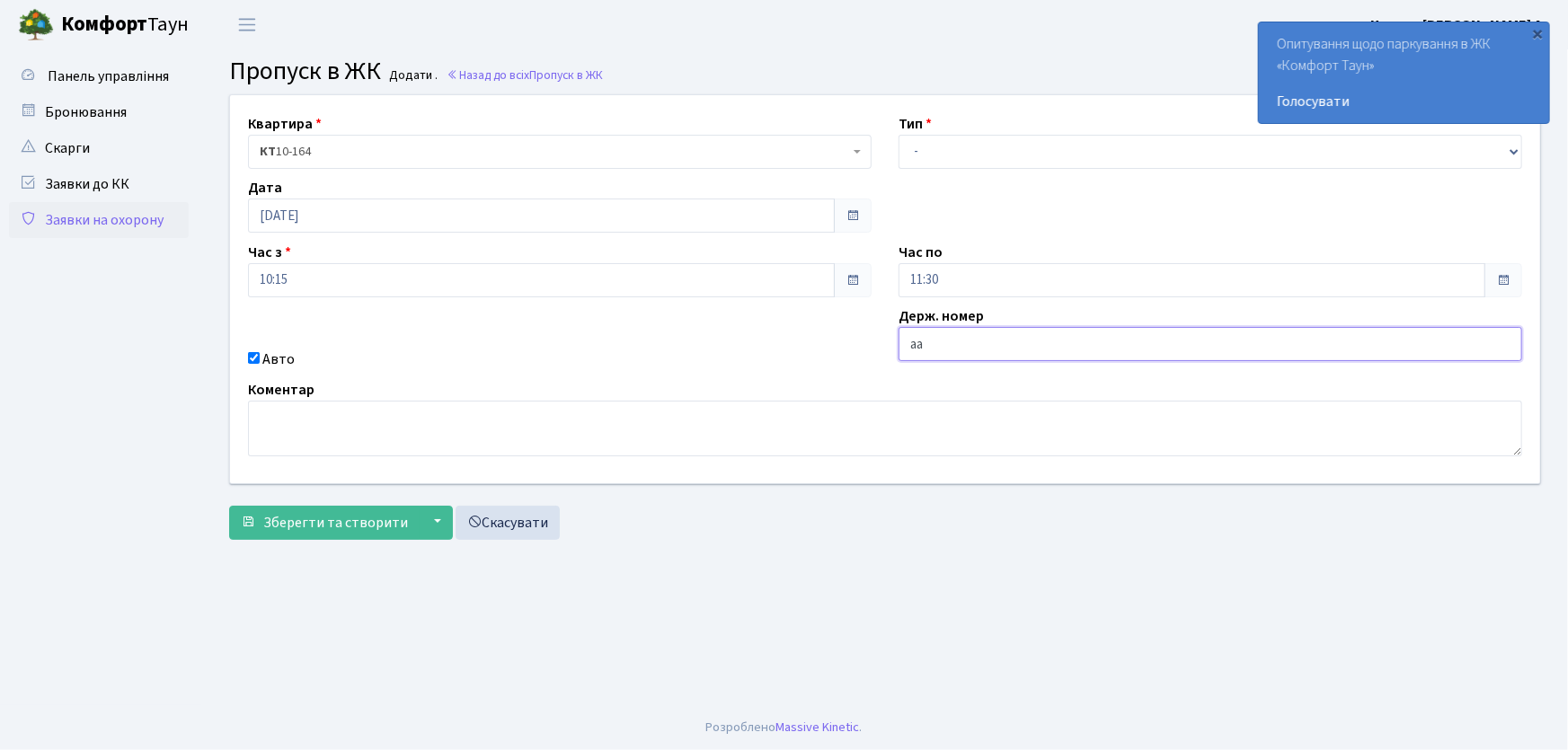
type input "АА9335ОР"
click at [229, 506] on button "Зберегти та створити" at bounding box center [324, 523] width 190 height 34
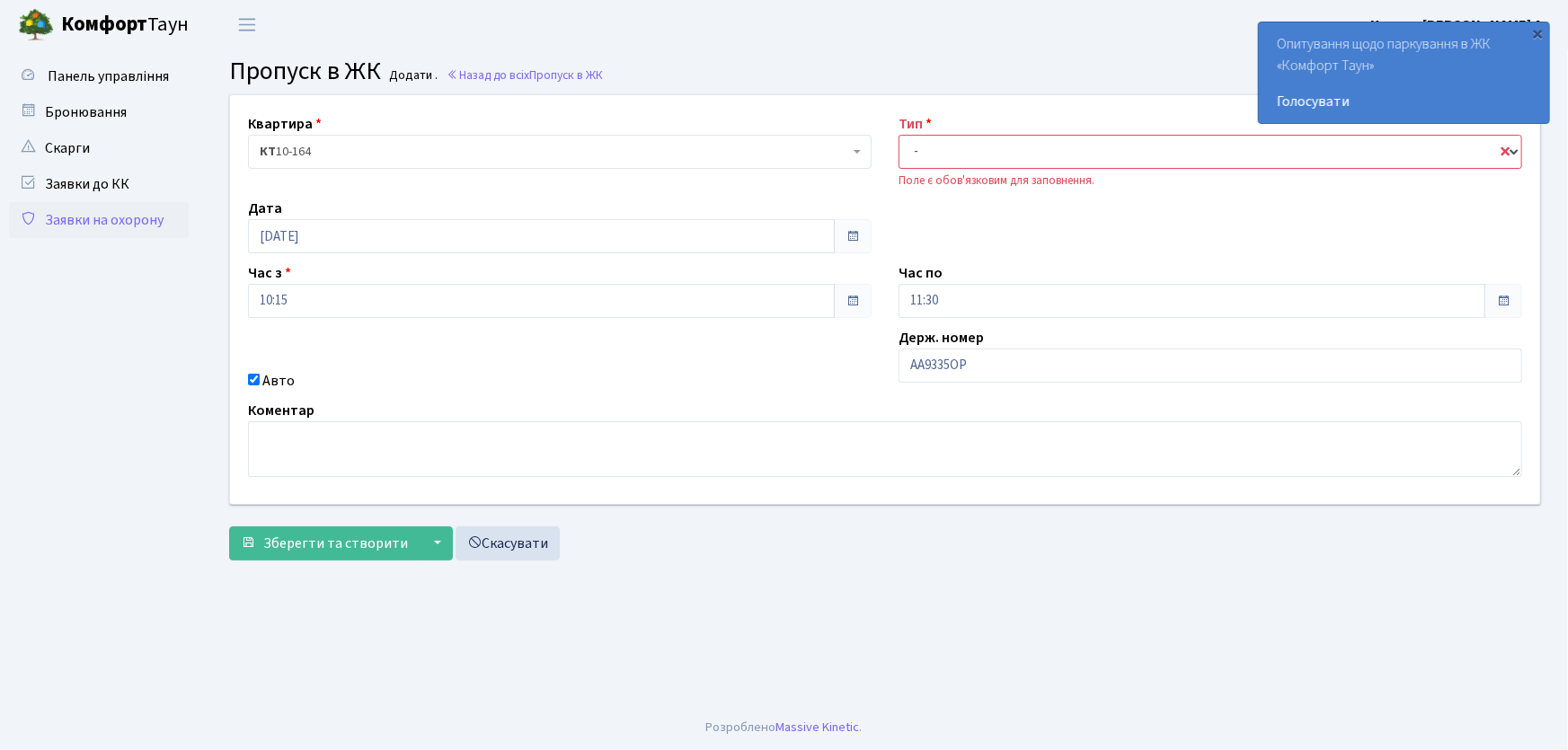
drag, startPoint x: 946, startPoint y: 149, endPoint x: 949, endPoint y: 166, distance: 17.3
click at [946, 149] on select "- Доставка Таксі Гості Сервіс" at bounding box center [1209, 151] width 624 height 34
click at [898, 135] on select "- Доставка Таксі Гості Сервіс" at bounding box center [1209, 151] width 624 height 34
click at [1050, 242] on div "Квартира <b>КТ</b>&nbsp;&nbsp;&nbsp;&nbsp;10-164 КТ 10-164 Тип - Доставка Таксі…" at bounding box center [884, 299] width 1337 height 408
drag, startPoint x: 1023, startPoint y: 225, endPoint x: 1015, endPoint y: 208, distance: 18.8
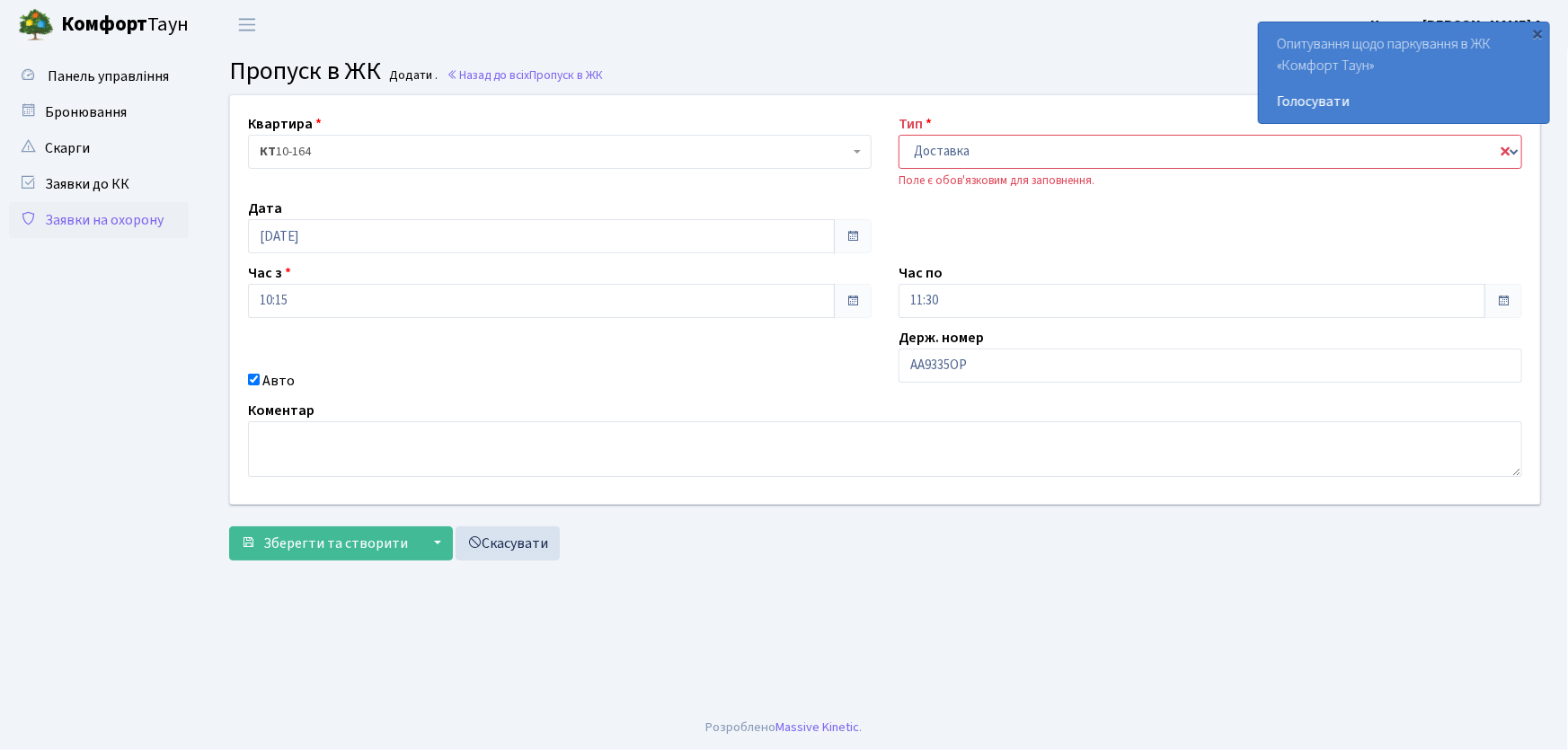
click at [1020, 217] on div "Квартира <b>КТ</b>&nbsp;&nbsp;&nbsp;&nbsp;10-164 КТ 10-164 Тип - Доставка Таксі…" at bounding box center [884, 299] width 1337 height 408
click at [1009, 236] on div "Квартира <b>КТ</b>&nbsp;&nbsp;&nbsp;&nbsp;10-164 КТ 10-164 Тип - Доставка Таксі…" at bounding box center [884, 299] width 1337 height 408
drag, startPoint x: 950, startPoint y: 151, endPoint x: 966, endPoint y: 155, distance: 16.5
click at [950, 151] on select "- Доставка Таксі Гості Сервіс" at bounding box center [1209, 151] width 624 height 34
click at [898, 135] on select "- Доставка Таксі Гості Сервіс" at bounding box center [1209, 151] width 624 height 34
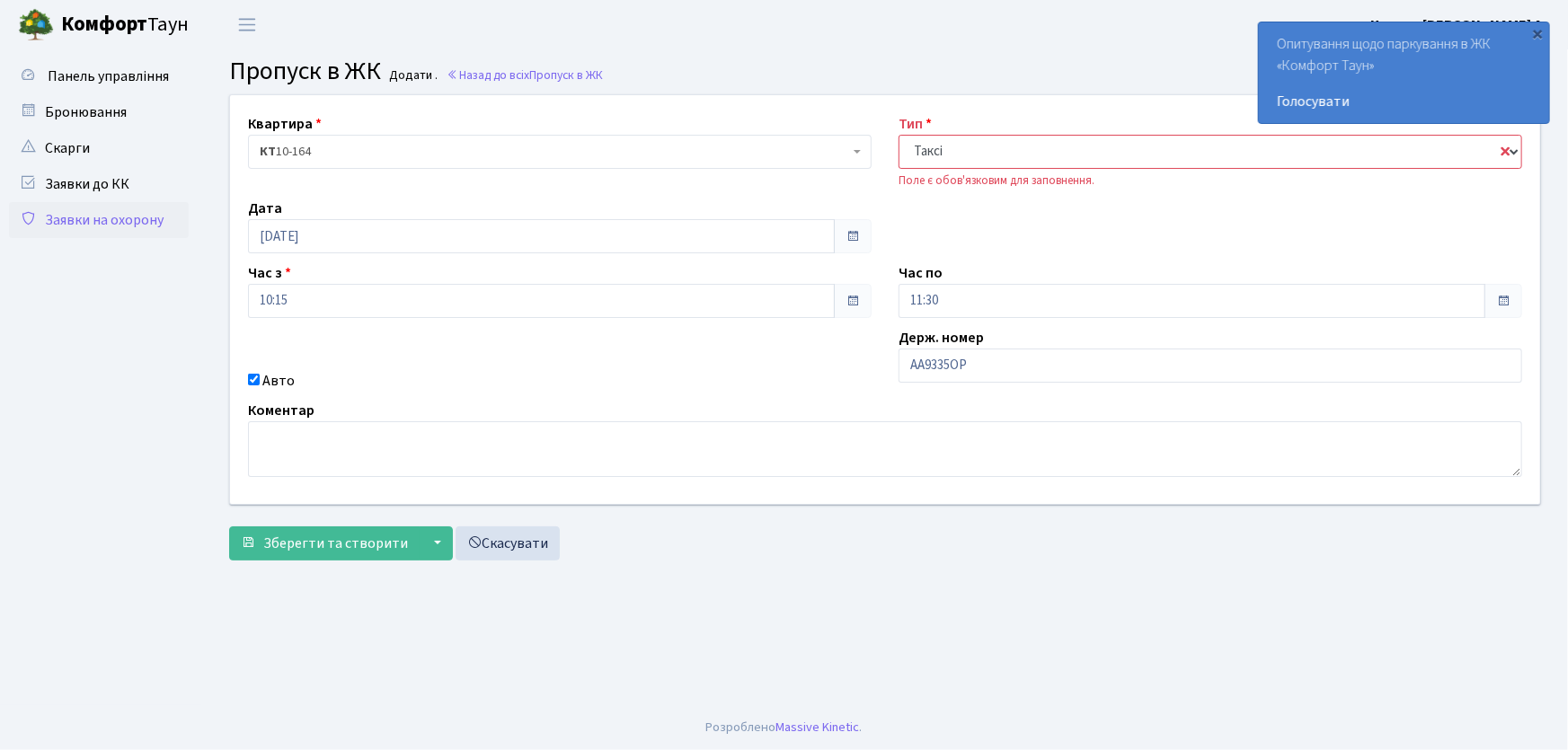
drag, startPoint x: 955, startPoint y: 152, endPoint x: 869, endPoint y: 162, distance: 86.6
click at [869, 162] on div "Квартира <b>КТ</b>&nbsp;&nbsp;&nbsp;&nbsp;10-164 КТ 10-164 Тип - Доставка Таксі…" at bounding box center [884, 299] width 1337 height 408
select select "1"
click at [898, 135] on select "- Доставка Таксі Гості Сервіс" at bounding box center [1209, 151] width 624 height 34
click at [381, 538] on span "Зберегти та створити" at bounding box center [335, 543] width 145 height 19
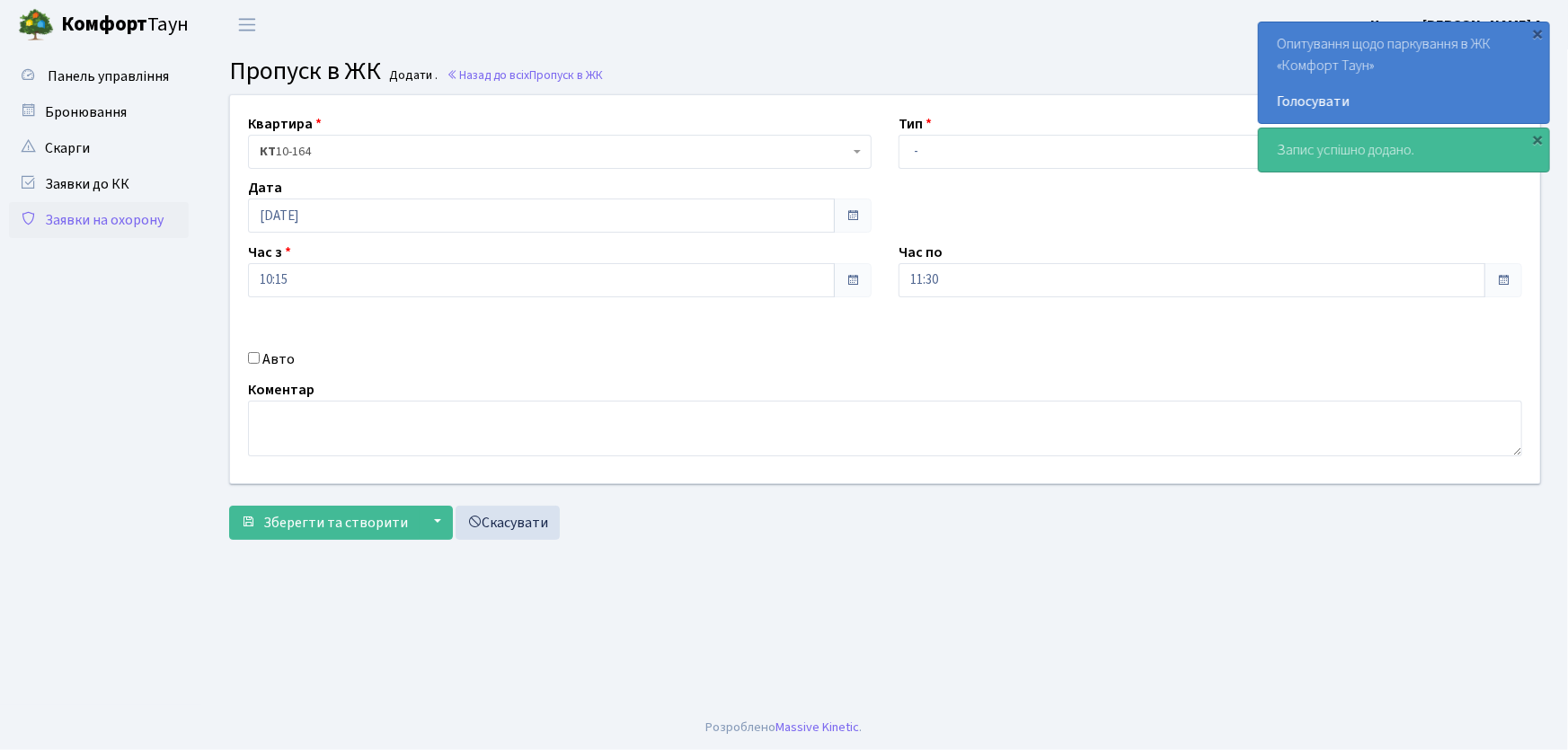
click at [117, 224] on link "Заявки на охорону" at bounding box center [99, 220] width 179 height 36
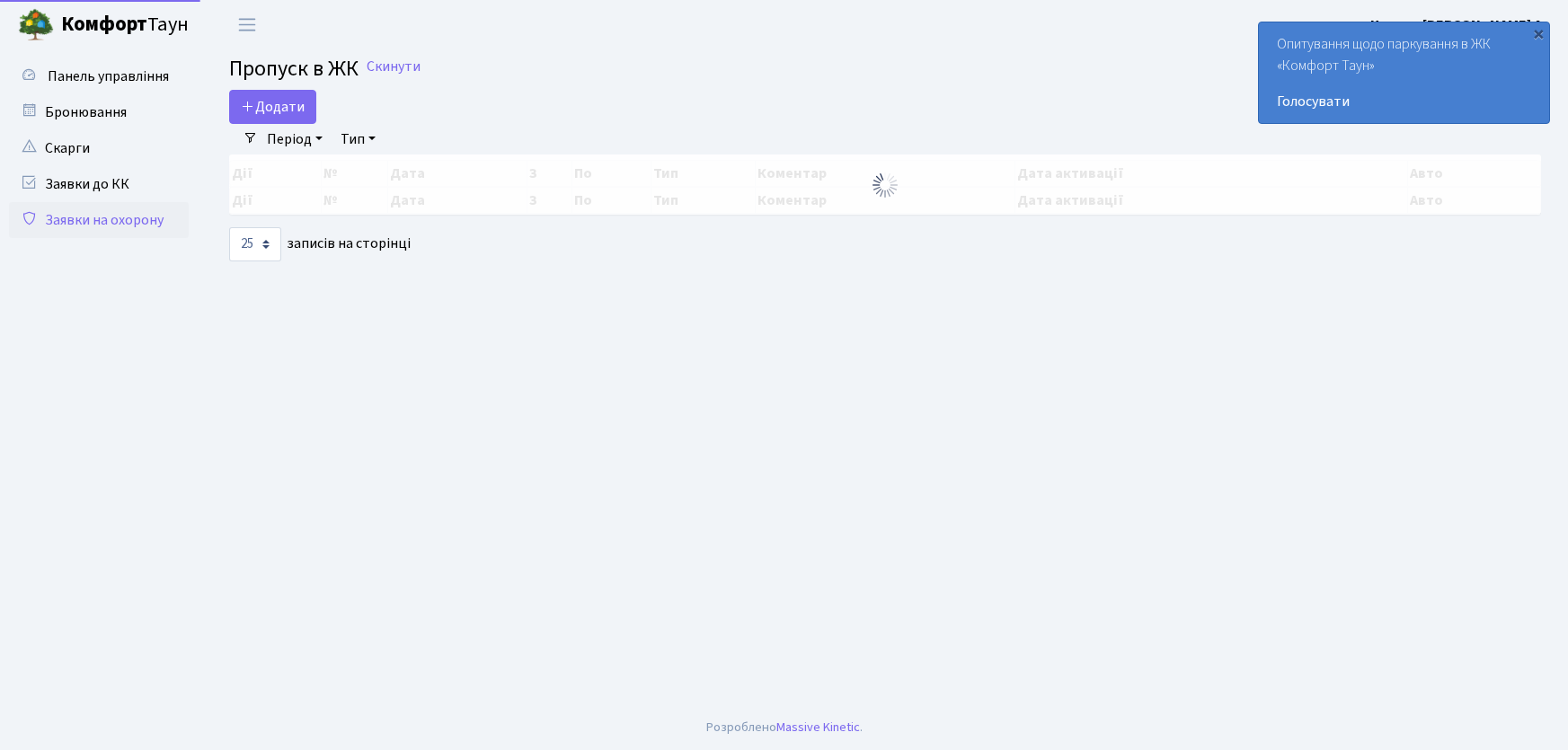
select select "25"
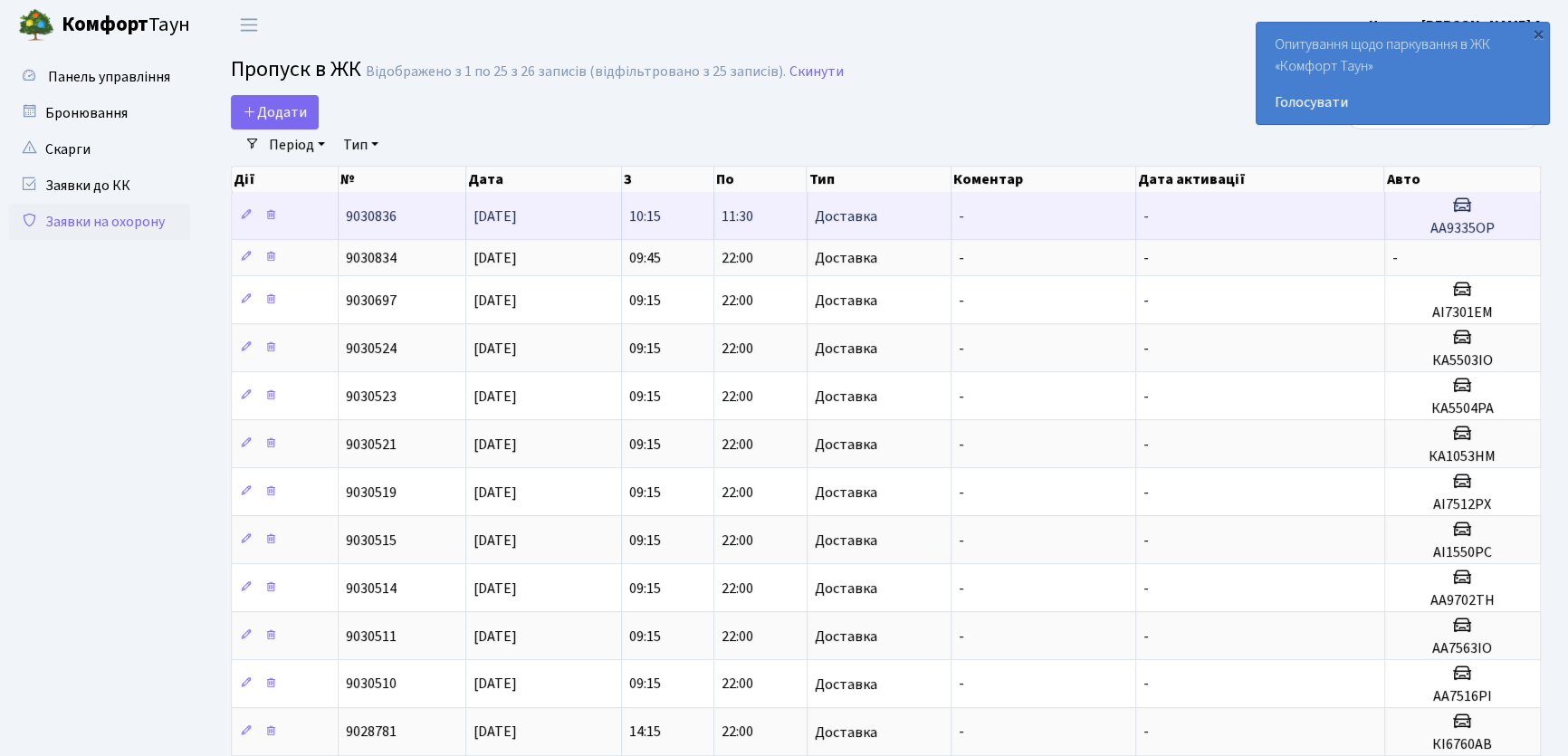
click at [770, 223] on td "11:30" at bounding box center [760, 215] width 92 height 47
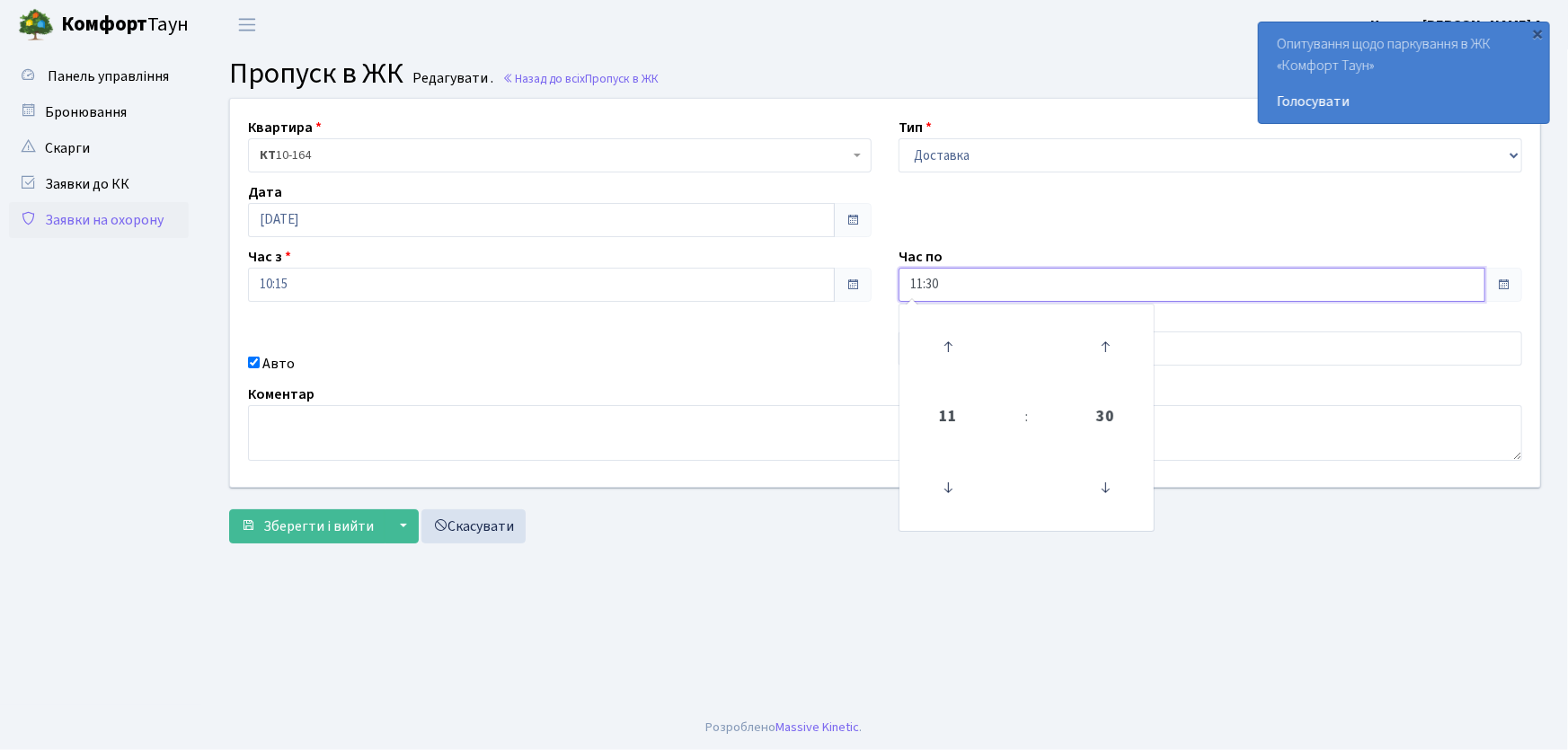
drag, startPoint x: 963, startPoint y: 282, endPoint x: 864, endPoint y: 284, distance: 99.0
click at [872, 281] on div "Квартира <b>КТ</b>&nbsp;&nbsp;&nbsp;&nbsp;10-164 КТ 10-164 Тип - Доставка Таксі…" at bounding box center [884, 293] width 1337 height 388
type input "22:00"
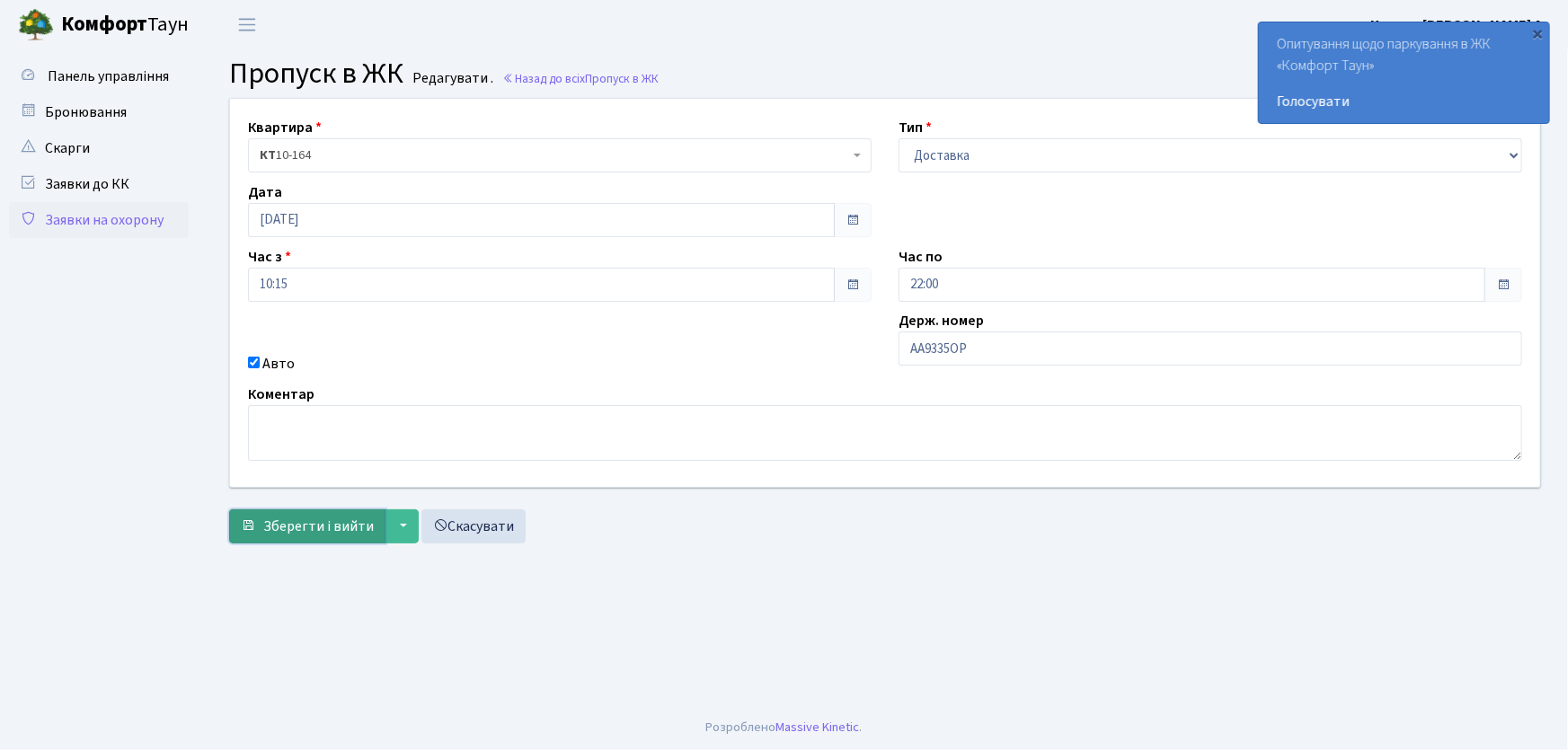
click at [274, 521] on span "Зберегти і вийти" at bounding box center [319, 526] width 111 height 19
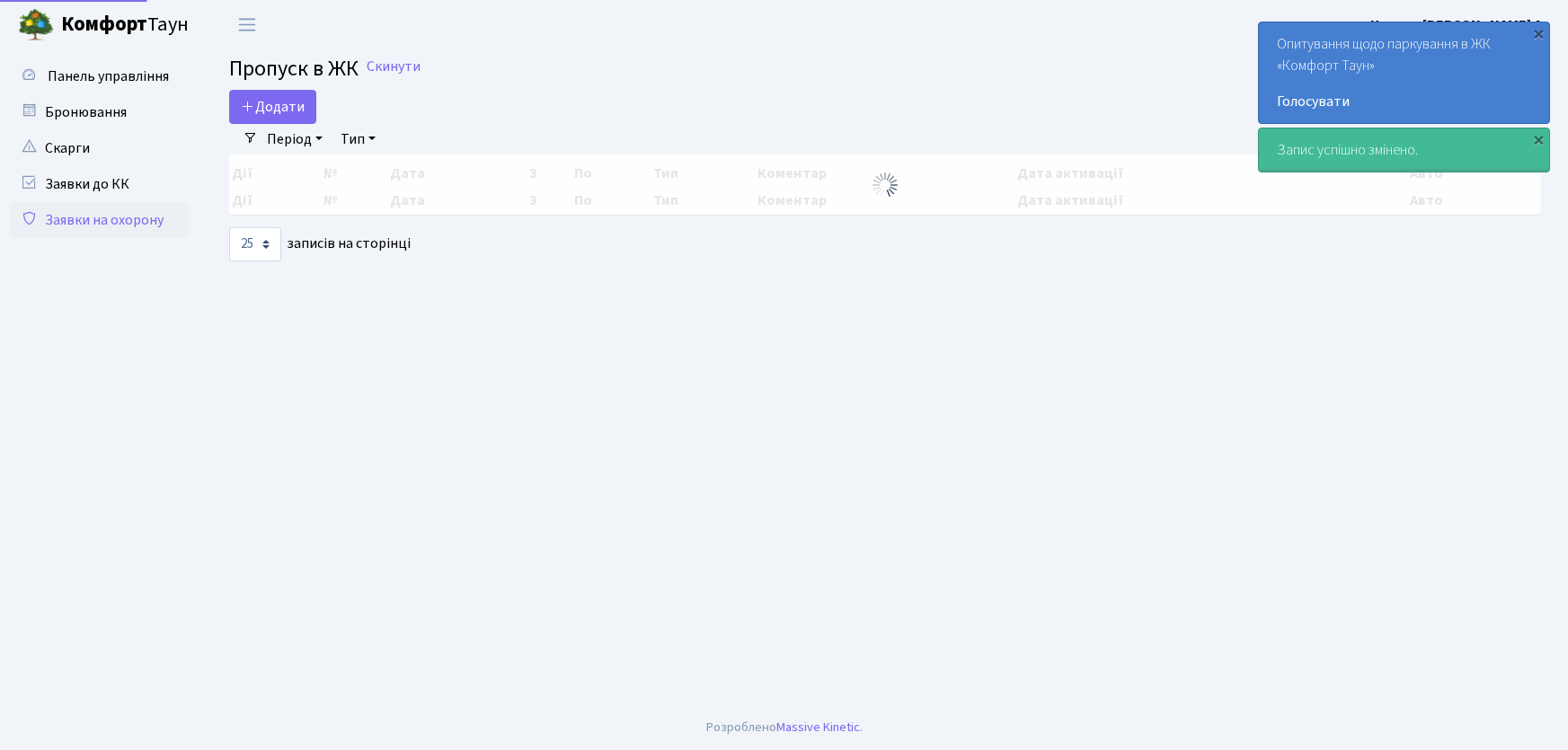
select select "25"
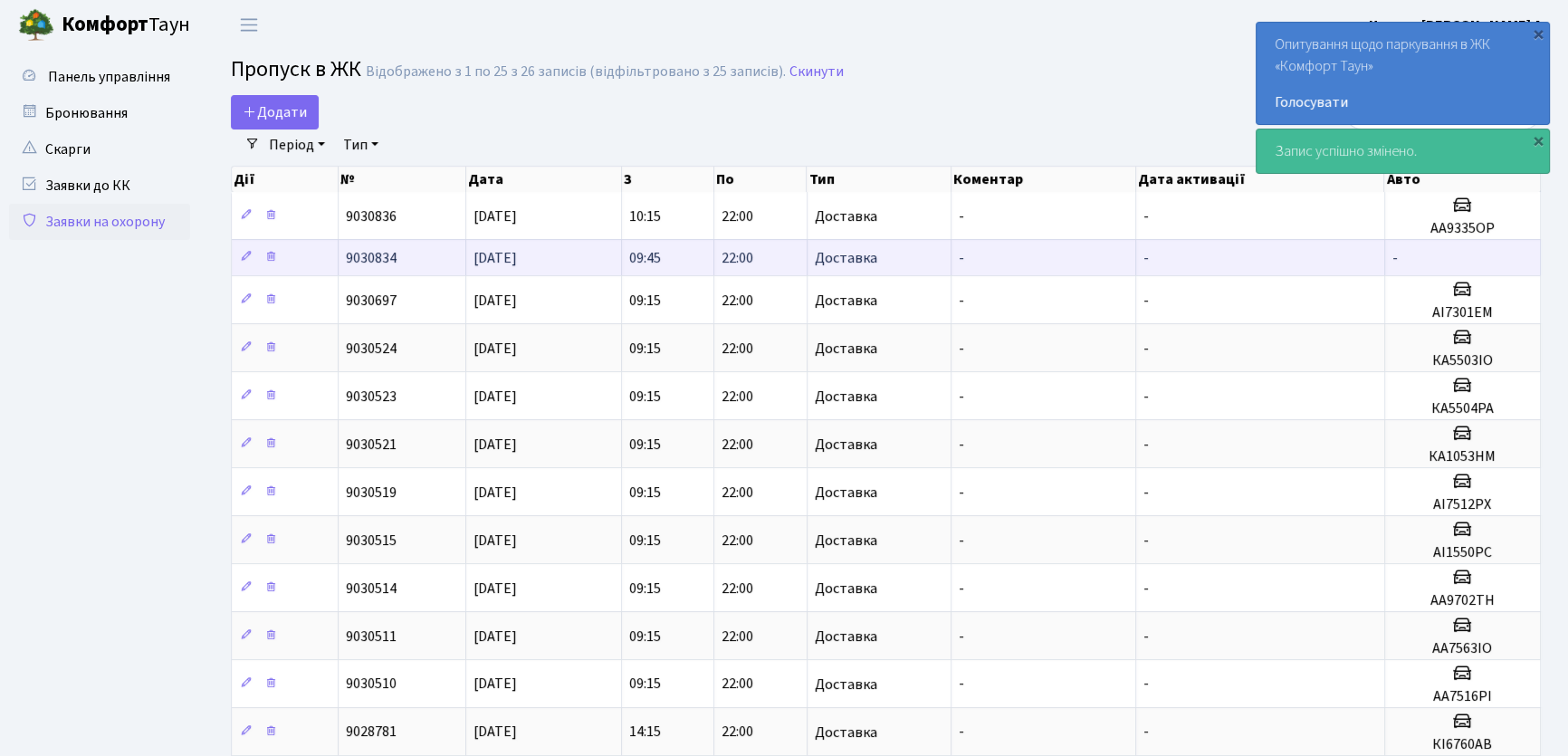
click at [834, 262] on span "Доставка" at bounding box center [845, 258] width 62 height 15
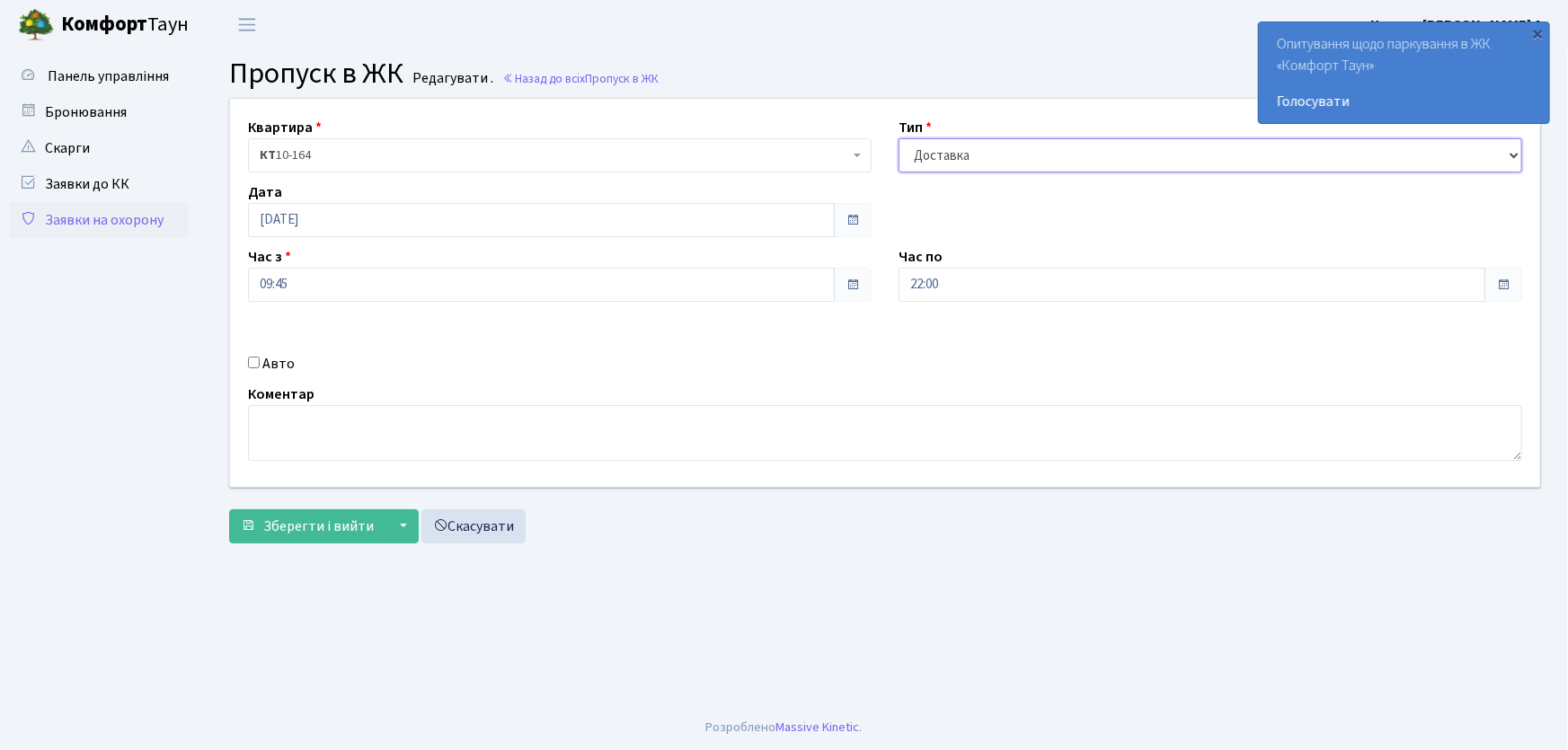
drag, startPoint x: 977, startPoint y: 160, endPoint x: 983, endPoint y: 171, distance: 12.5
click at [978, 162] on select "- Доставка Таксі Гості Сервіс" at bounding box center [1209, 155] width 624 height 34
select select "3"
click at [898, 139] on select "- Доставка Таксі Гості Сервіс" at bounding box center [1209, 155] width 624 height 34
click at [351, 530] on span "Зберегти і вийти" at bounding box center [319, 526] width 111 height 19
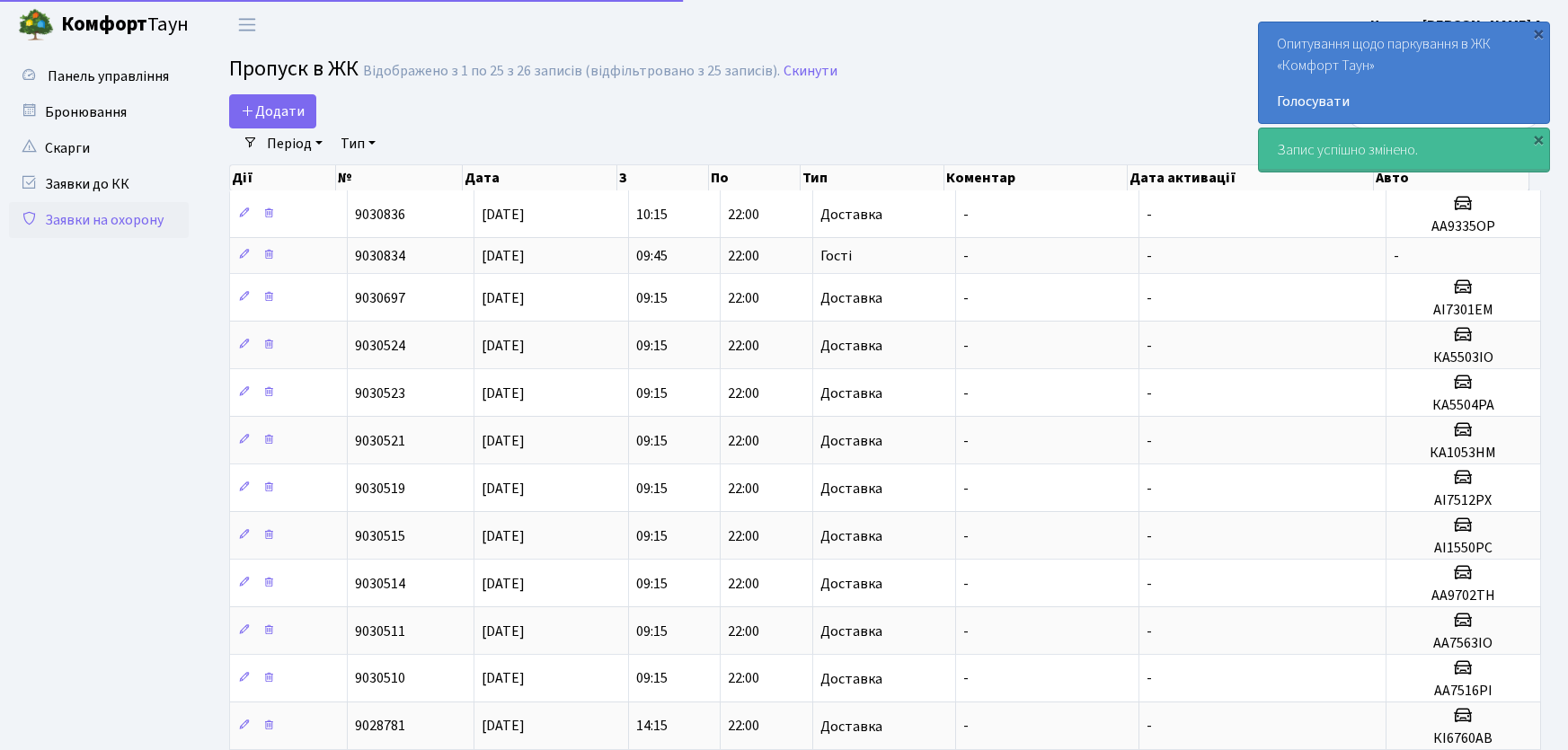
select select "25"
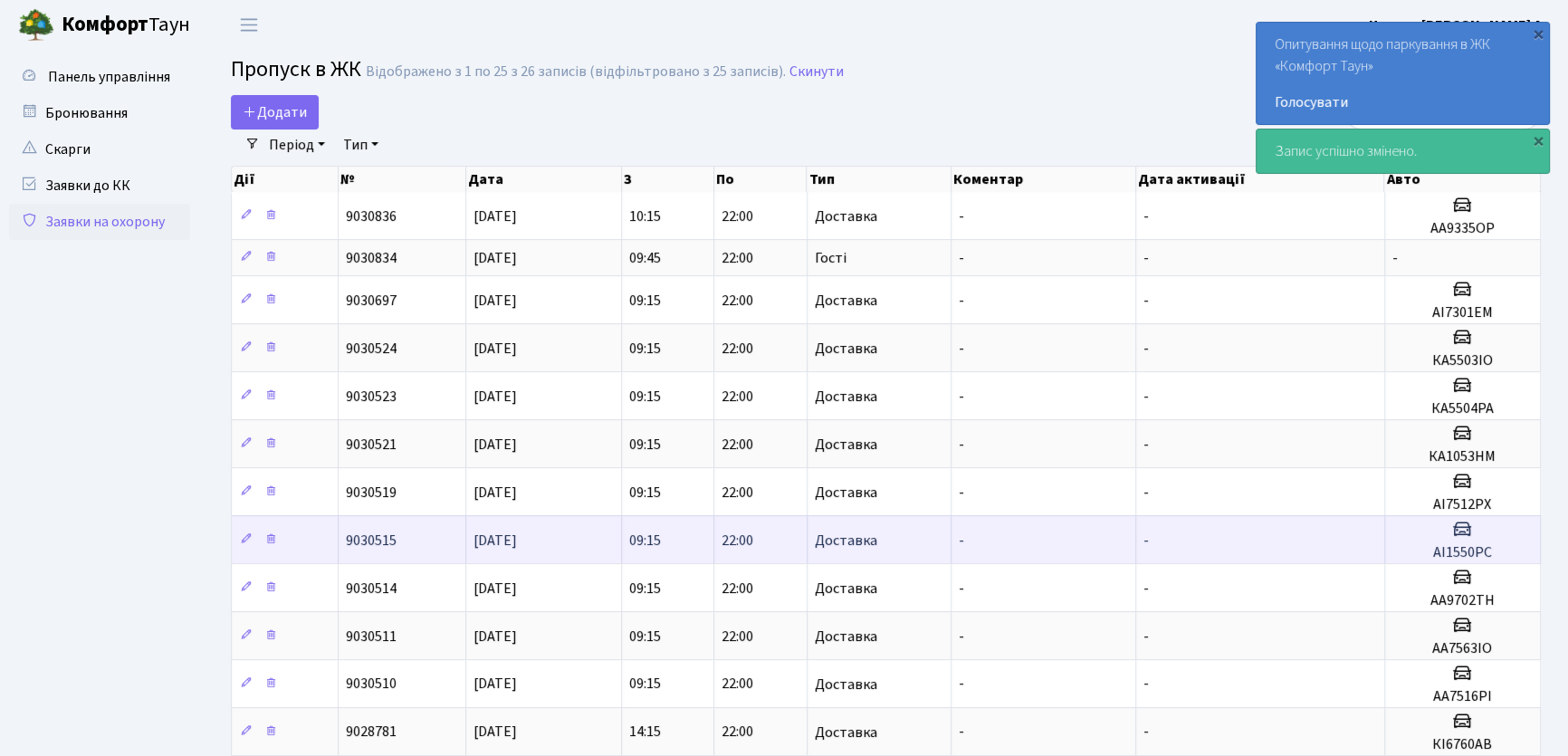
click at [696, 538] on td "09:15" at bounding box center [668, 539] width 92 height 48
